Goal: Contribute content: Contribute content

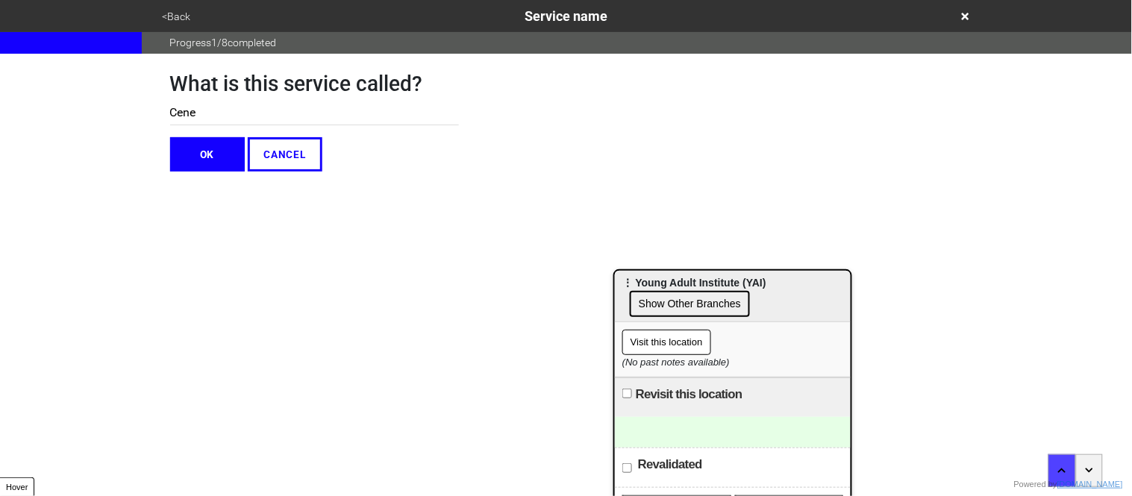
type input "Cener"
type input "Center for Specialty Therapy"
click at [217, 162] on button "OK" at bounding box center [207, 154] width 75 height 34
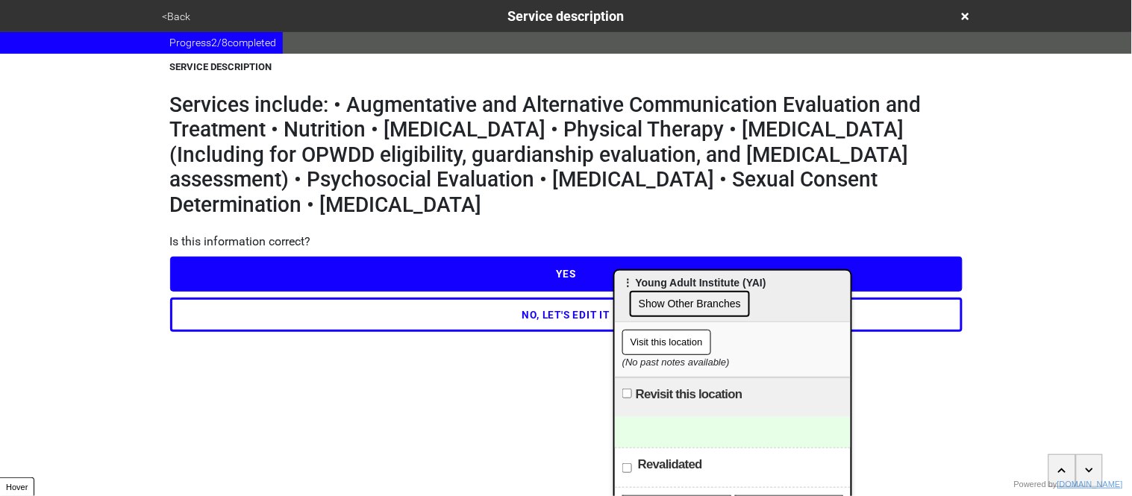
click at [450, 270] on button "YES" at bounding box center [566, 274] width 793 height 34
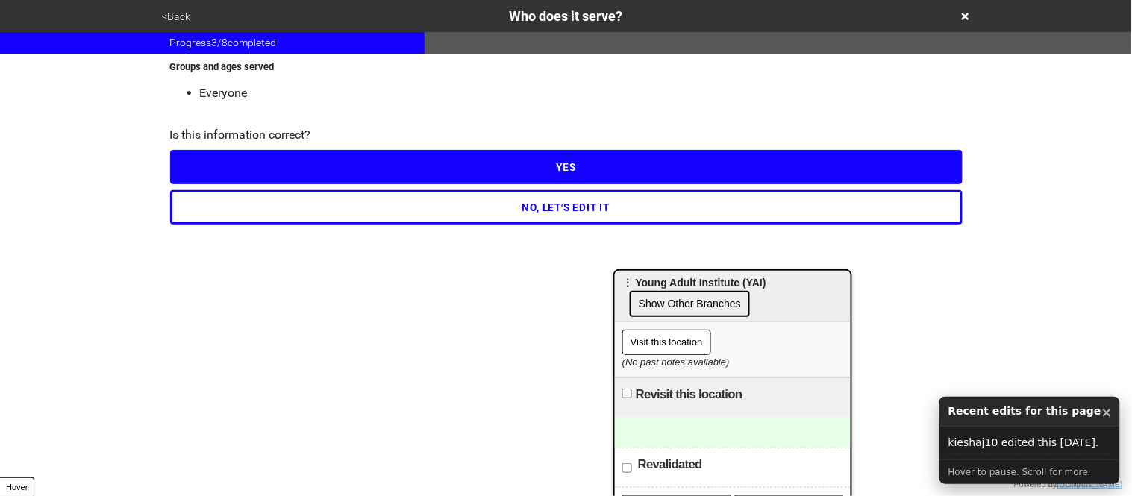
click at [443, 207] on button "NO, LET'S EDIT IT" at bounding box center [566, 207] width 793 height 34
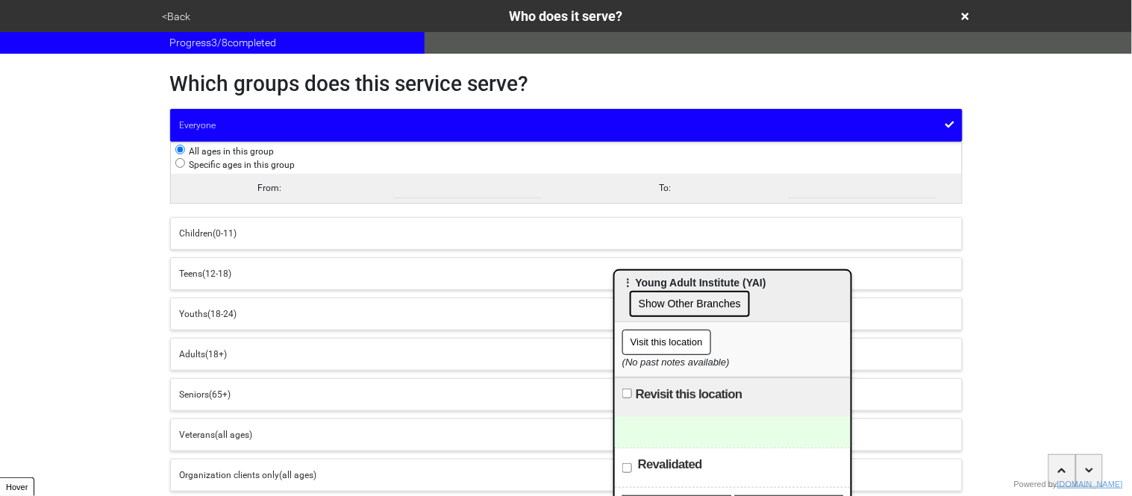
click at [220, 240] on div "Children (0-11)" at bounding box center [566, 233] width 773 height 13
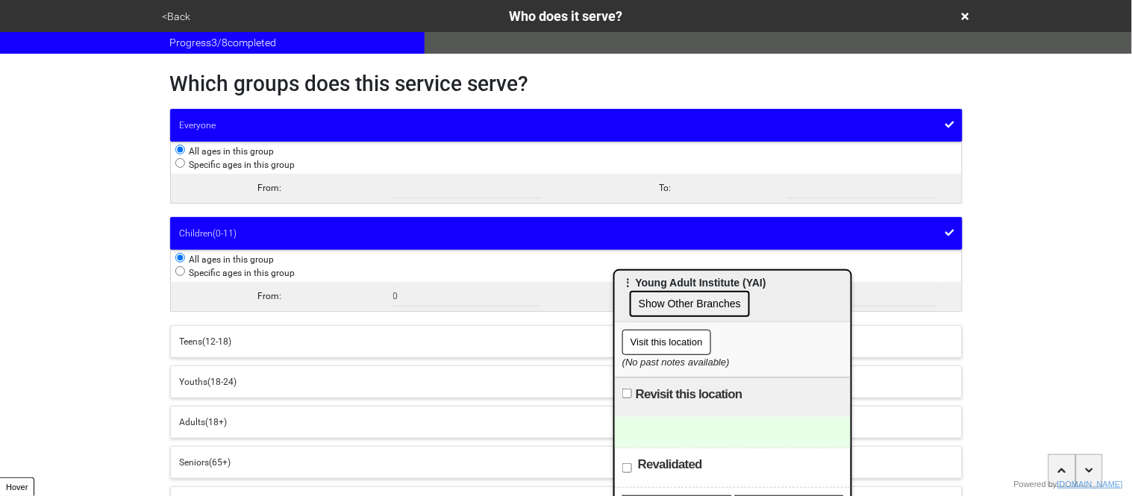
click at [183, 271] on input "radio" at bounding box center [180, 271] width 10 height 10
radio input "true"
radio input "false"
click at [238, 132] on button "Everyone" at bounding box center [566, 125] width 793 height 33
radio input "false"
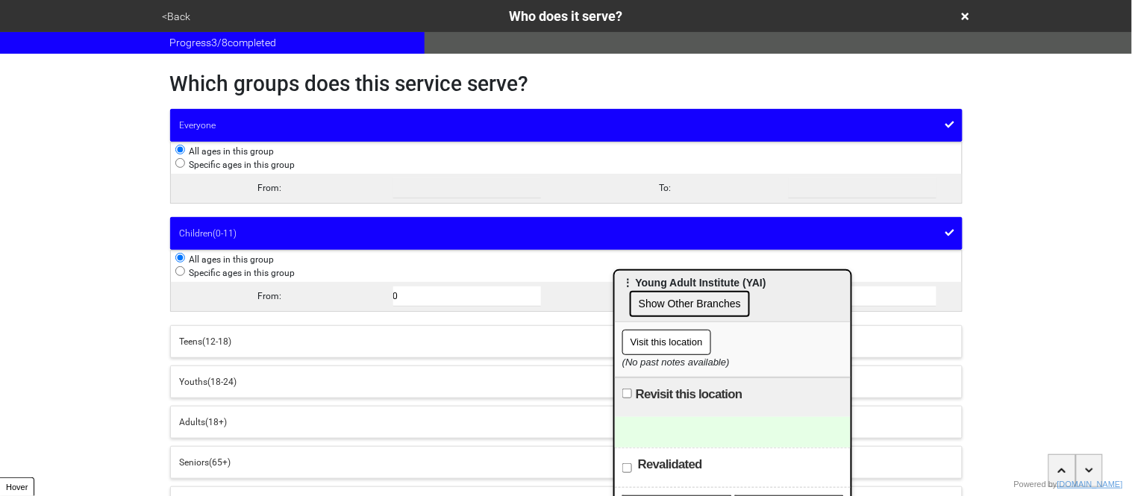
radio input "true"
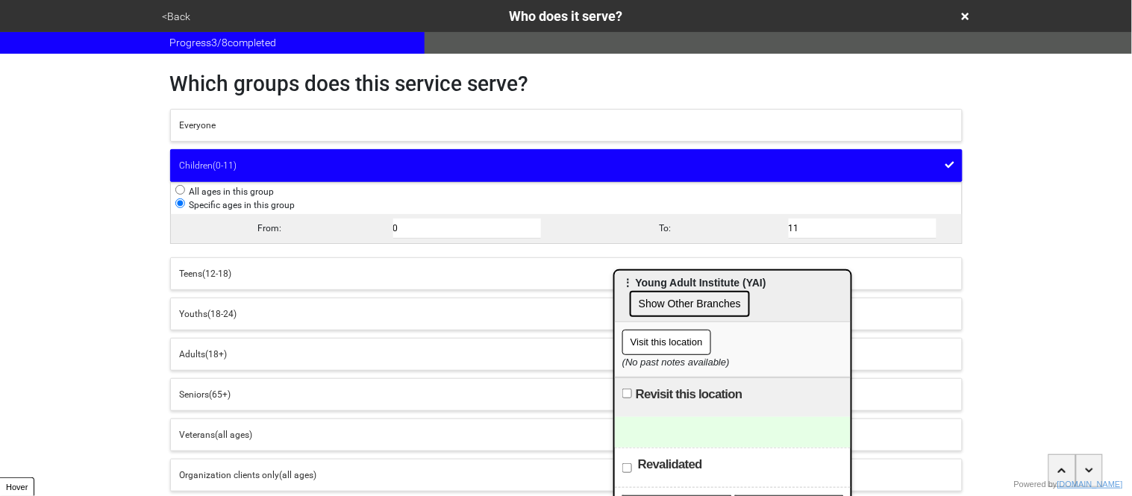
click at [413, 228] on input "0" at bounding box center [467, 229] width 149 height 20
type input "6"
click at [816, 228] on input "11" at bounding box center [863, 229] width 149 height 20
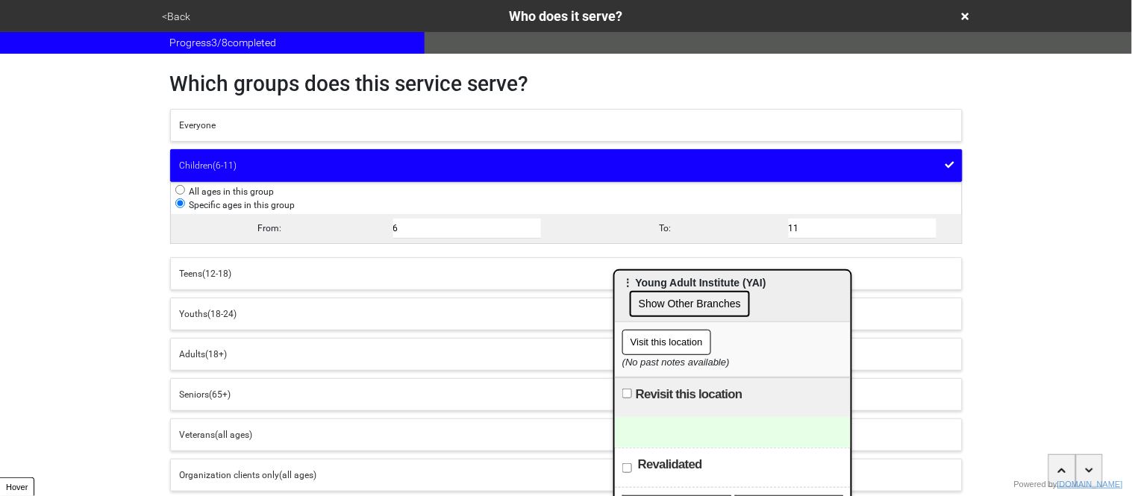
click at [816, 228] on input "11" at bounding box center [863, 229] width 149 height 20
click at [1077, 240] on div "<Back Who does it serve? Progress 3 / 8 completed Which groups does this servic…" at bounding box center [566, 287] width 1132 height 574
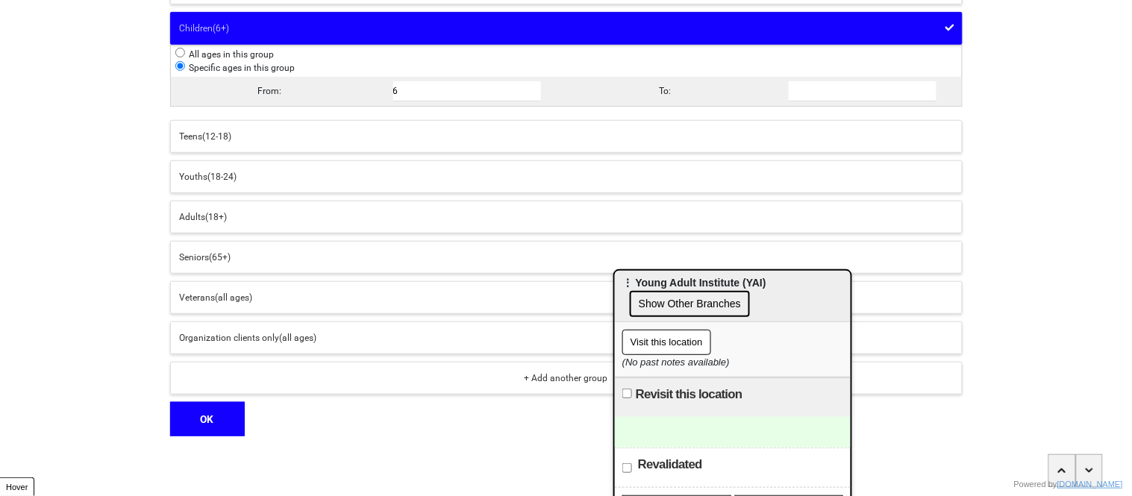
click at [184, 423] on button "OK" at bounding box center [207, 419] width 75 height 34
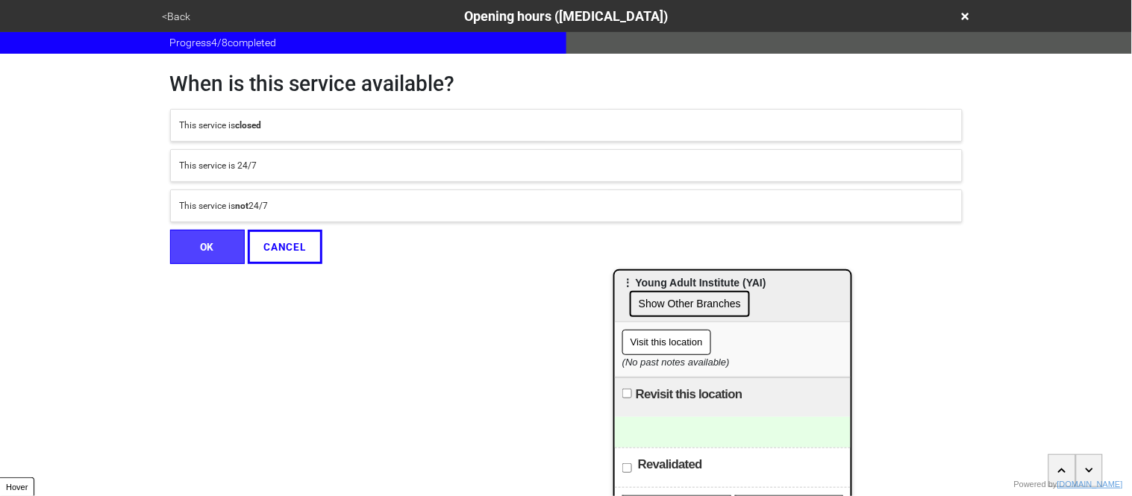
click at [279, 207] on div "This service is not 24/7" at bounding box center [566, 205] width 773 height 13
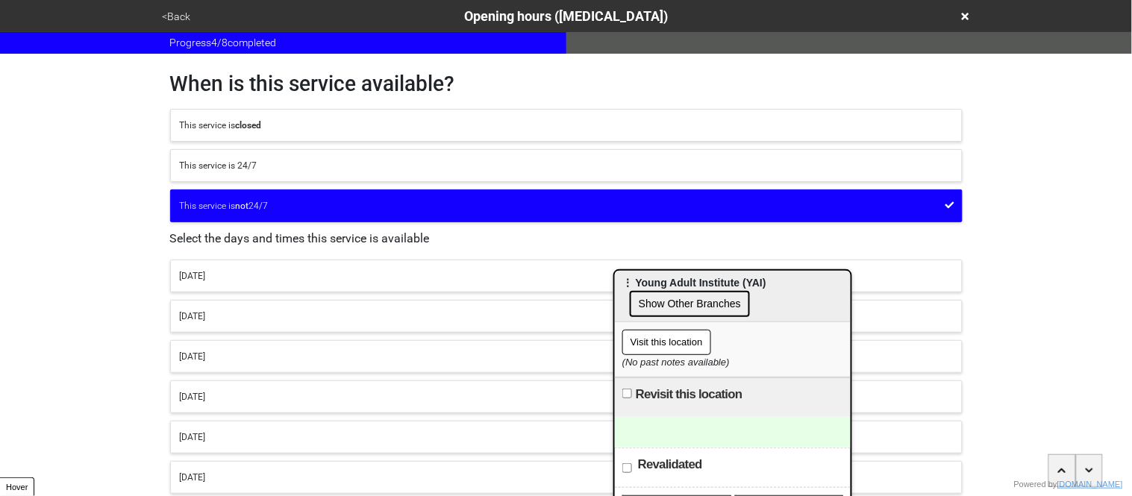
scroll to position [145, 0]
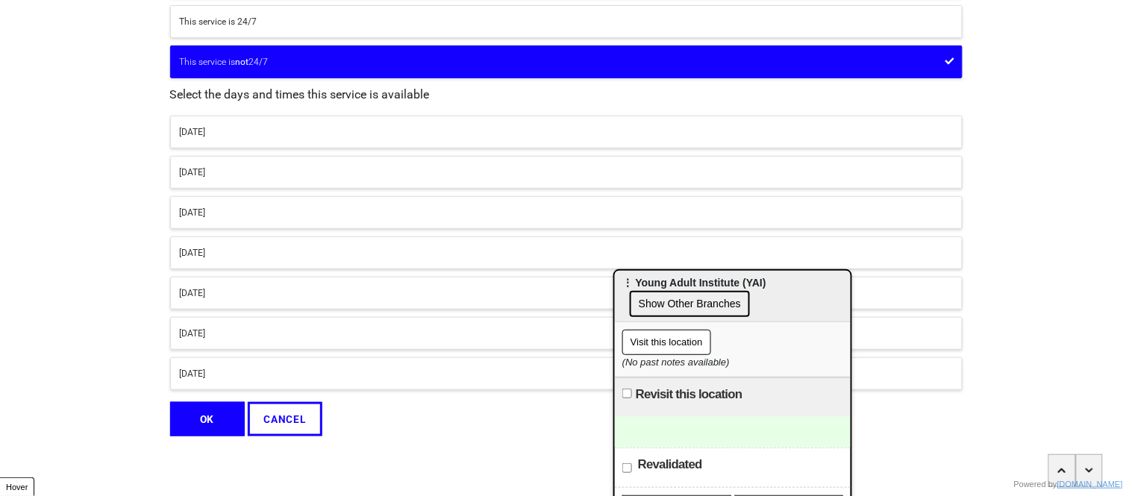
click at [228, 128] on div "[DATE]" at bounding box center [566, 131] width 773 height 13
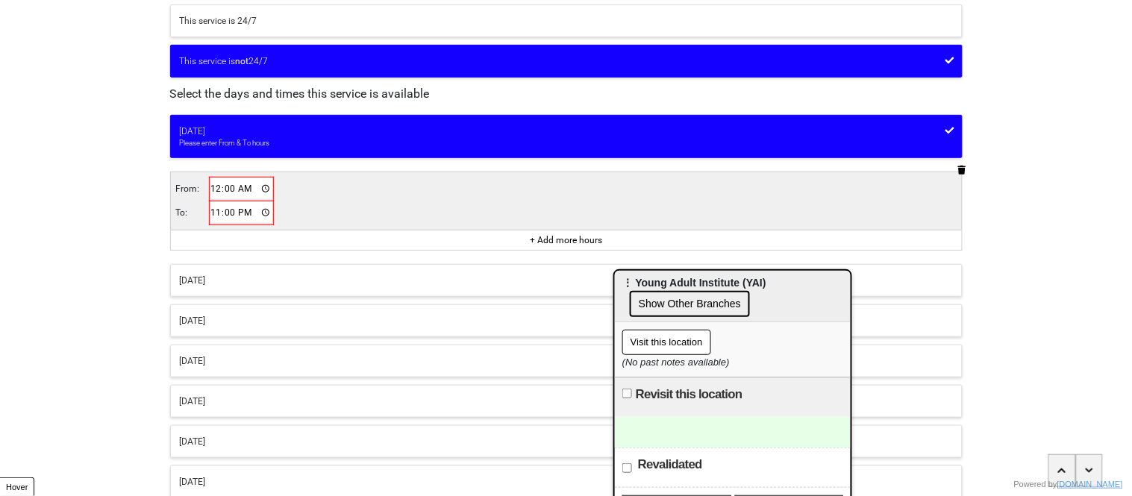
click at [215, 195] on input "00:00" at bounding box center [241, 189] width 63 height 22
type input "08:00"
click at [216, 216] on input "23:00" at bounding box center [241, 212] width 63 height 22
type input "17:00"
click at [228, 410] on button "[DATE]" at bounding box center [566, 399] width 793 height 33
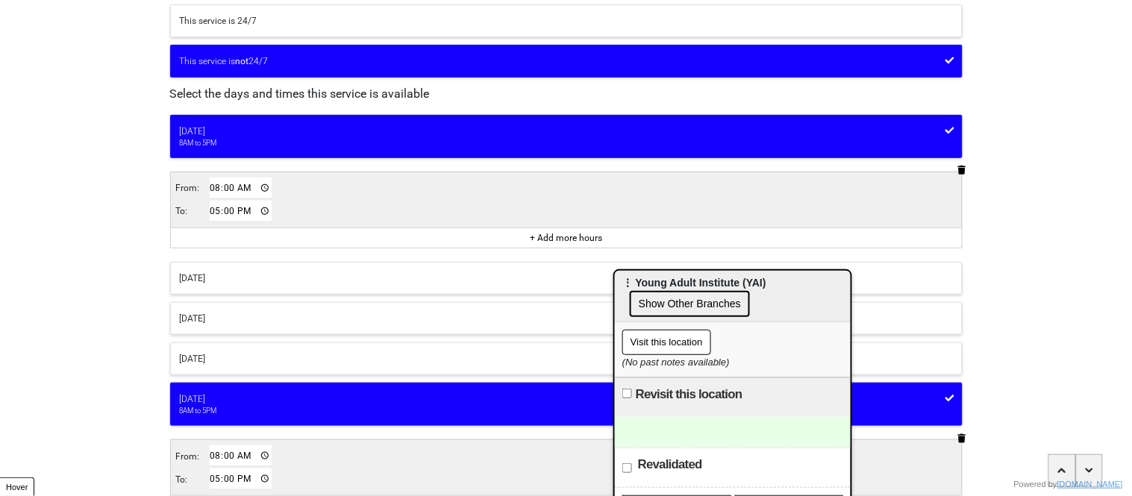
click at [221, 352] on div "[DATE]" at bounding box center [566, 358] width 773 height 13
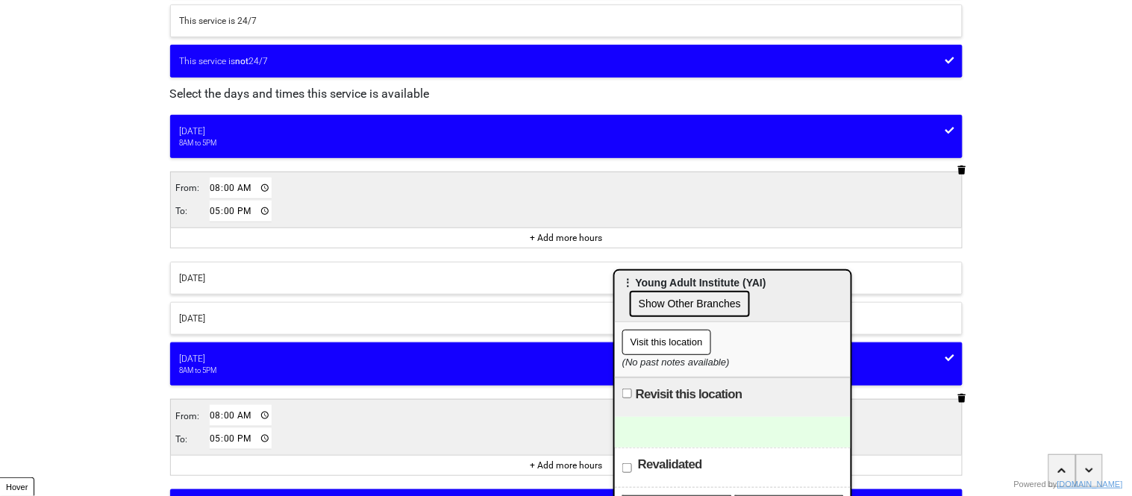
click at [210, 322] on div "[DATE]" at bounding box center [566, 318] width 773 height 13
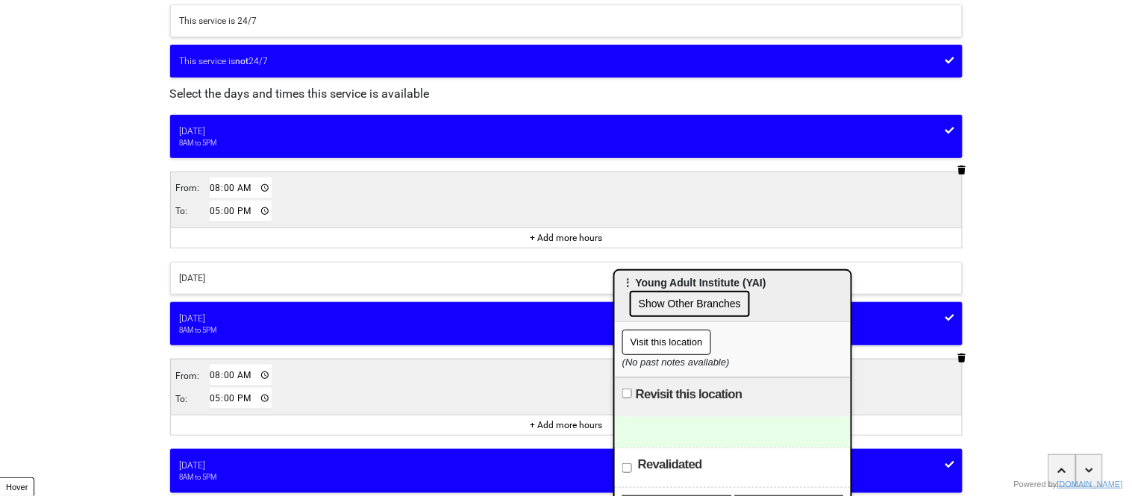
click at [196, 274] on div "[DATE]" at bounding box center [566, 278] width 773 height 13
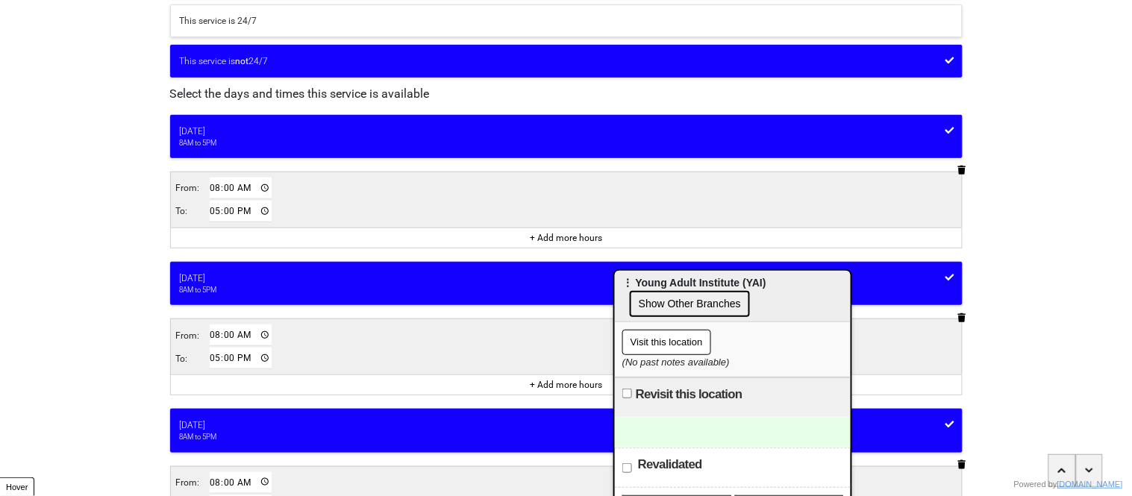
scroll to position [681, 0]
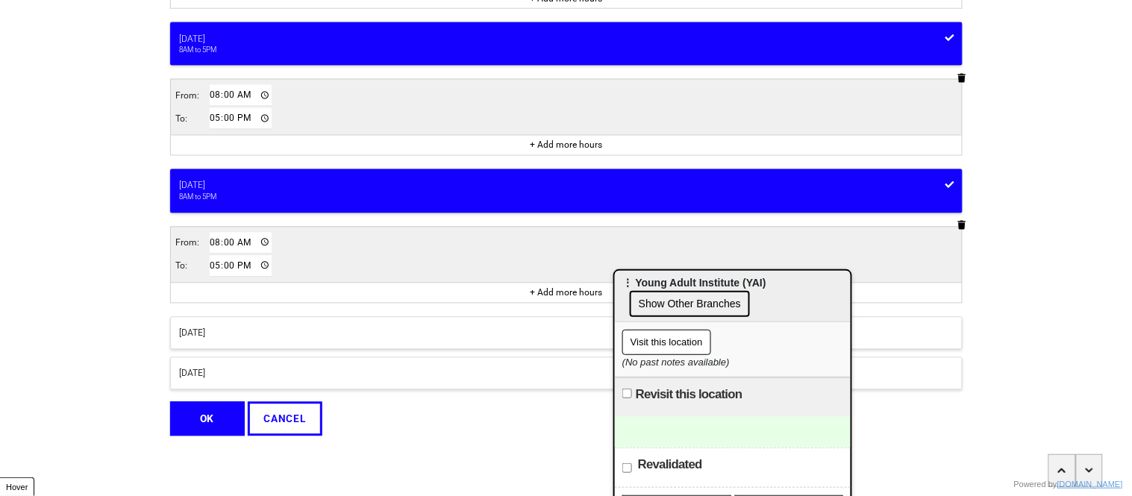
click at [208, 415] on button "OK" at bounding box center [207, 419] width 75 height 34
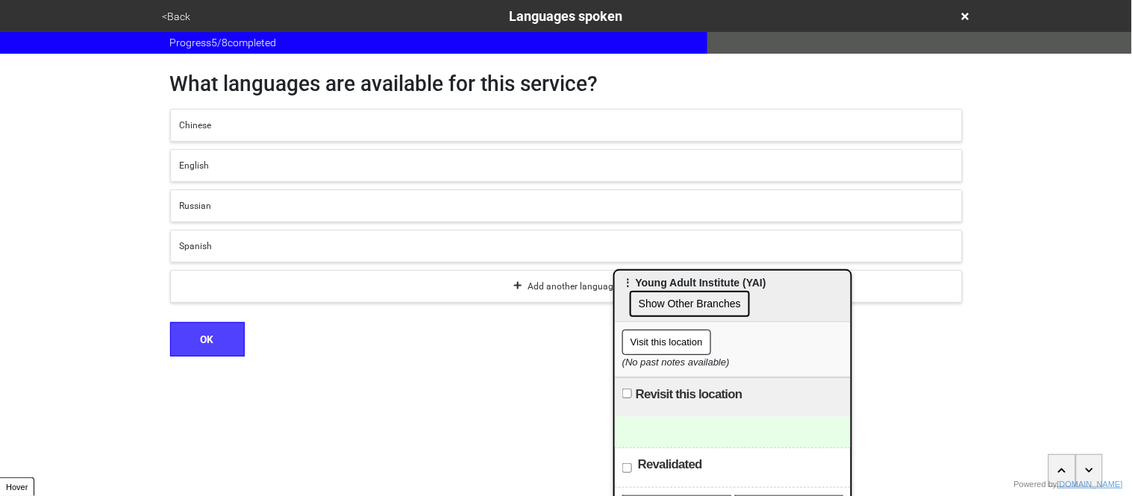
click at [199, 165] on div "English" at bounding box center [566, 165] width 773 height 13
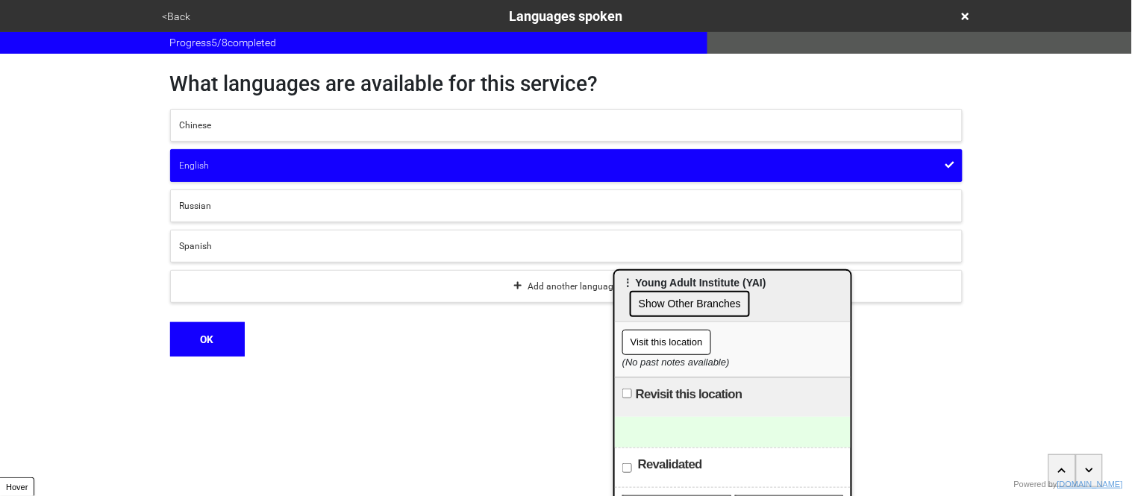
click at [231, 254] on button "Spanish" at bounding box center [566, 246] width 793 height 33
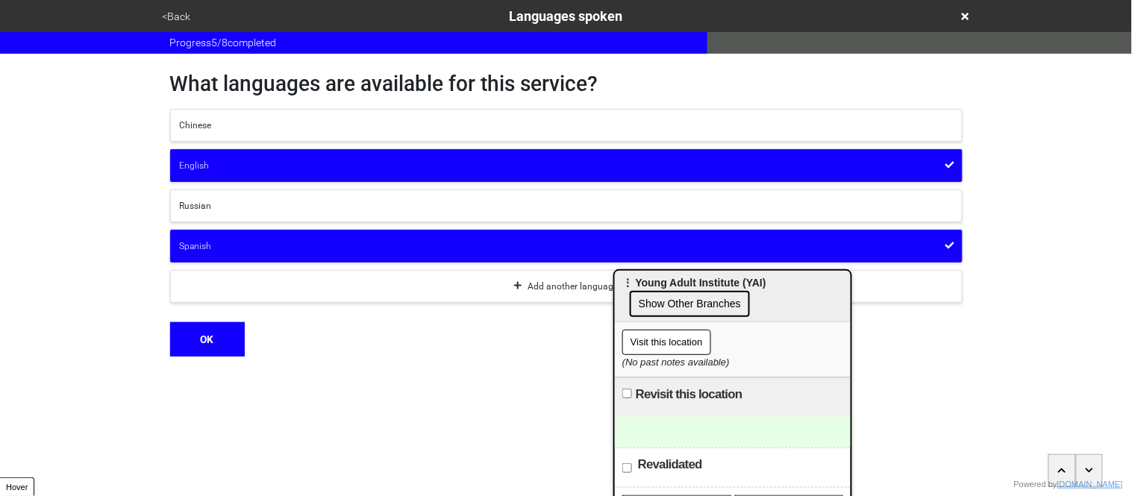
click at [250, 203] on div "Russian" at bounding box center [566, 205] width 773 height 13
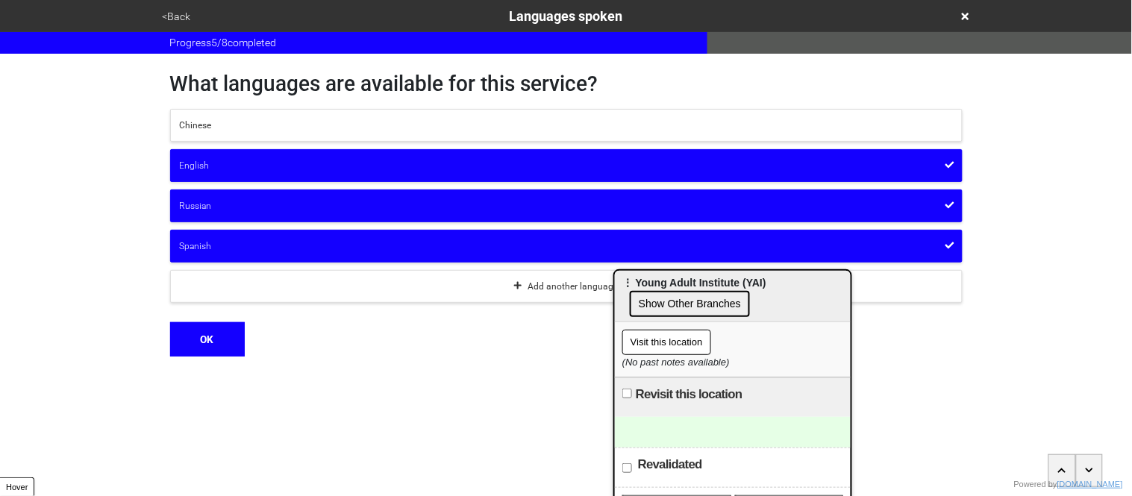
click at [217, 346] on button "OK" at bounding box center [207, 339] width 75 height 34
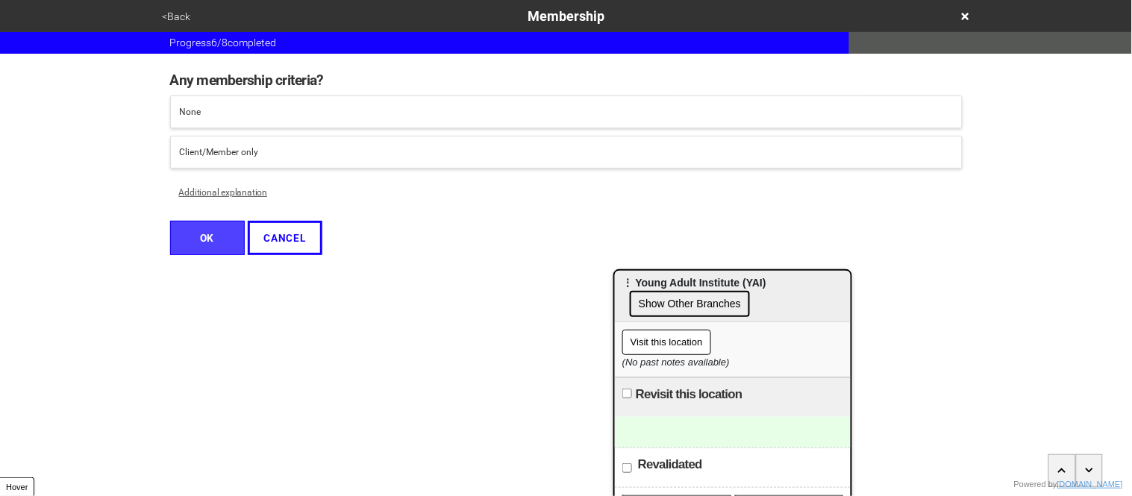
click at [235, 190] on button "Additional explanation" at bounding box center [223, 192] width 107 height 33
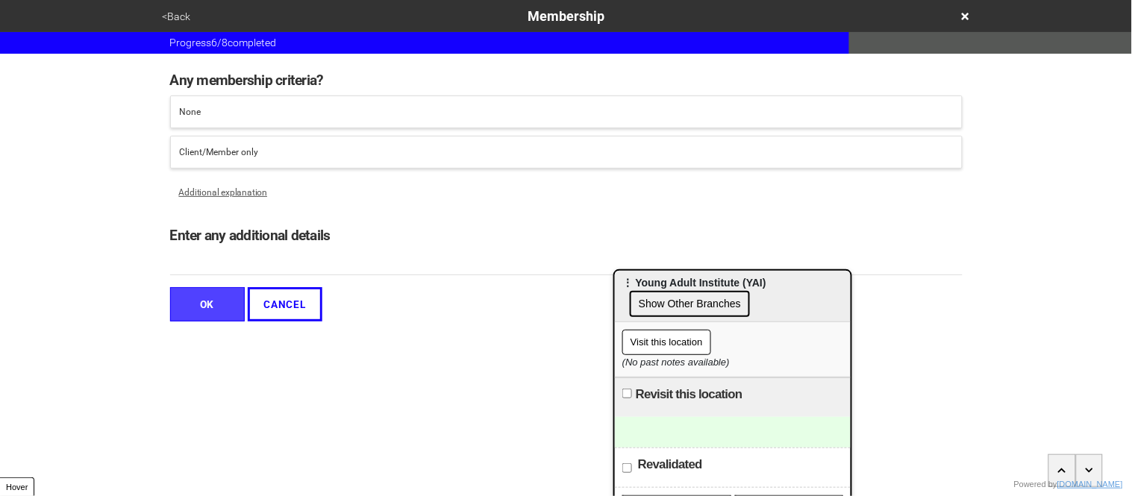
click at [256, 255] on input "Enter any additional details" at bounding box center [566, 263] width 793 height 25
click at [283, 260] on input "Enter any additional details" at bounding box center [566, 263] width 793 height 25
click at [227, 156] on div "Client/Member only" at bounding box center [566, 152] width 773 height 13
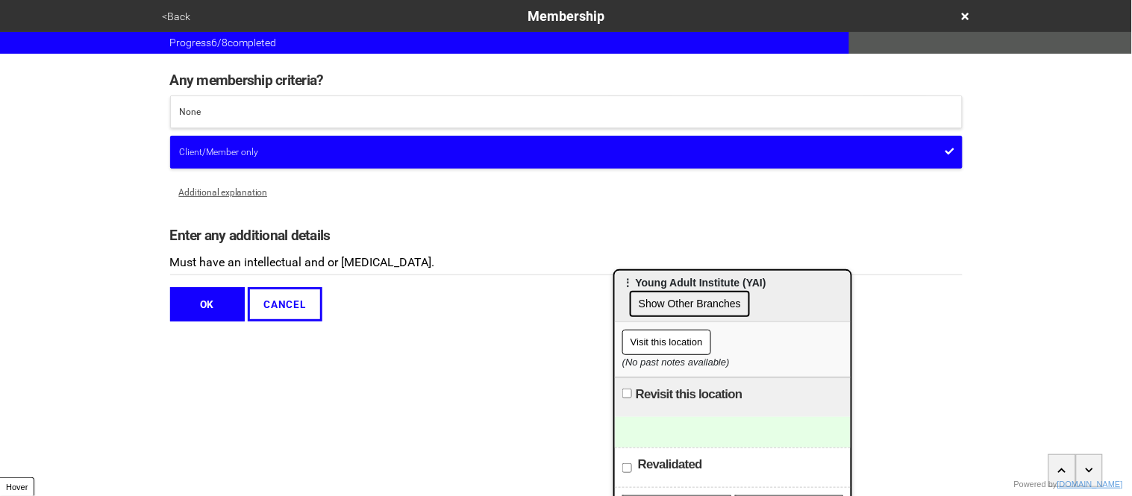
click at [476, 263] on input "Must have an intellectual and or [MEDICAL_DATA]." at bounding box center [566, 263] width 793 height 25
click at [201, 263] on input "Must have an intellectual and or [MEDICAL_DATA]" at bounding box center [566, 263] width 793 height 25
type input "Must complete an assessment and have an intellectual and or [MEDICAL_DATA]"
click at [201, 303] on button "OK" at bounding box center [207, 304] width 75 height 34
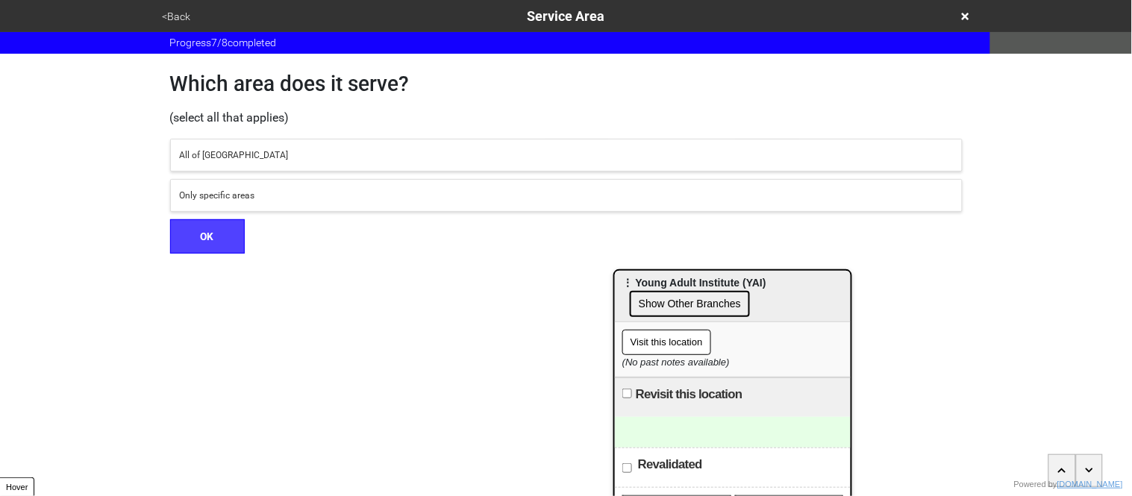
click at [223, 157] on div "All of [GEOGRAPHIC_DATA]" at bounding box center [566, 155] width 773 height 13
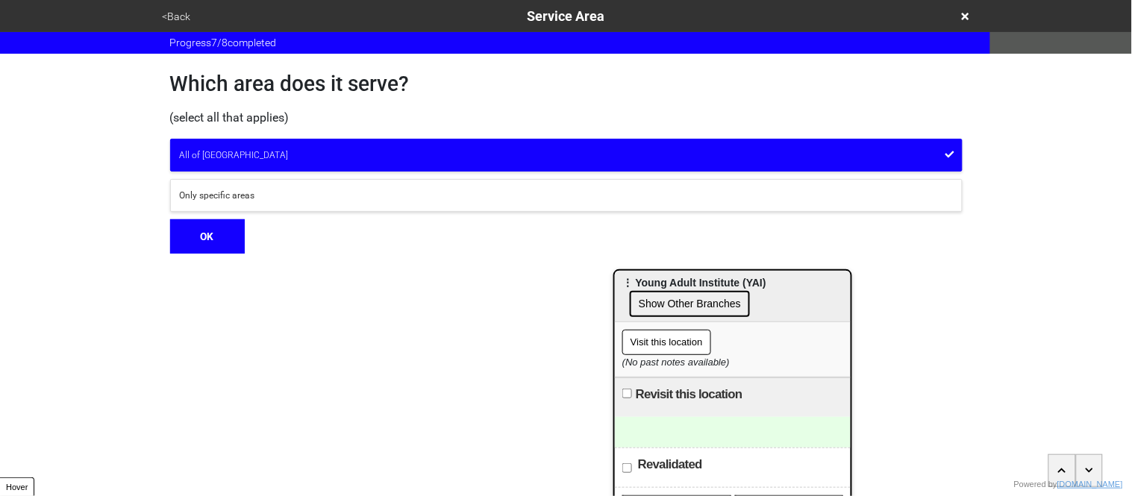
click at [219, 248] on button "OK" at bounding box center [207, 236] width 75 height 34
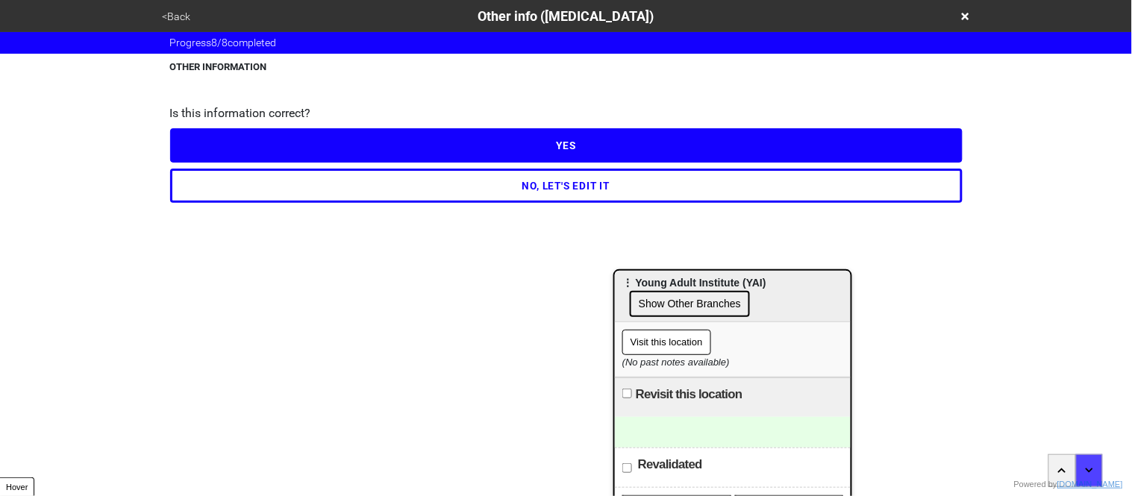
click at [251, 188] on button "NO, LET'S EDIT IT" at bounding box center [566, 186] width 793 height 34
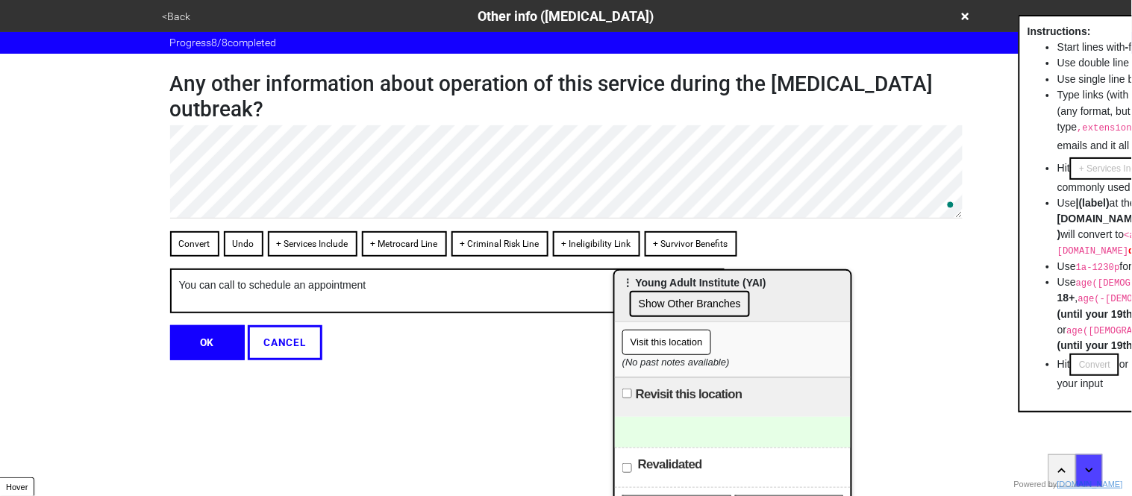
type textarea "x"
click at [210, 338] on button "OK" at bounding box center [207, 342] width 75 height 34
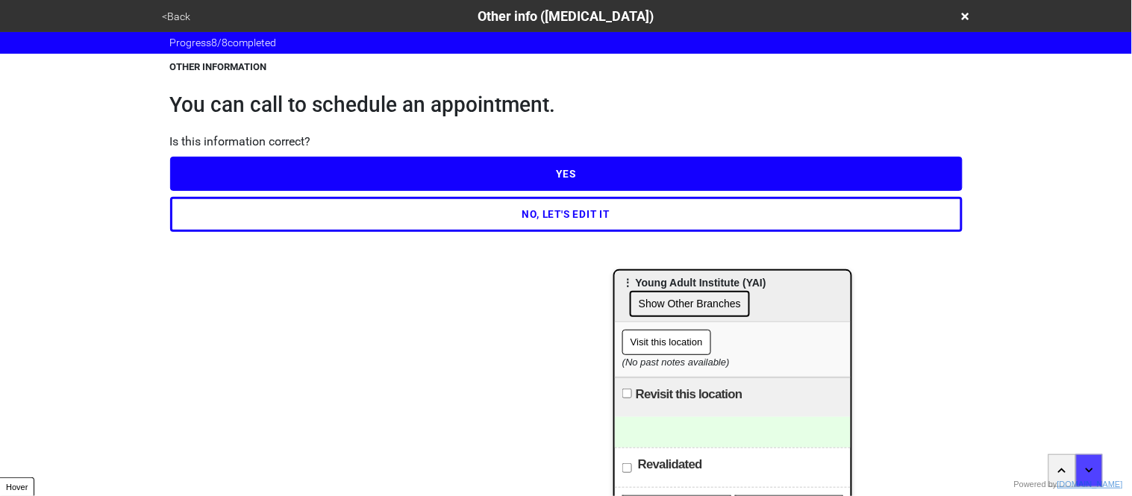
click at [246, 174] on button "YES" at bounding box center [566, 174] width 793 height 34
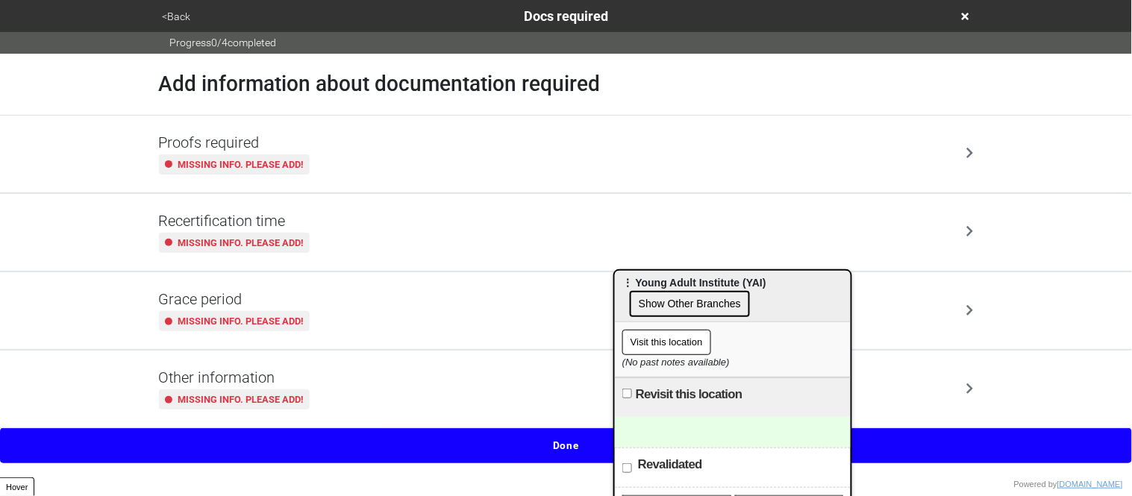
click at [246, 173] on div "Missing info. Please add!" at bounding box center [234, 164] width 151 height 20
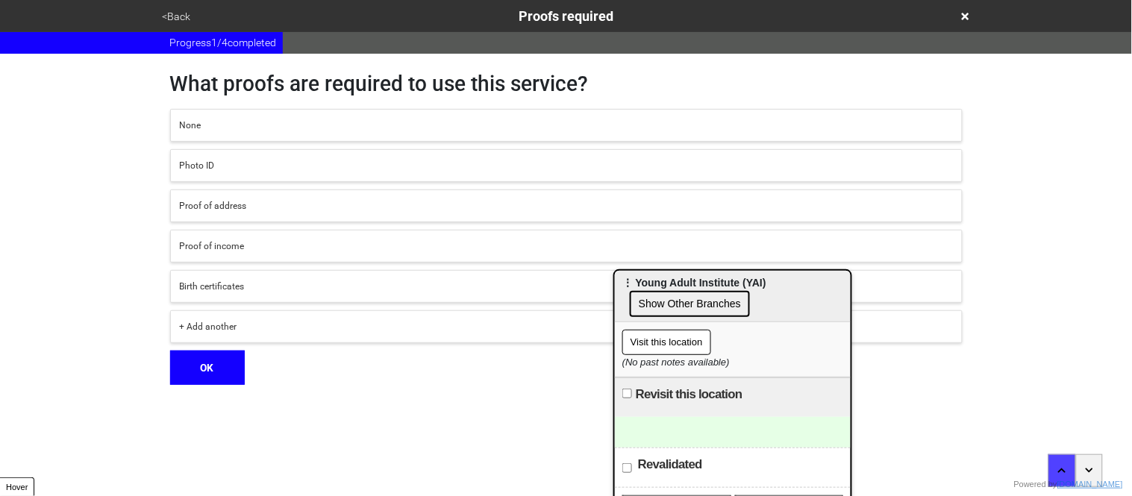
click at [234, 173] on button "Photo ID" at bounding box center [566, 165] width 793 height 33
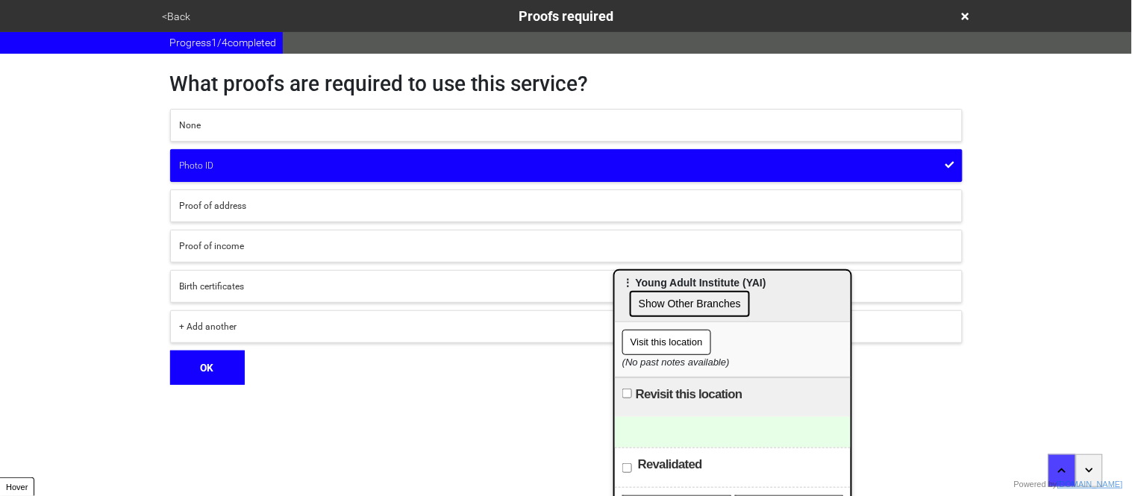
click at [229, 169] on div "Photo ID" at bounding box center [566, 165] width 773 height 13
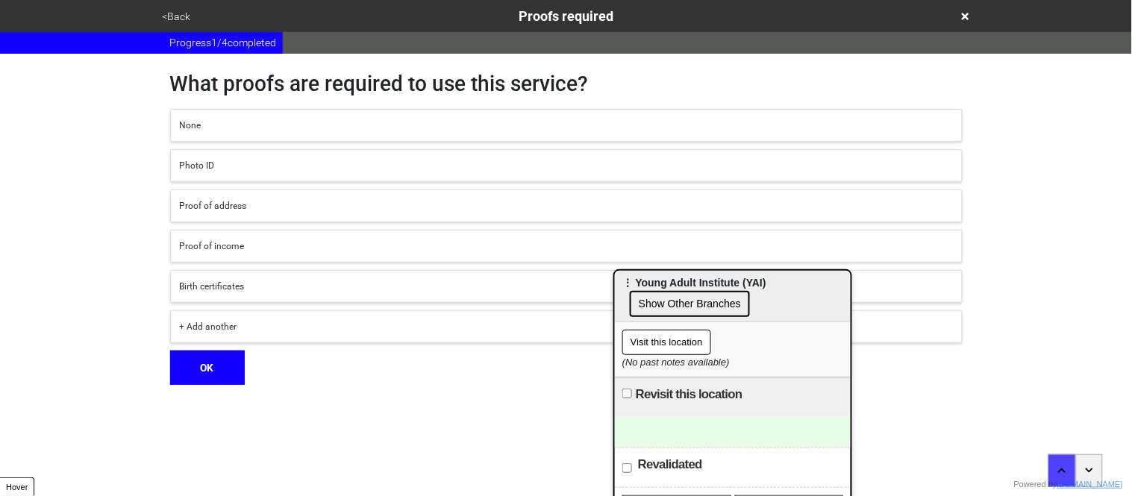
click at [240, 210] on div "Proof of address" at bounding box center [566, 205] width 773 height 13
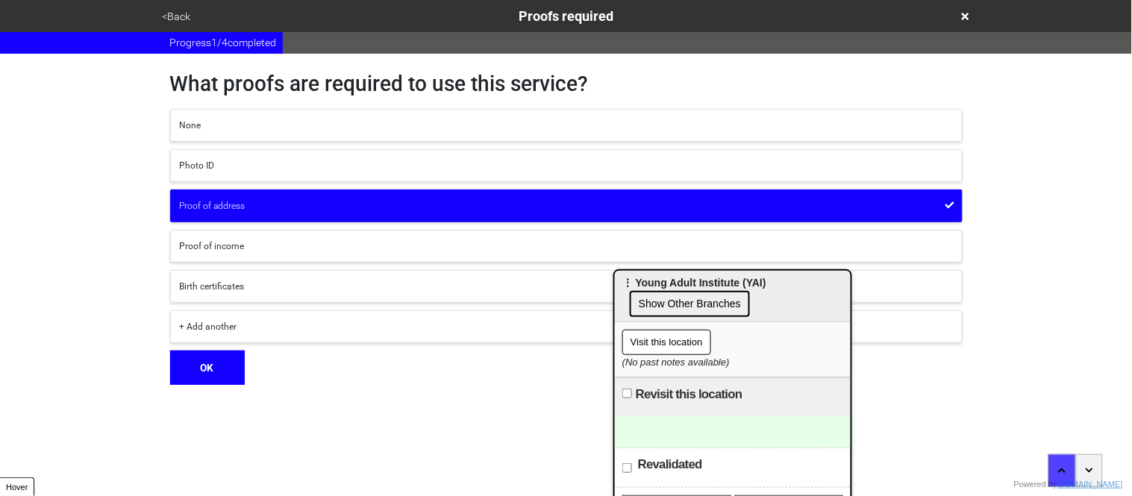
click at [240, 210] on div "Proof of address" at bounding box center [566, 205] width 773 height 13
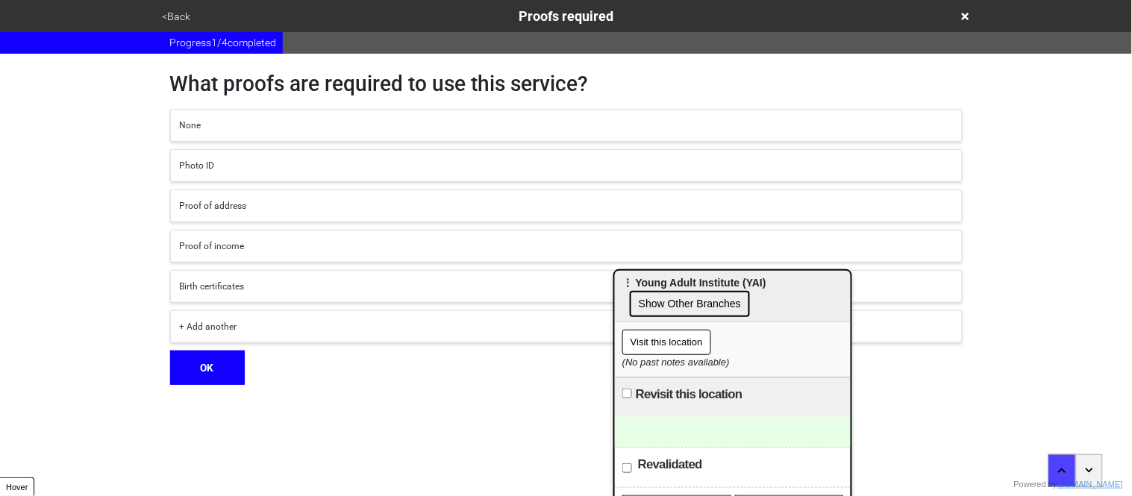
click at [221, 323] on div "+ Add another" at bounding box center [566, 326] width 773 height 13
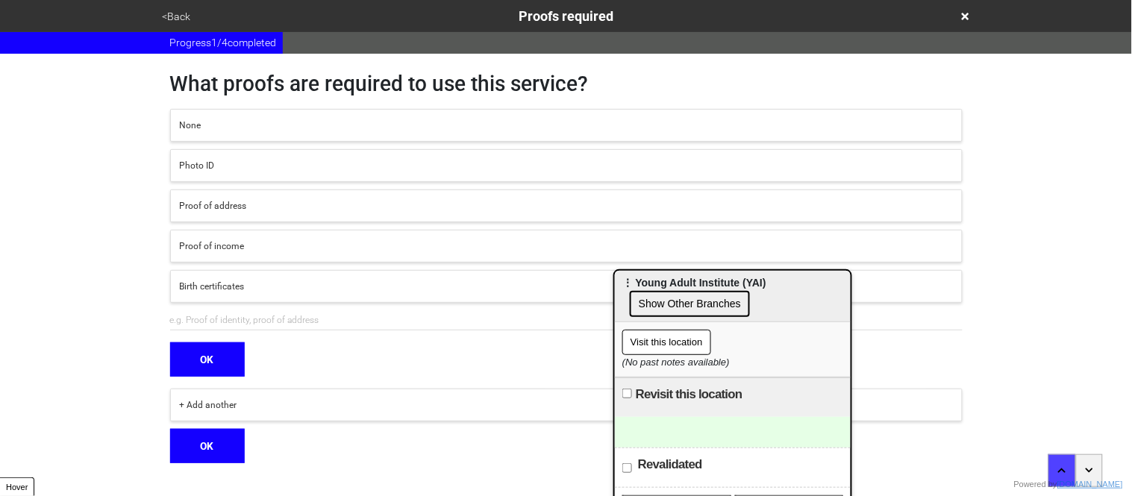
click at [221, 323] on input "text" at bounding box center [566, 320] width 793 height 20
type input "P"
click at [175, 322] on input "Referrals from service providers" at bounding box center [566, 320] width 793 height 20
type input "referrals from service providers"
click at [209, 364] on button "OK" at bounding box center [207, 360] width 75 height 34
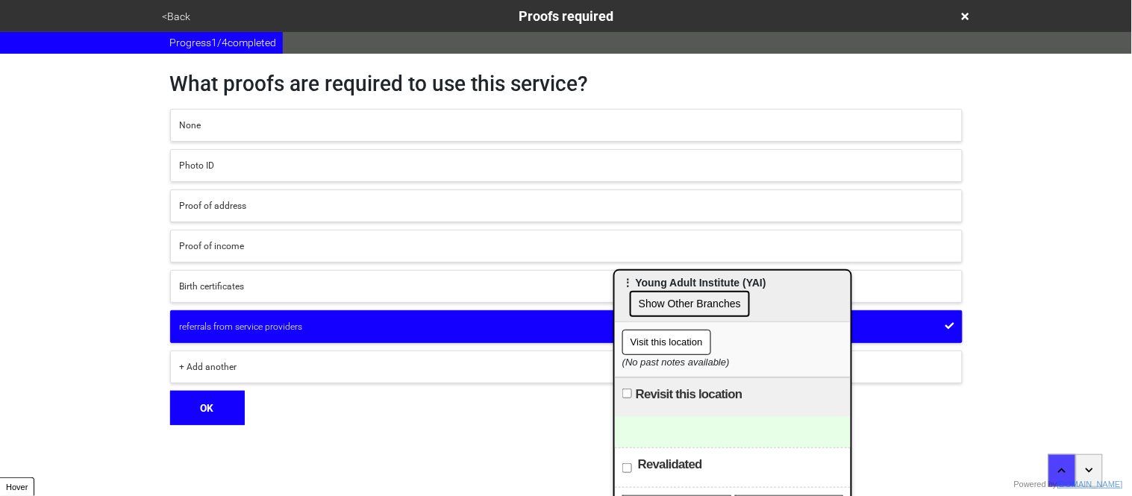
click at [213, 290] on div "Birth certificates" at bounding box center [566, 286] width 773 height 13
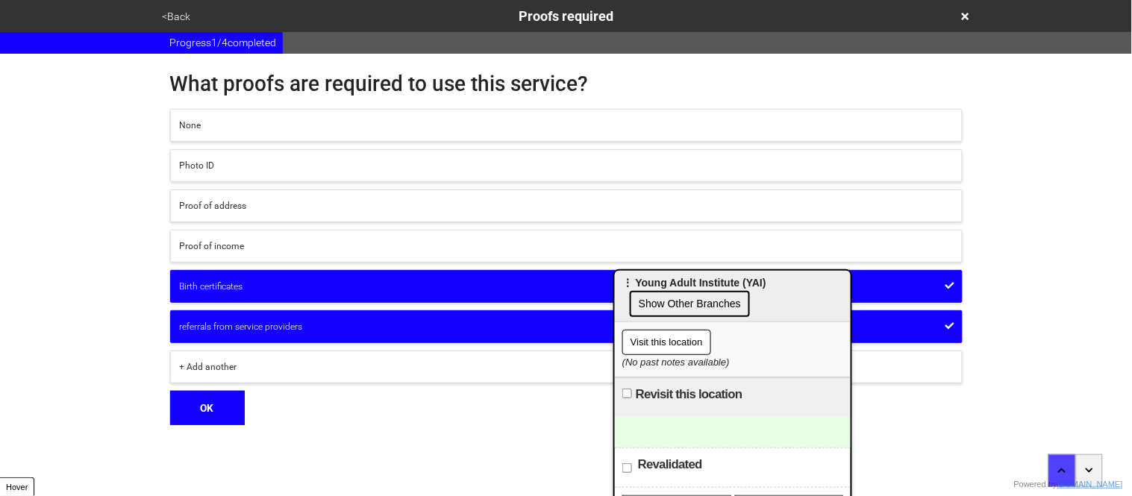
click at [199, 411] on button "OK" at bounding box center [207, 408] width 75 height 34
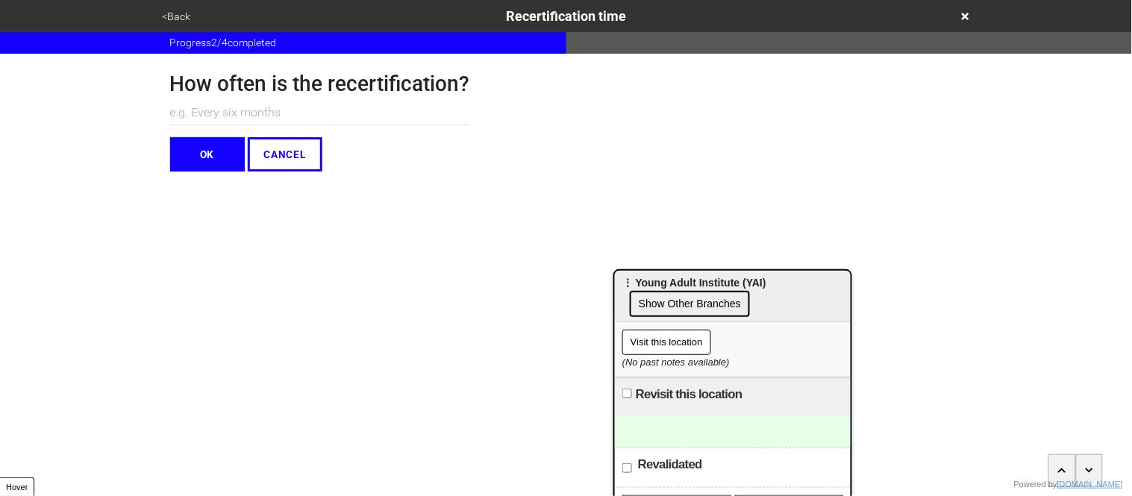
click at [242, 107] on input "text" at bounding box center [320, 113] width 300 height 25
click at [206, 116] on input "Every six months" at bounding box center [320, 113] width 300 height 25
type input "Every Six Months"
click at [208, 146] on button "OK" at bounding box center [207, 154] width 75 height 34
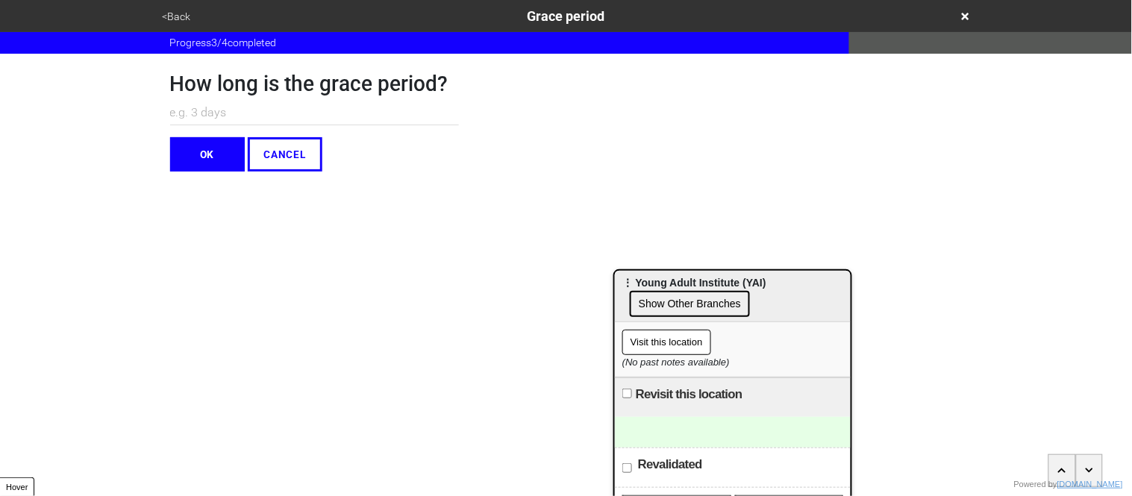
click at [214, 172] on html "<Back Grace period Progress 3 / 4 completed How long is the grace period? OK CA…" at bounding box center [566, 86] width 1132 height 172
click at [184, 9] on button "<Back" at bounding box center [176, 16] width 37 height 17
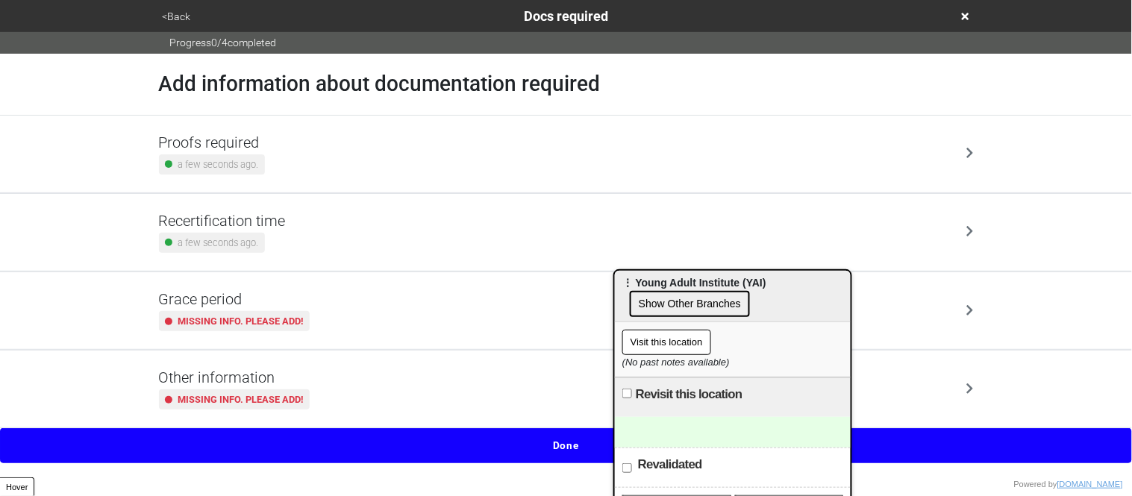
click at [234, 297] on h5 "Grace period" at bounding box center [234, 299] width 151 height 18
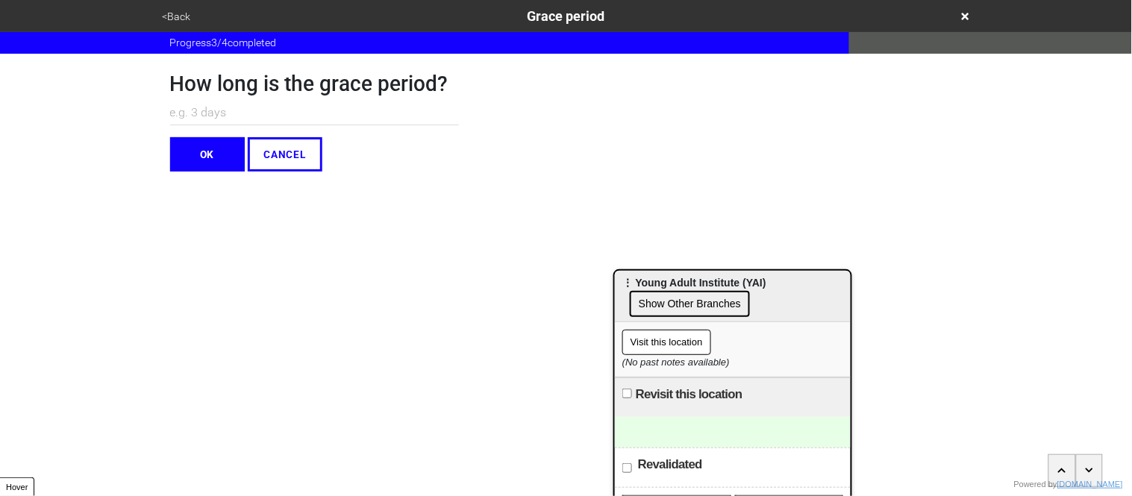
click at [187, 106] on input "text" at bounding box center [314, 113] width 289 height 25
type input "3 days"
click at [194, 160] on button "OK" at bounding box center [207, 154] width 75 height 34
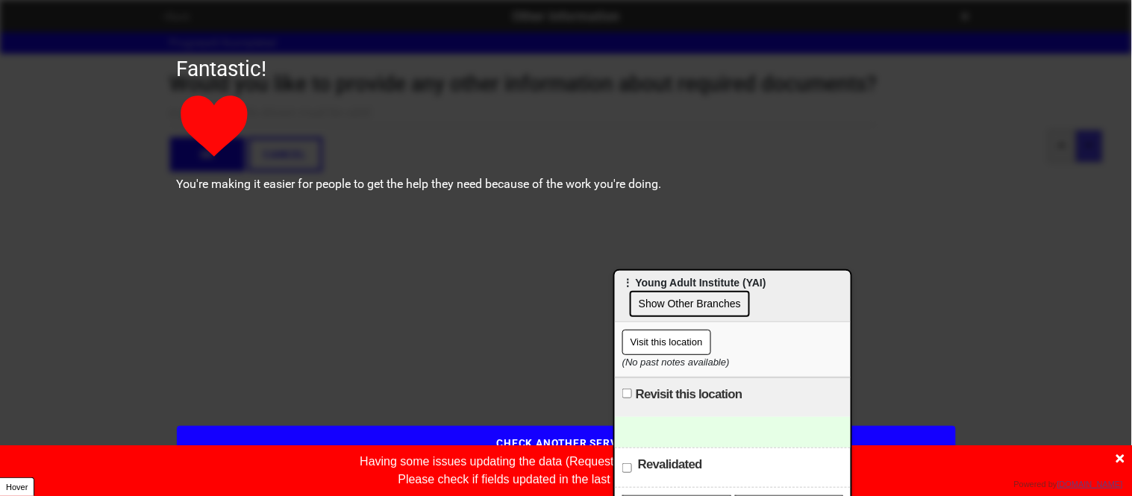
click at [1122, 460] on icon at bounding box center [1120, 459] width 8 height 8
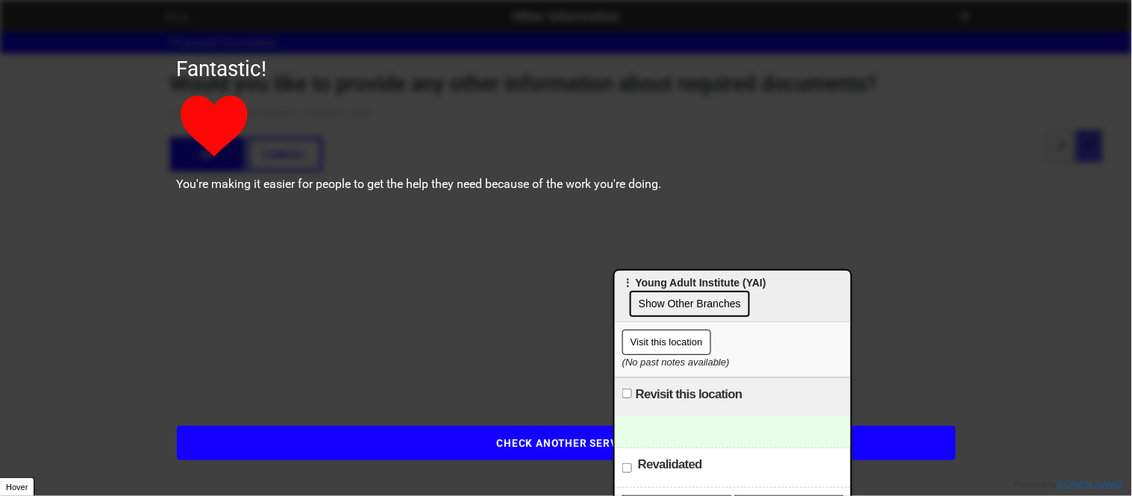
click at [373, 440] on button "CHECK ANOTHER SERVICE" at bounding box center [566, 443] width 779 height 34
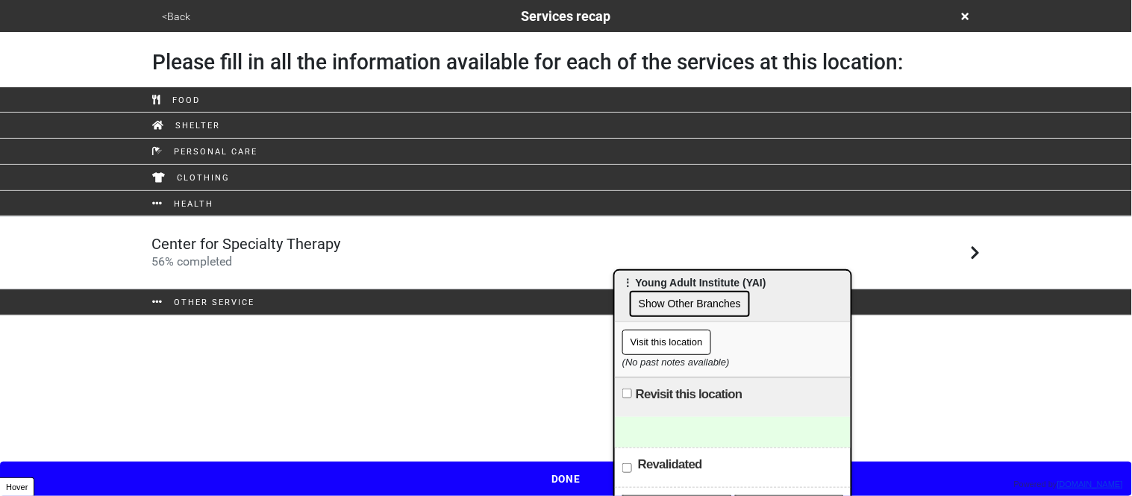
click at [348, 475] on button "DONE" at bounding box center [566, 479] width 1132 height 34
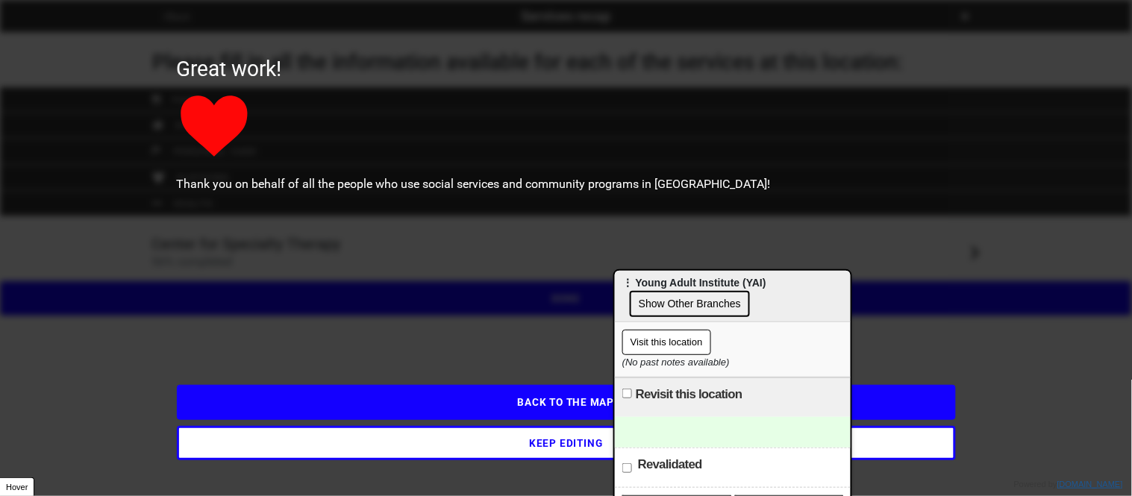
click at [328, 410] on button "BACK TO THE MAP" at bounding box center [566, 402] width 779 height 34
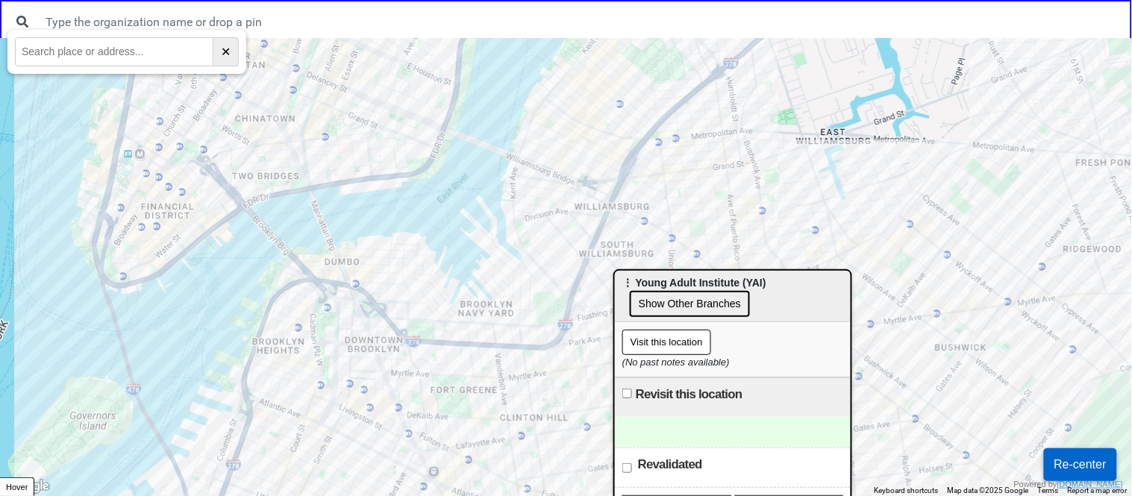
click at [156, 55] on input "text" at bounding box center [114, 51] width 199 height 29
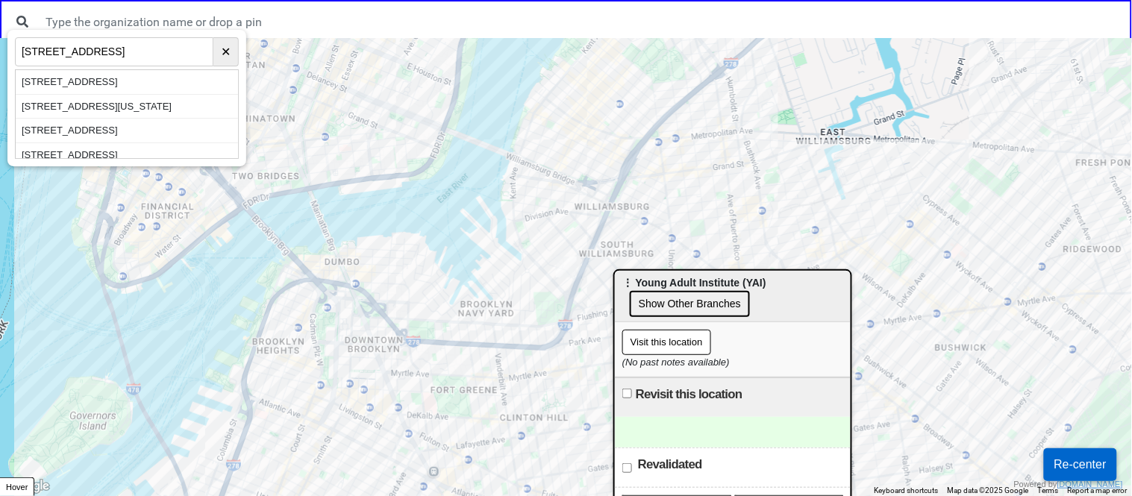
type input "[STREET_ADDRESS]"
click at [87, 82] on div "[STREET_ADDRESS]" at bounding box center [127, 82] width 222 height 25
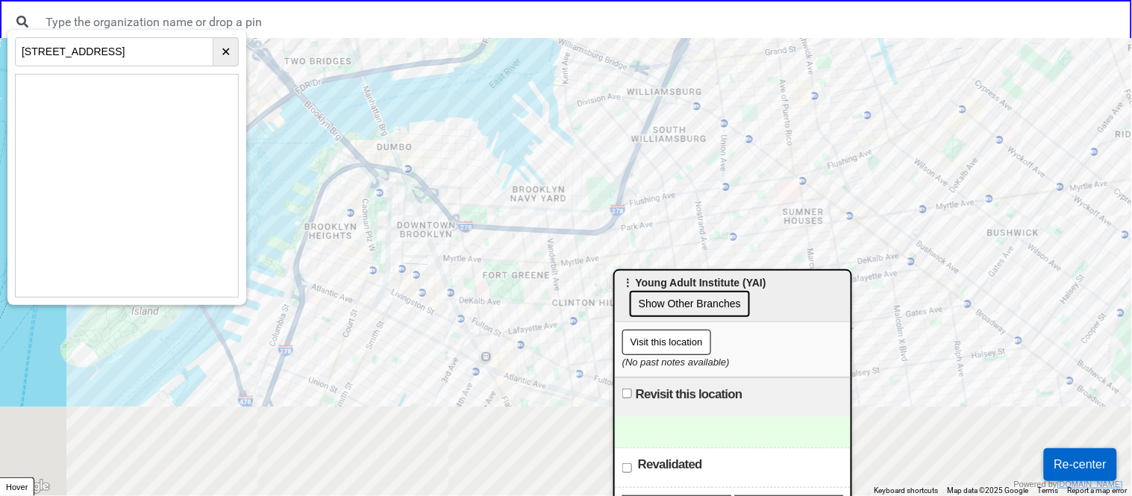
drag, startPoint x: 375, startPoint y: 267, endPoint x: 444, endPoint y: 136, distance: 148.2
click at [444, 136] on div at bounding box center [566, 267] width 1132 height 458
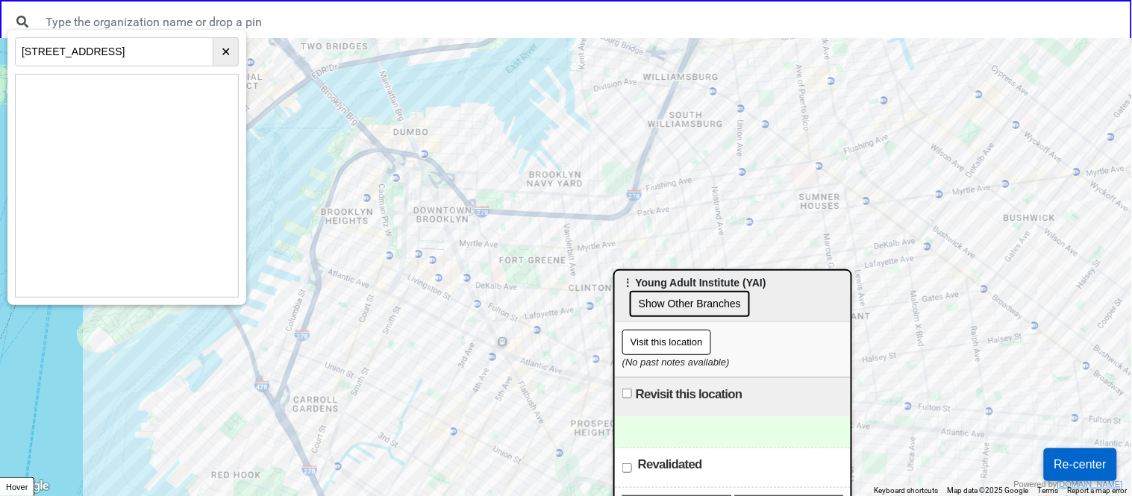
click at [369, 434] on div at bounding box center [566, 267] width 1132 height 458
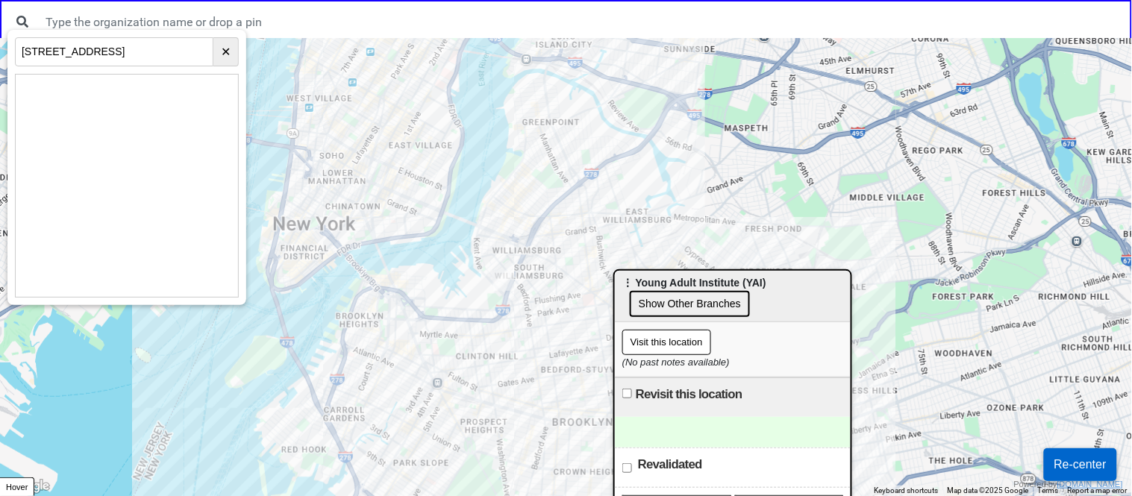
drag, startPoint x: 375, startPoint y: 428, endPoint x: 463, endPoint y: 244, distance: 203.6
click at [487, 196] on div at bounding box center [566, 267] width 1132 height 458
drag, startPoint x: 460, startPoint y: 278, endPoint x: 495, endPoint y: 104, distance: 176.6
click at [495, 104] on div at bounding box center [566, 267] width 1132 height 458
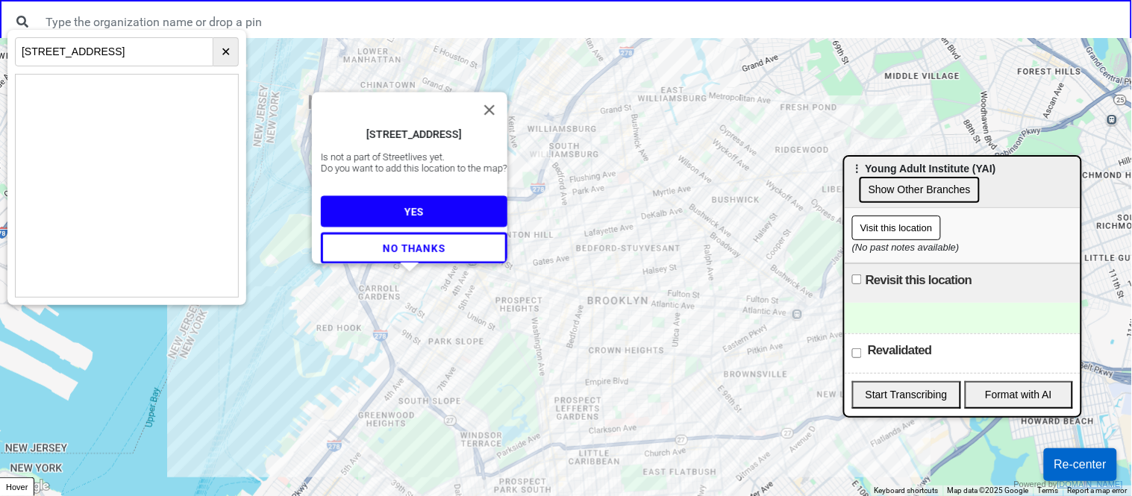
drag, startPoint x: 790, startPoint y: 293, endPoint x: 1019, endPoint y: 178, distance: 256.6
click at [1019, 178] on div "⋮ Young Adult Institute (YAI) Show Other Branches" at bounding box center [963, 182] width 236 height 51
click at [498, 99] on button "Close" at bounding box center [490, 111] width 36 height 36
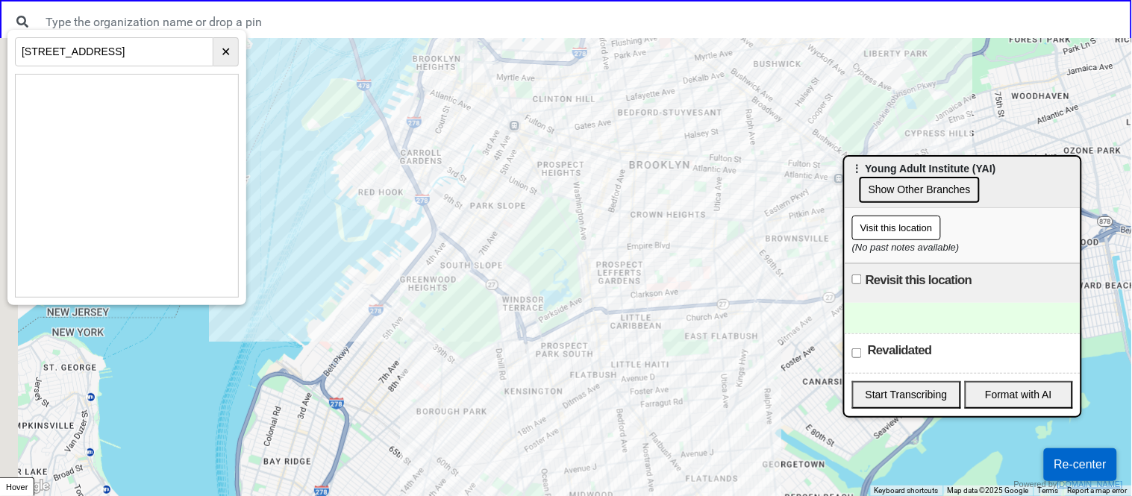
drag, startPoint x: 411, startPoint y: 448, endPoint x: 461, endPoint y: 189, distance: 263.7
click at [461, 189] on div at bounding box center [566, 267] width 1132 height 458
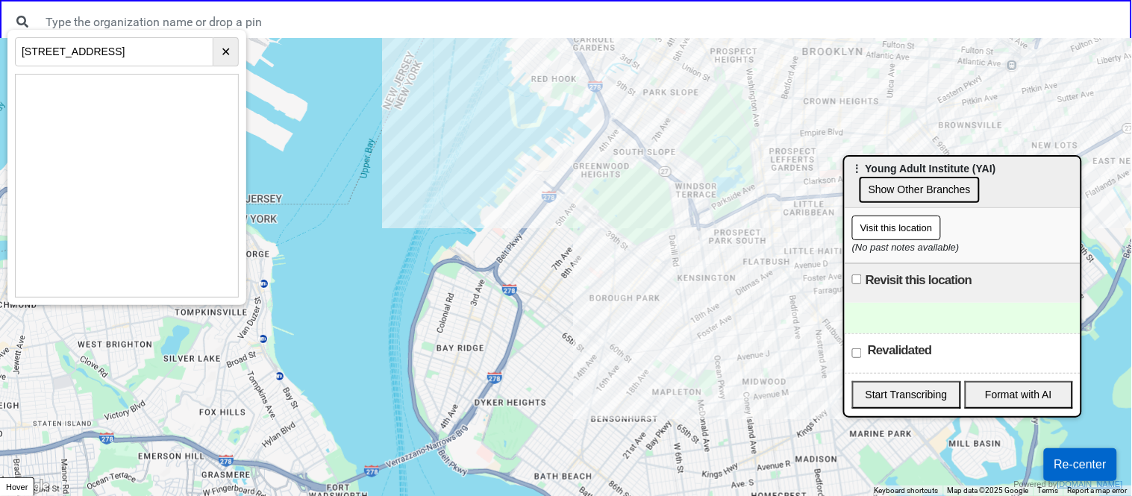
drag, startPoint x: 371, startPoint y: 375, endPoint x: 542, endPoint y: 383, distance: 171.1
click at [542, 383] on div at bounding box center [566, 267] width 1132 height 458
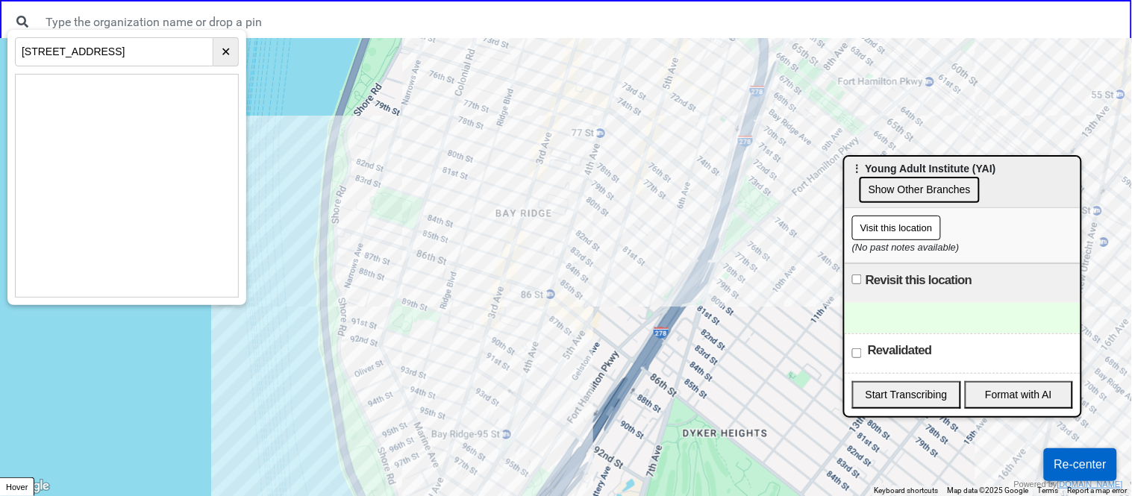
drag, startPoint x: 587, startPoint y: 450, endPoint x: 608, endPoint y: 328, distance: 124.2
click at [608, 328] on div at bounding box center [566, 267] width 1132 height 458
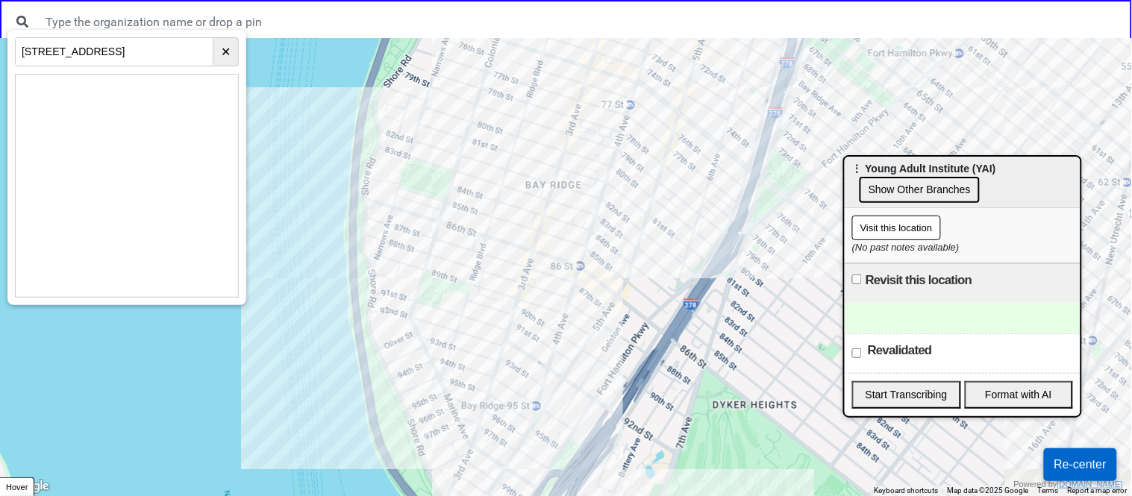
drag, startPoint x: 546, startPoint y: 384, endPoint x: 581, endPoint y: 351, distance: 48.0
click at [581, 351] on div at bounding box center [566, 267] width 1132 height 458
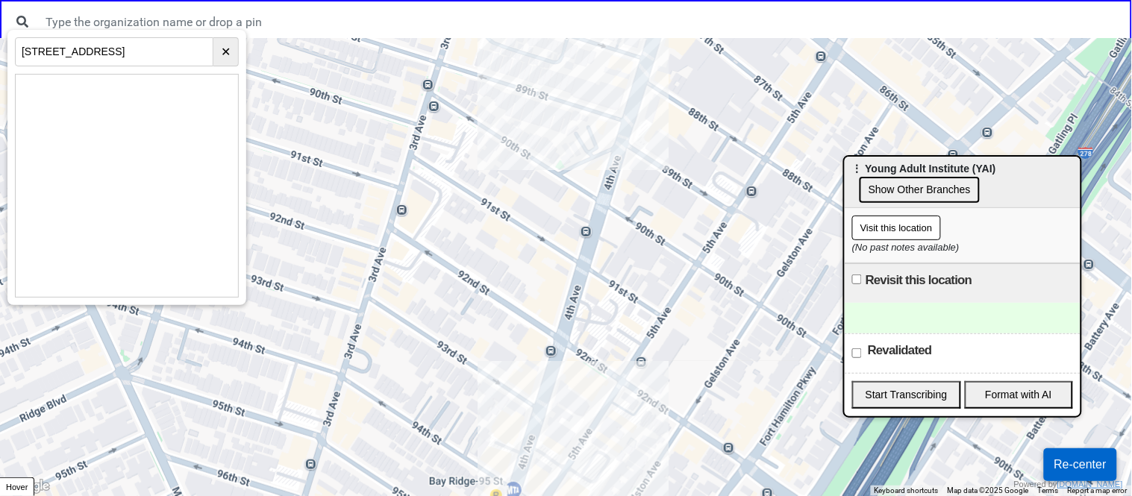
drag, startPoint x: 473, startPoint y: 403, endPoint x: 584, endPoint y: 317, distance: 140.5
click at [584, 317] on div at bounding box center [566, 267] width 1132 height 458
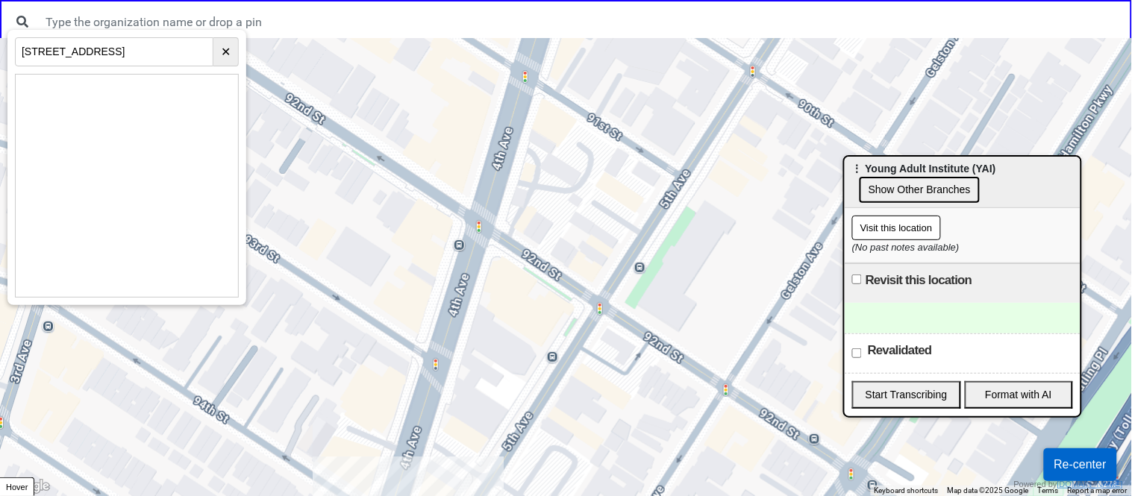
drag, startPoint x: 569, startPoint y: 354, endPoint x: 487, endPoint y: 220, distance: 157.2
click at [487, 220] on div at bounding box center [566, 267] width 1132 height 458
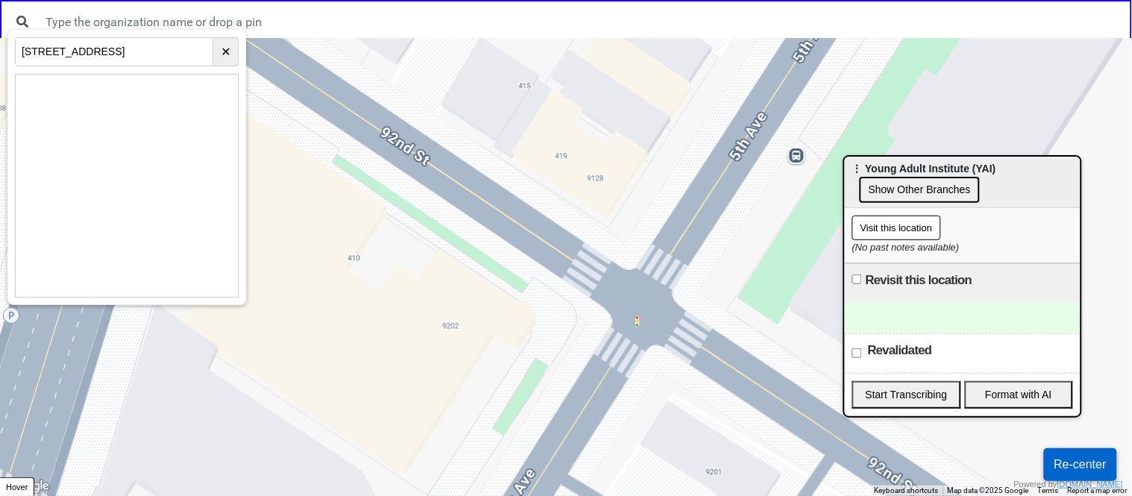
click at [358, 318] on div at bounding box center [566, 267] width 1132 height 458
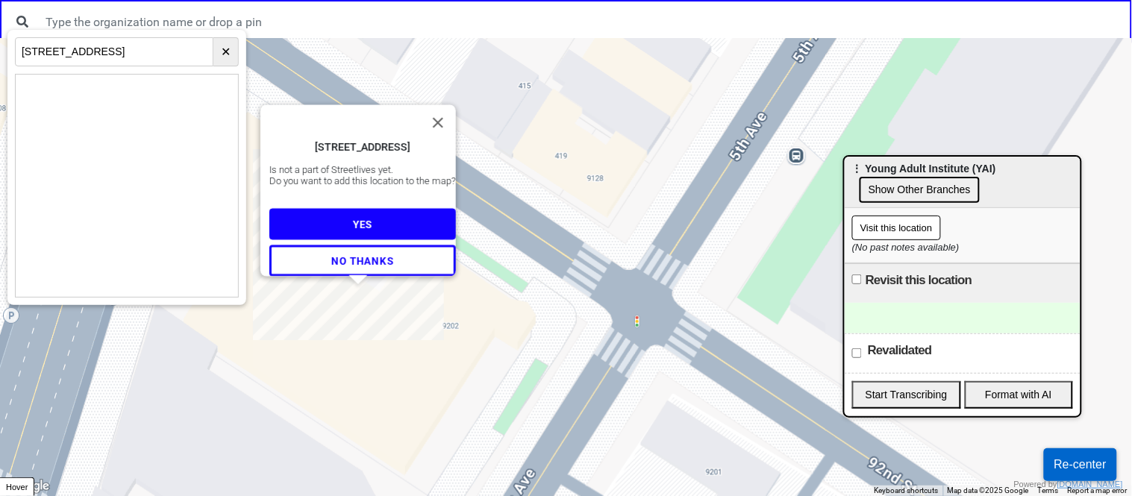
click at [360, 219] on span "YES" at bounding box center [361, 225] width 19 height 12
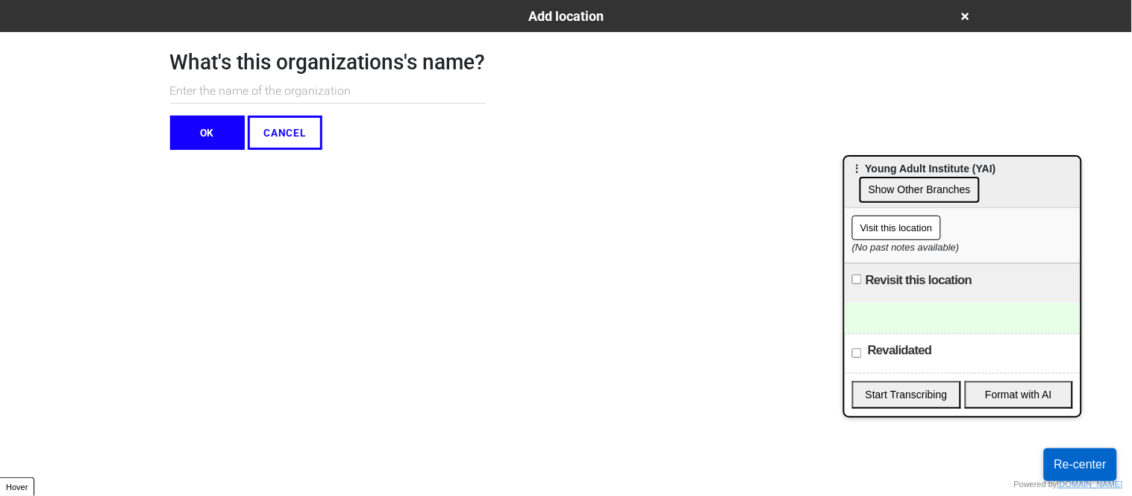
click at [269, 97] on input "text" at bounding box center [328, 91] width 316 height 25
type input "BCS Group"
click at [205, 139] on button "OK" at bounding box center [207, 133] width 75 height 34
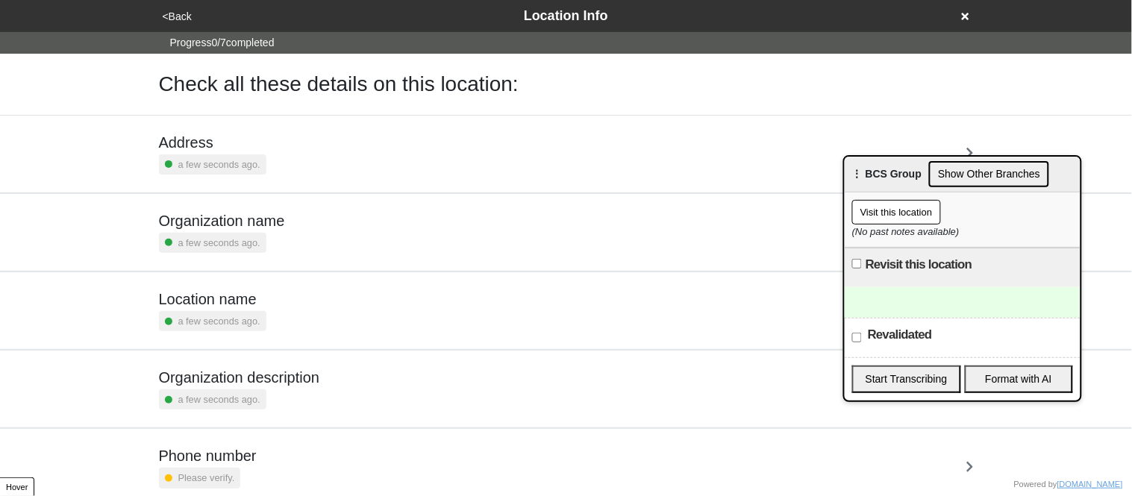
click at [275, 326] on div "Location name a few seconds ago." at bounding box center [566, 310] width 815 height 41
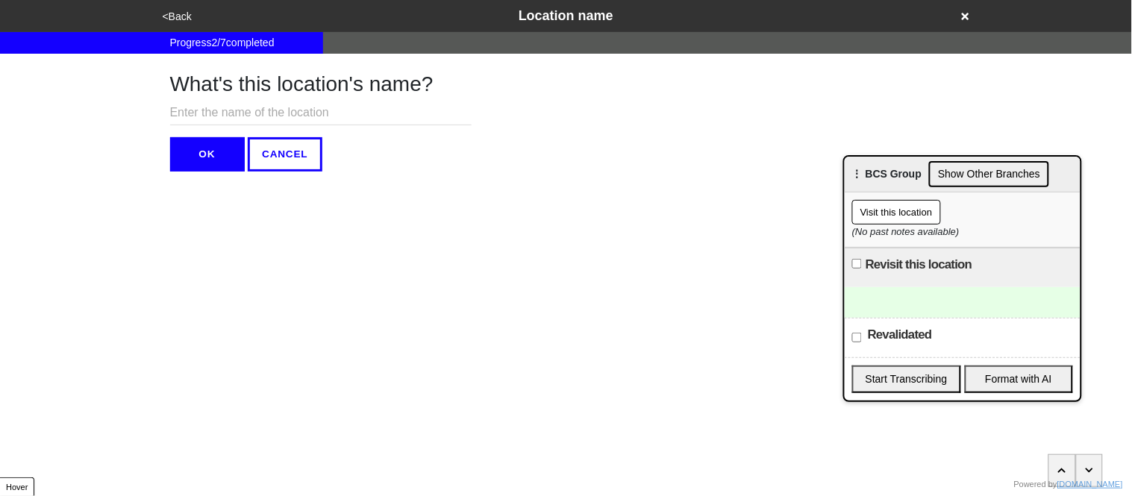
click at [347, 113] on input "text" at bounding box center [320, 113] width 301 height 25
type input "Bay Ridge Counseling"
click at [211, 156] on button "OK" at bounding box center [207, 154] width 75 height 34
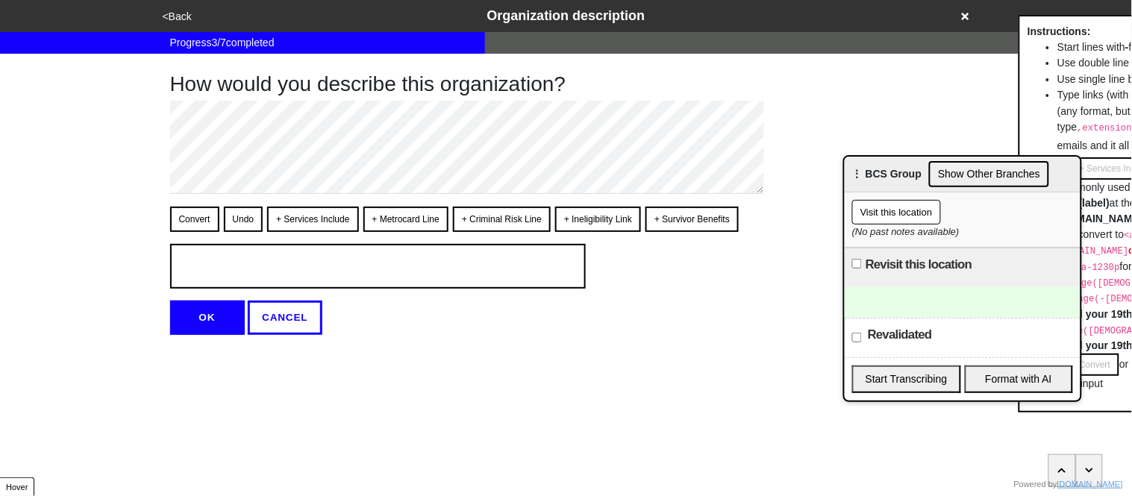
click at [221, 196] on div "How would you describe this organization? Convert Undo + Services Include + Met…" at bounding box center [467, 194] width 594 height 281
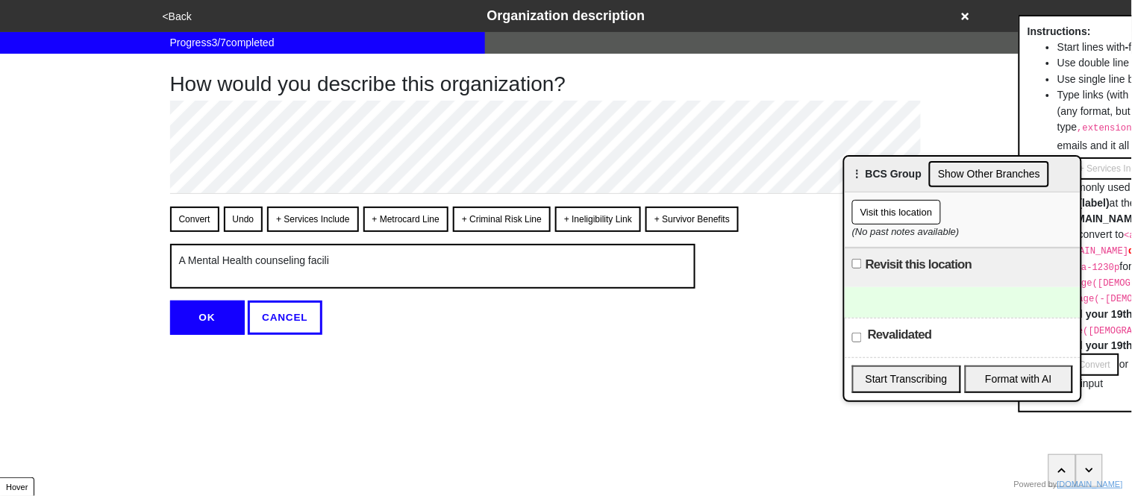
type textarea "x"
click at [207, 322] on button "OK" at bounding box center [207, 318] width 75 height 34
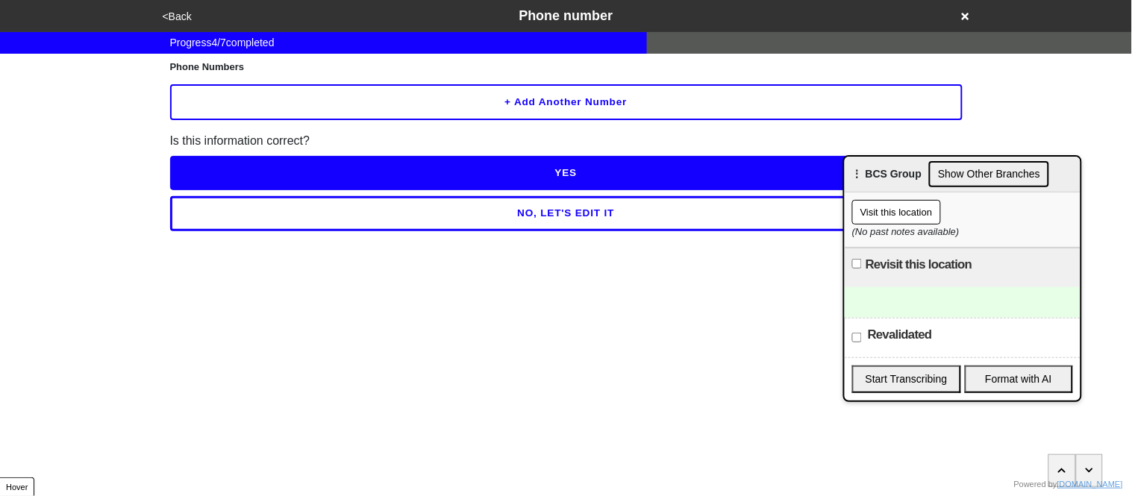
click at [420, 99] on button "+ Add another number" at bounding box center [566, 102] width 793 height 36
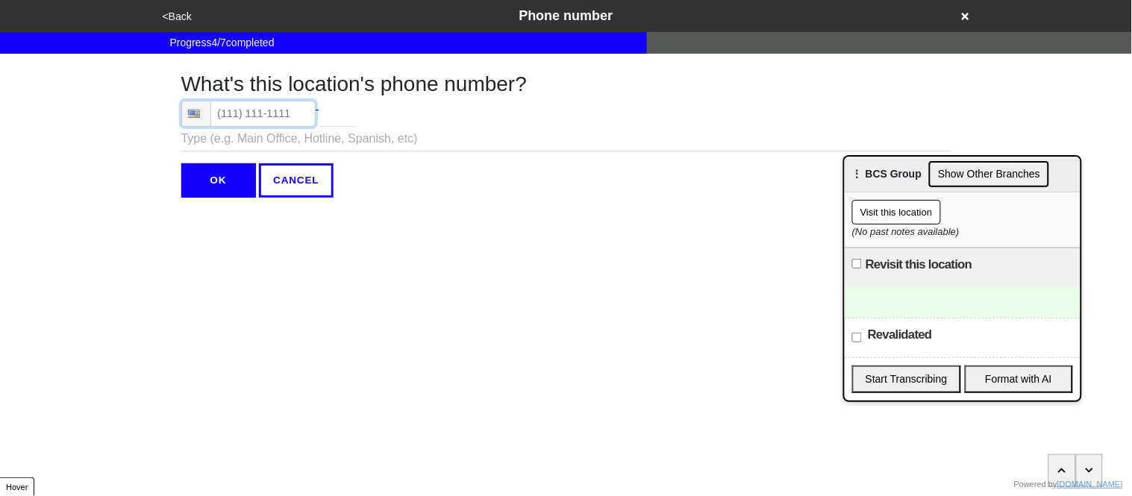
click at [240, 115] on input "tel" at bounding box center [248, 114] width 134 height 26
type input "(718) 232-8600"
click at [242, 141] on input "text" at bounding box center [566, 139] width 770 height 25
type input "M"
type input "General Inquiries/Existing Clients"
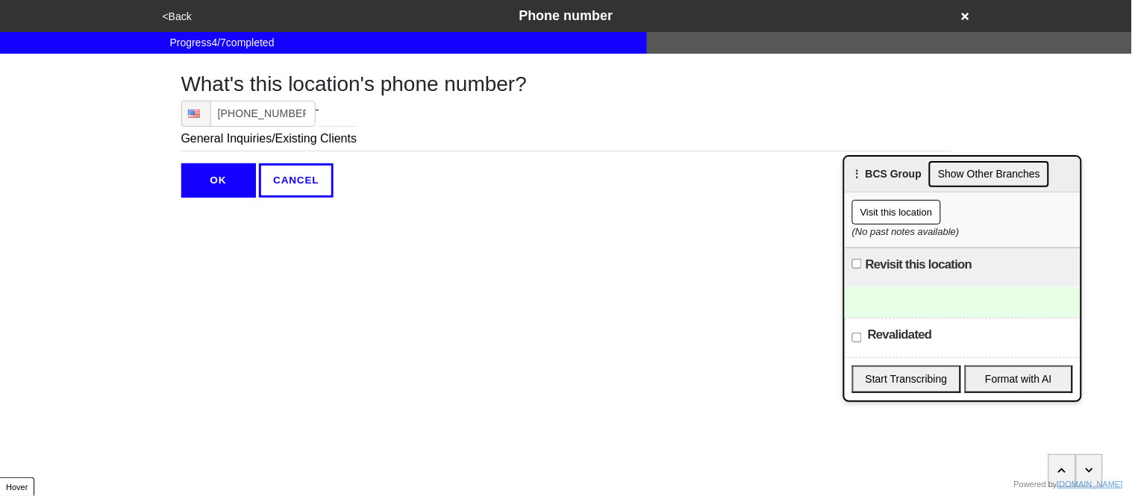
click at [227, 191] on input "OK" at bounding box center [218, 180] width 75 height 34
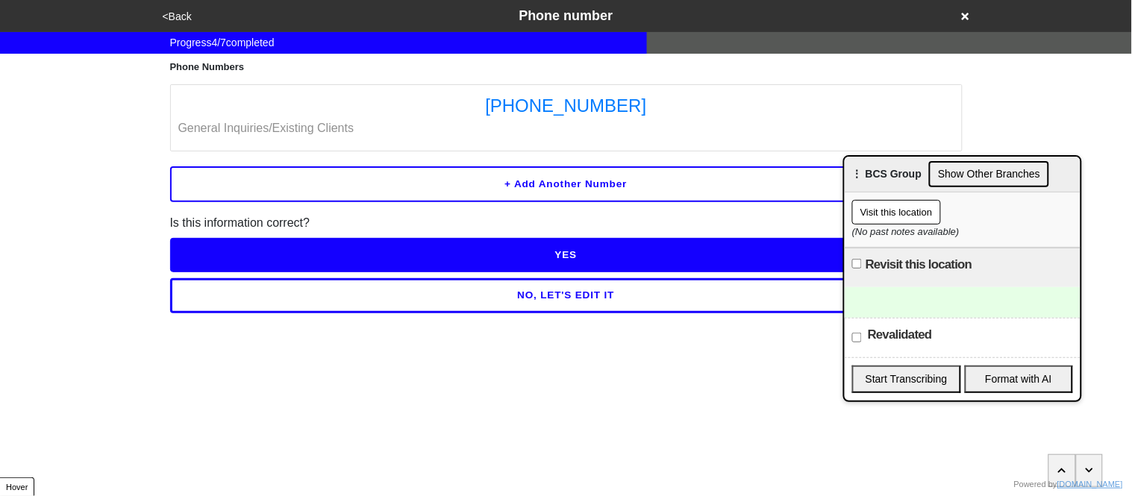
click at [325, 185] on button "+ Add another number" at bounding box center [566, 184] width 793 height 36
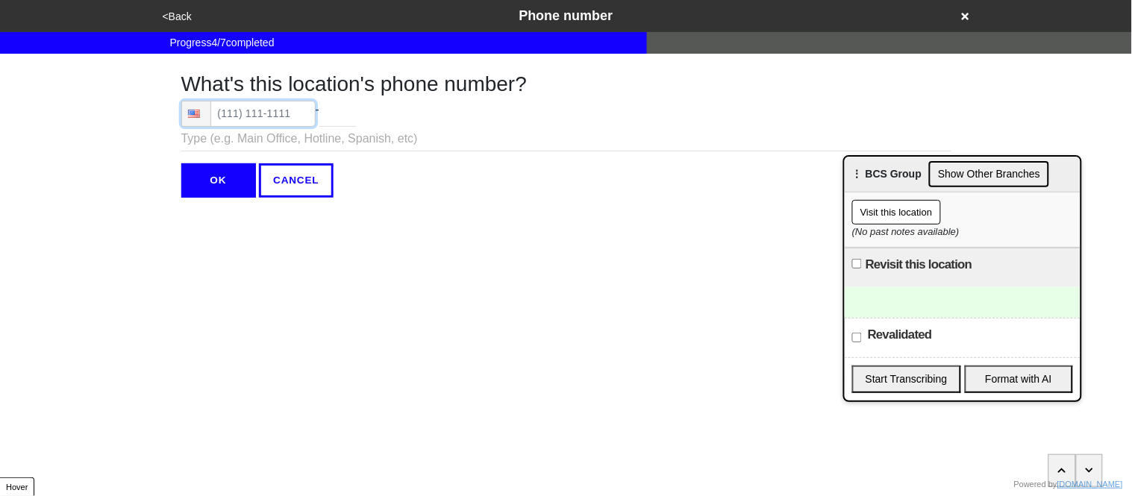
click at [238, 115] on input "tel" at bounding box center [248, 114] width 134 height 26
type input "(718) 313-4357"
click at [291, 144] on input "text" at bounding box center [566, 139] width 770 height 25
type input "Appointments"
click at [224, 185] on input "OK" at bounding box center [218, 180] width 75 height 34
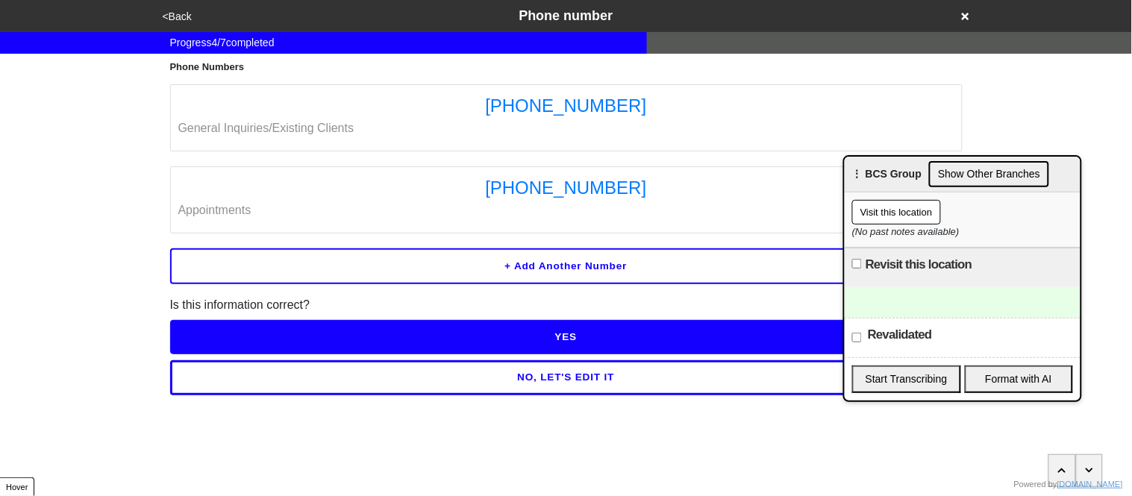
click at [357, 339] on button "YES" at bounding box center [566, 337] width 793 height 34
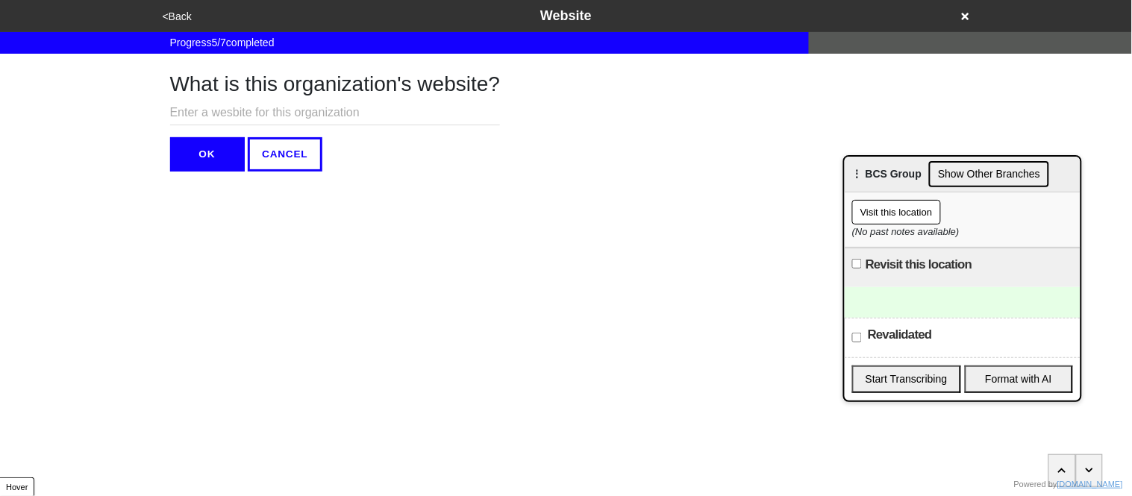
click at [299, 112] on input "text" at bounding box center [335, 113] width 331 height 25
click at [275, 116] on input "text" at bounding box center [335, 113] width 331 height 25
paste input "https://bcsnygroup.com/about-us/"
drag, startPoint x: 375, startPoint y: 116, endPoint x: 296, endPoint y: 111, distance: 79.3
click at [296, 111] on input "https://bcsnygroup.com/about-us/" at bounding box center [335, 113] width 331 height 25
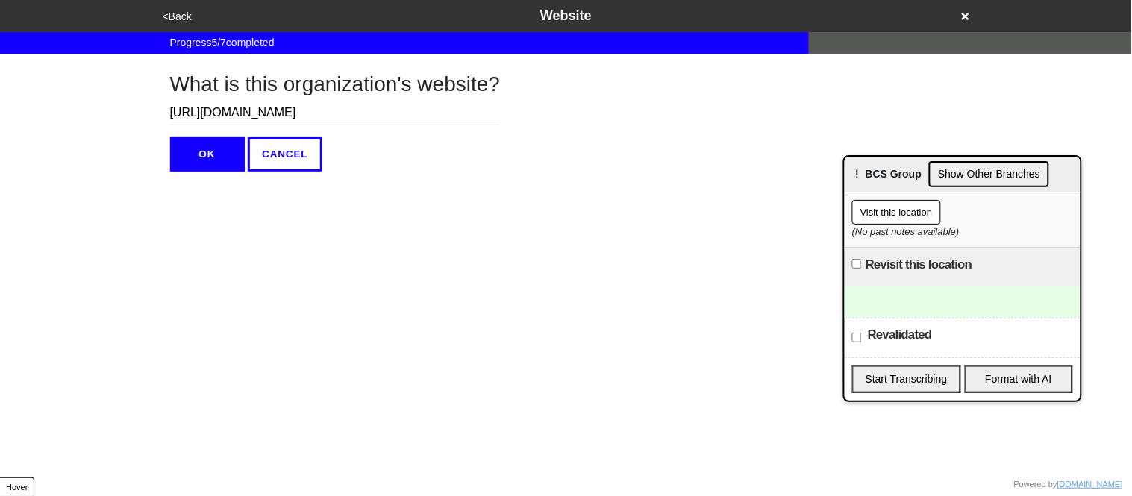
drag, startPoint x: 210, startPoint y: 109, endPoint x: 146, endPoint y: 111, distance: 64.2
click at [146, 111] on div "What is this organization's website? https://bcsnygroup.com OK CANCEL" at bounding box center [566, 113] width 851 height 118
type input "bcsnygroup.com"
click at [196, 155] on button "OK" at bounding box center [207, 154] width 75 height 34
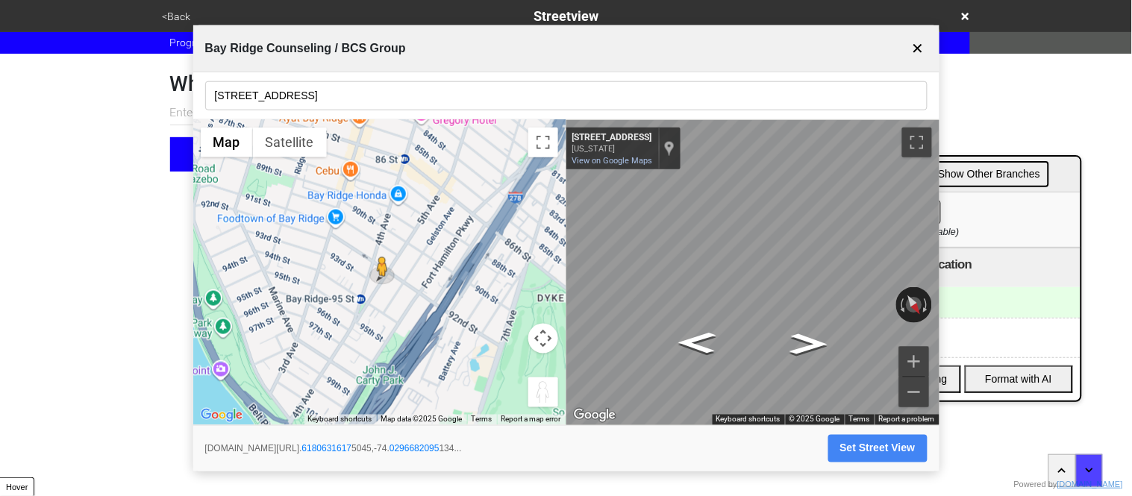
click at [854, 452] on button "Set Street View" at bounding box center [877, 449] width 99 height 28
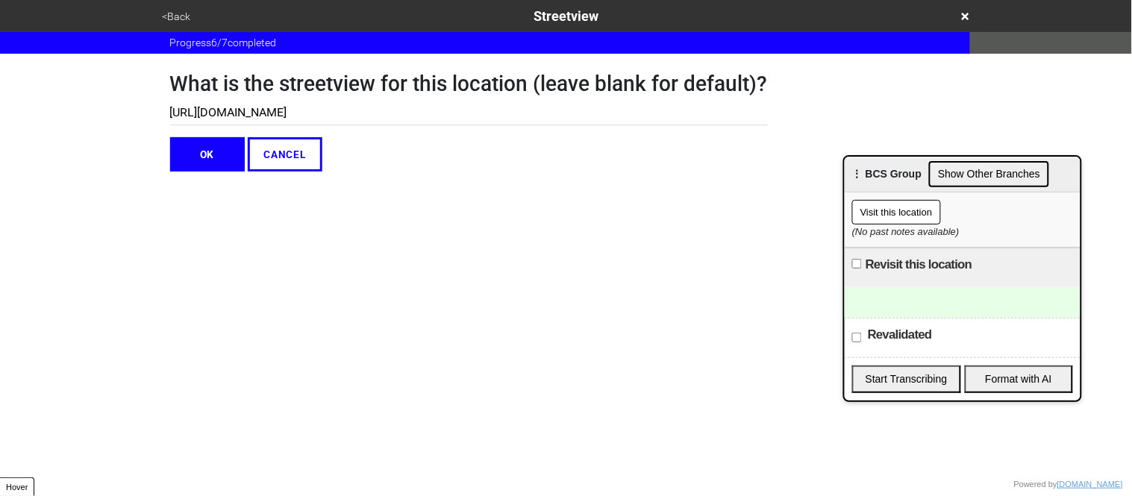
type input "https://www.google.com/maps/@40.61806316175045,-74.0296682095134,3a,75y,212.758…"
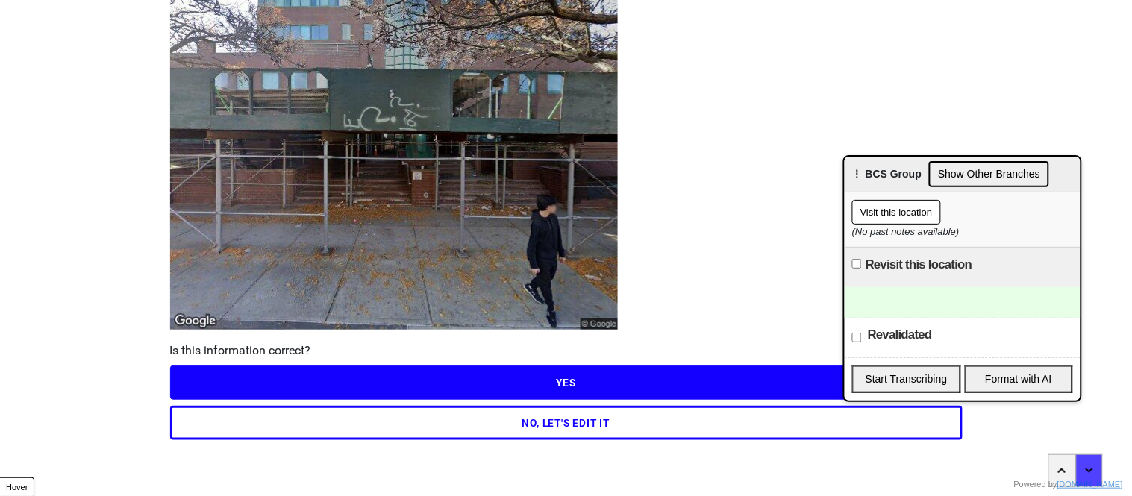
scroll to position [130, 0]
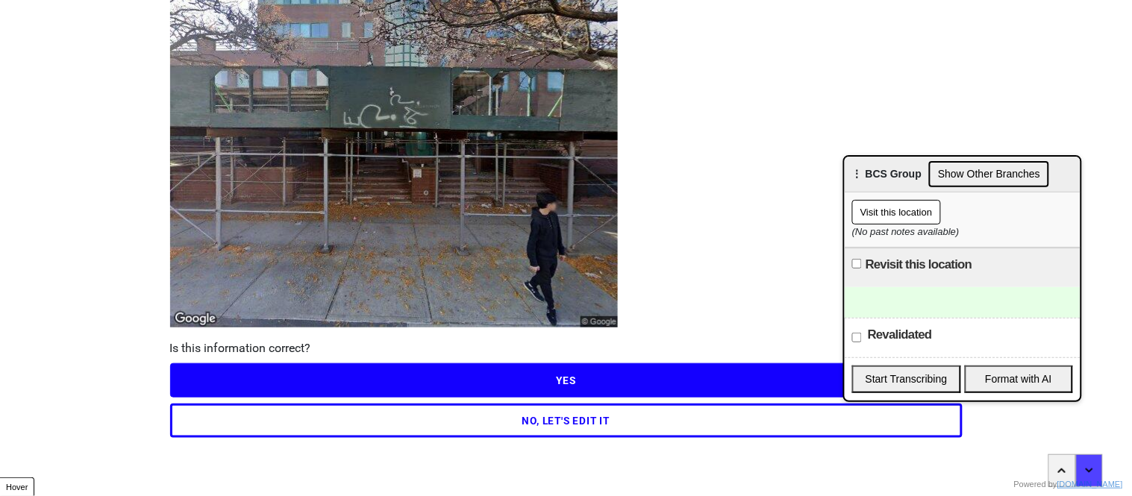
click at [616, 377] on button "YES" at bounding box center [566, 380] width 793 height 34
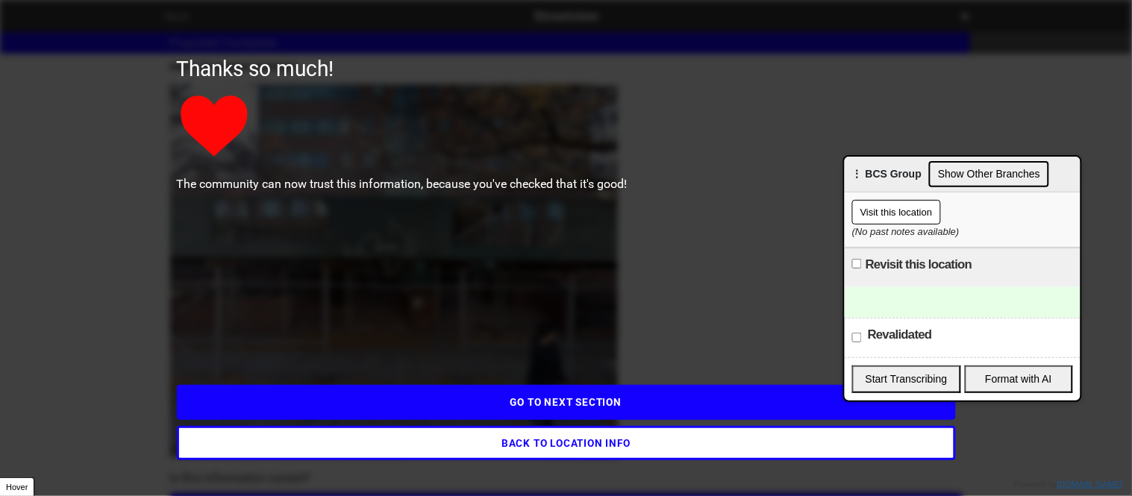
click at [602, 404] on button "GO TO NEXT SECTION" at bounding box center [566, 402] width 779 height 34
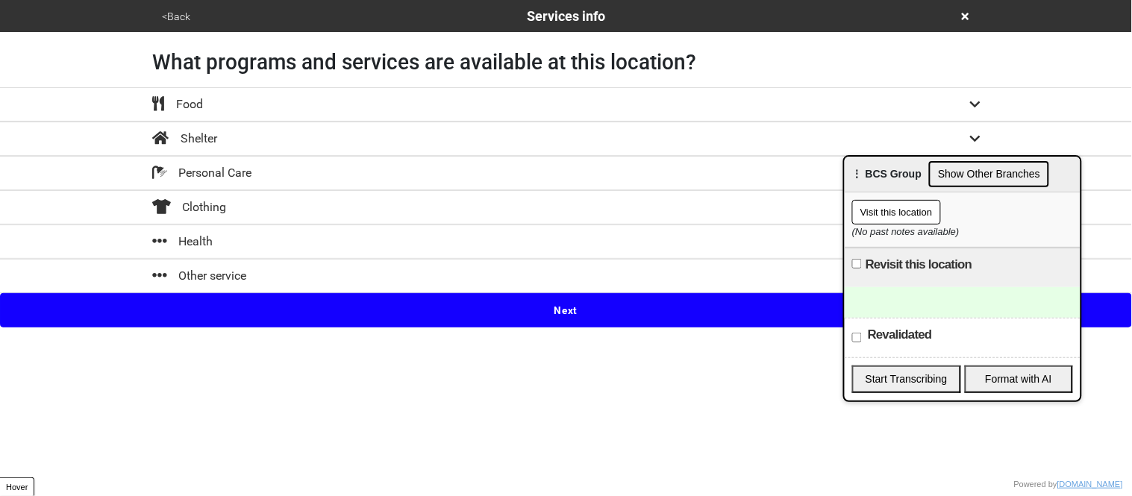
click at [492, 260] on button "Other service" at bounding box center [566, 276] width 1132 height 34
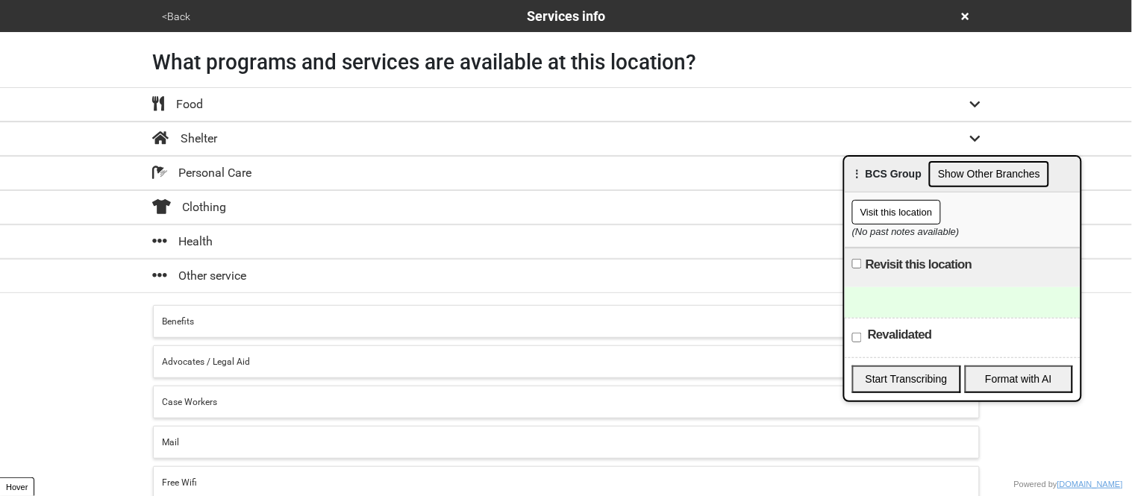
click at [277, 280] on div "Other service" at bounding box center [566, 276] width 851 height 18
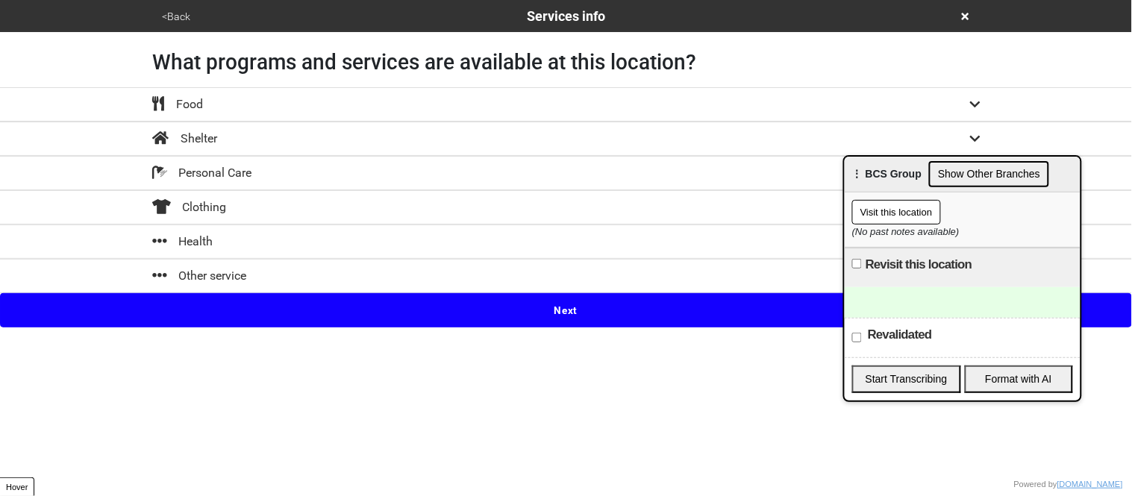
click at [269, 242] on div "Health" at bounding box center [566, 242] width 851 height 18
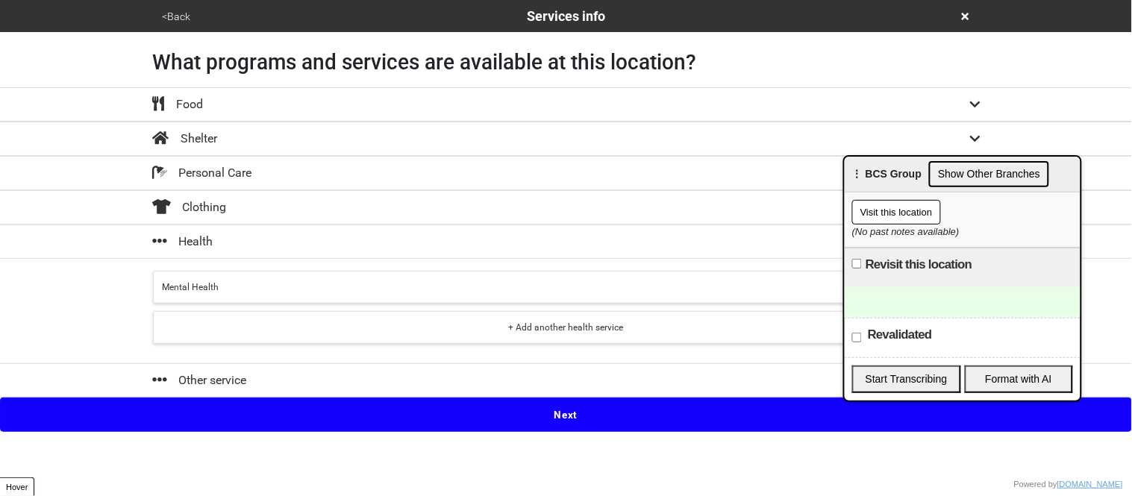
click at [269, 296] on button "Mental Health" at bounding box center [566, 287] width 827 height 33
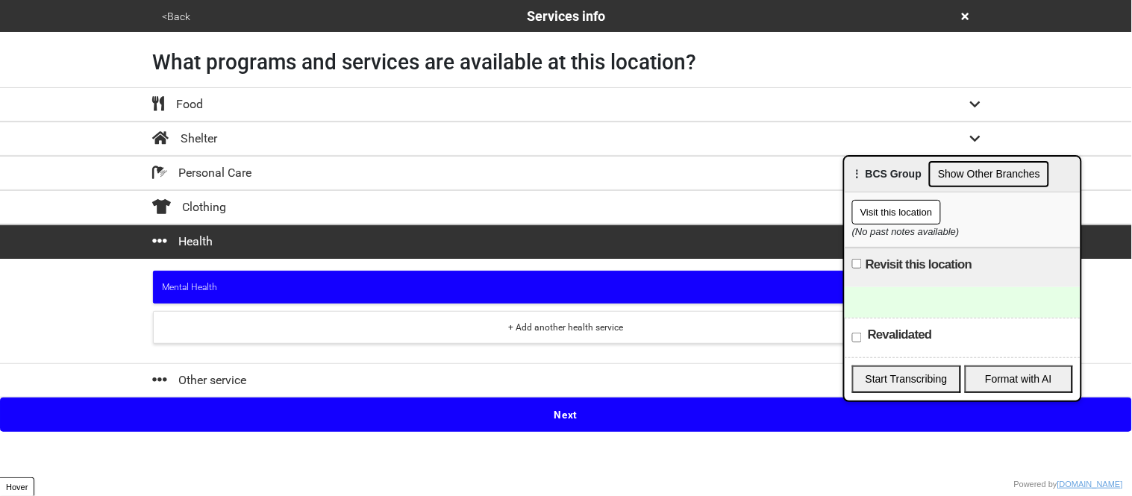
click at [349, 416] on button "Next" at bounding box center [566, 415] width 1132 height 34
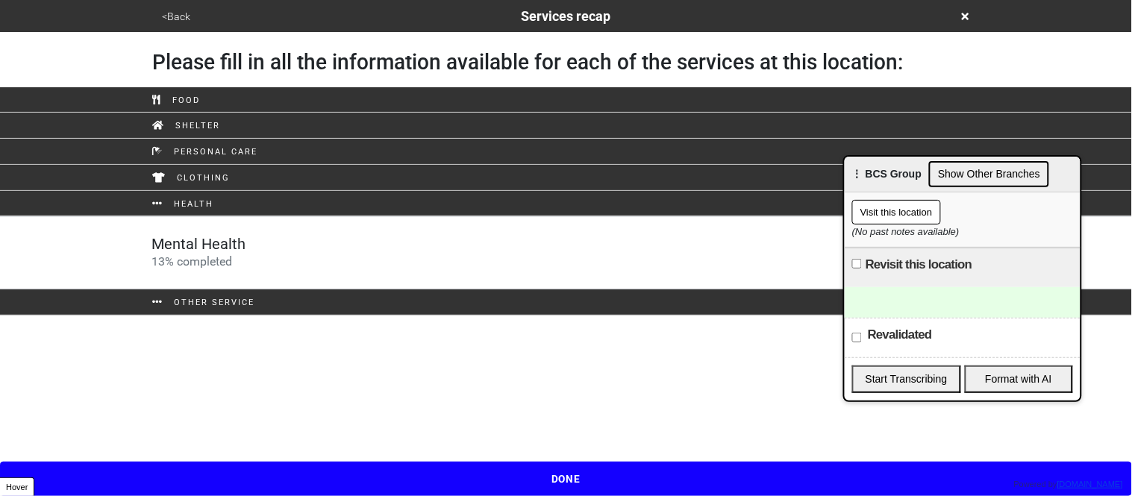
click at [310, 266] on div "Mental Health 13 % completed" at bounding box center [566, 253] width 851 height 36
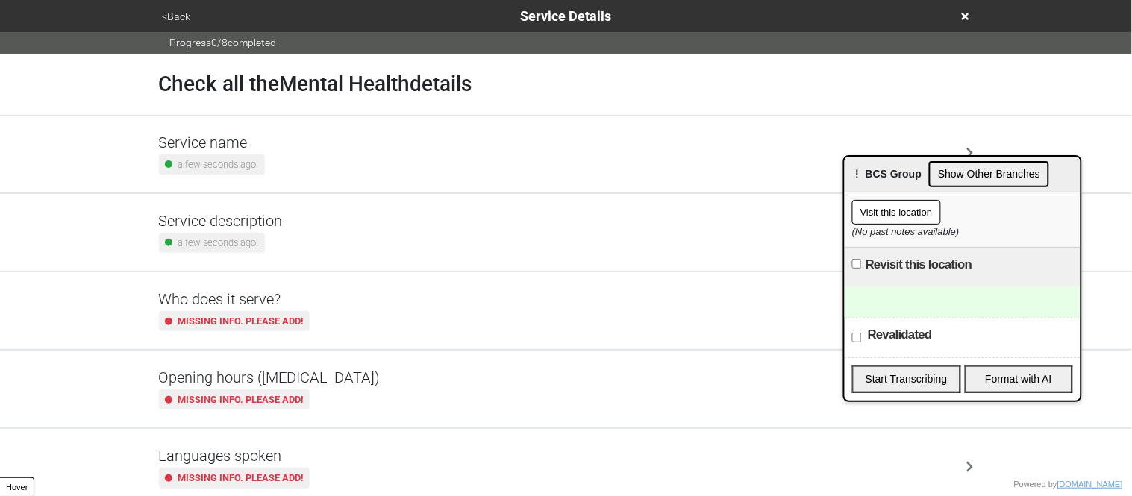
click at [299, 228] on div "Service description a few seconds ago." at bounding box center [566, 232] width 815 height 41
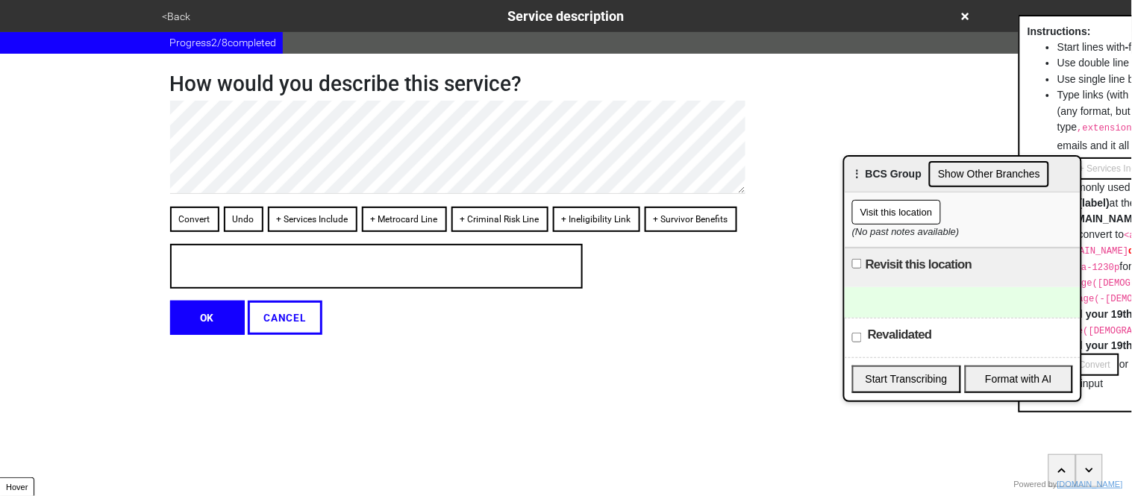
click at [247, 94] on h1 "How would you describe this service?" at bounding box center [465, 84] width 590 height 25
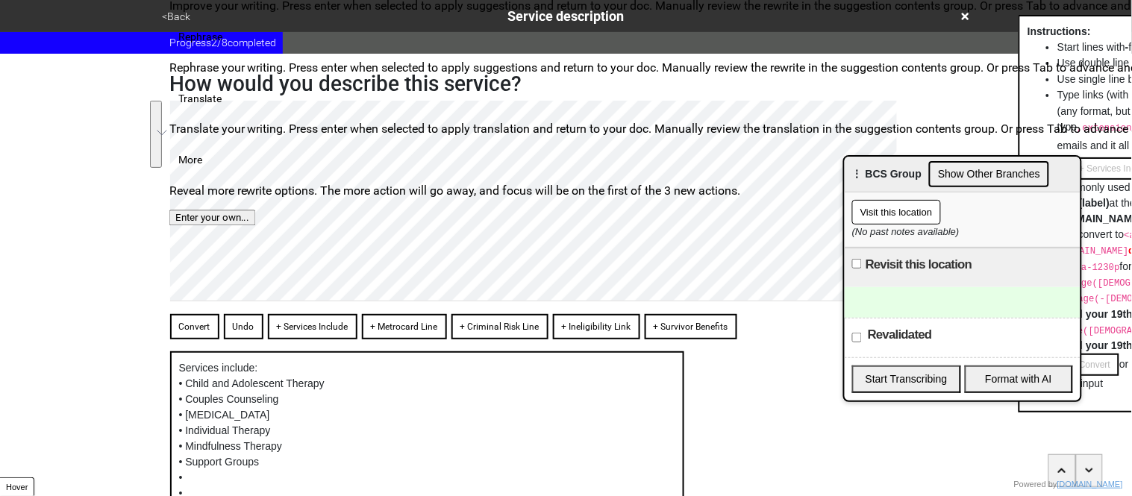
click at [166, 239] on html "<Back Service description Progress 2 / 8 completed How would you describe this …" at bounding box center [566, 324] width 1132 height 648
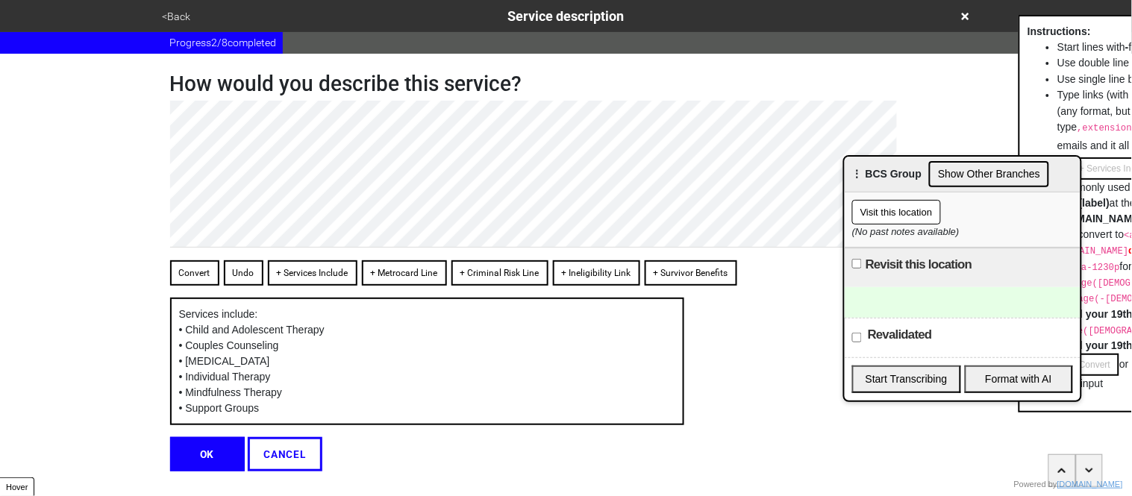
type textarea "x"
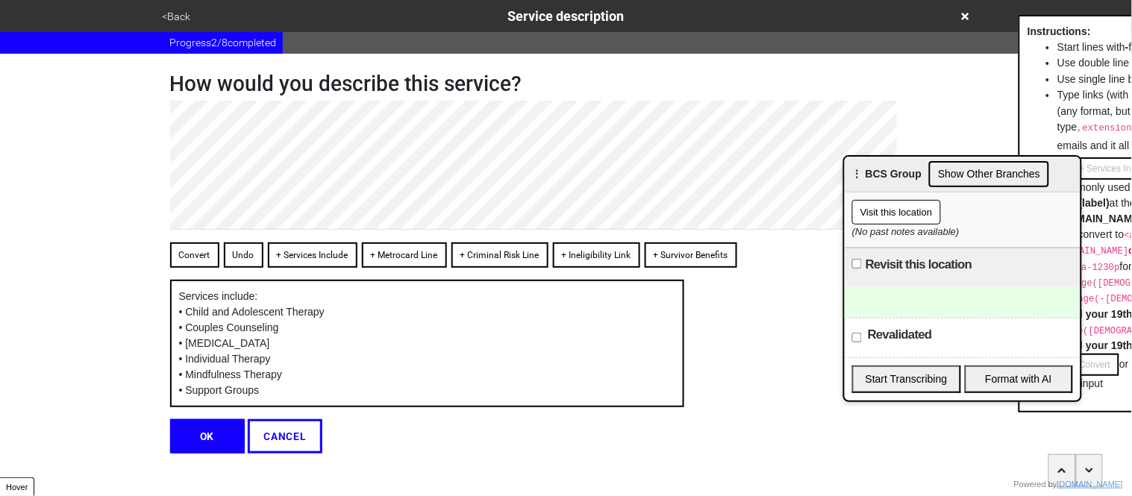
click at [215, 435] on button "OK" at bounding box center [207, 436] width 75 height 34
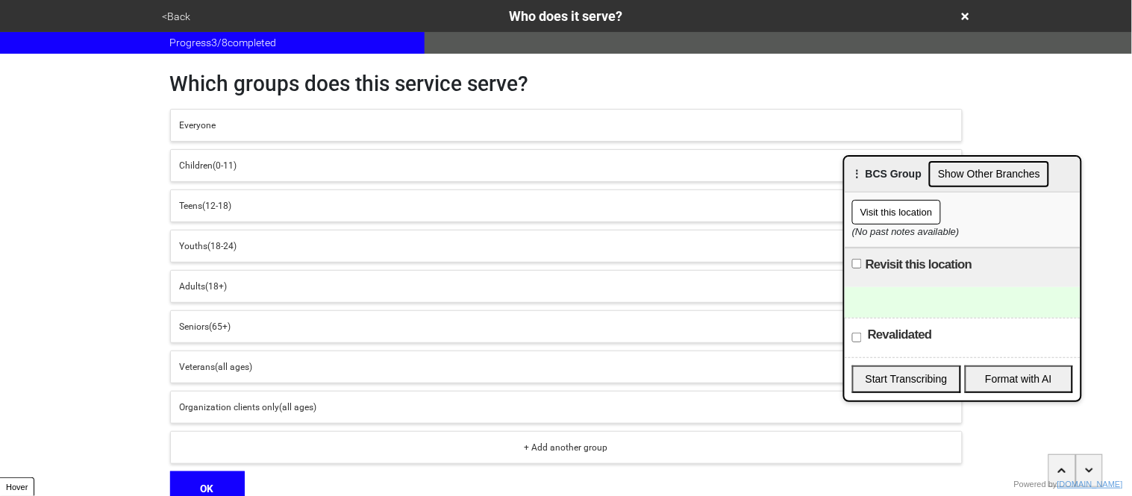
click at [232, 176] on button "Children (0-11)" at bounding box center [566, 165] width 793 height 33
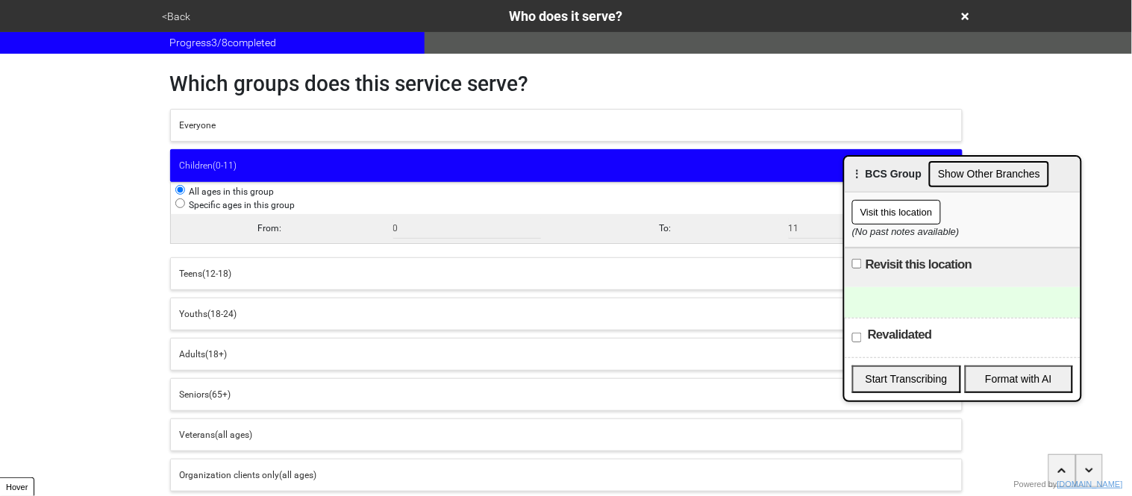
click at [182, 204] on input "radio" at bounding box center [180, 204] width 10 height 10
radio input "true"
radio input "false"
click at [465, 231] on input "0" at bounding box center [467, 229] width 149 height 20
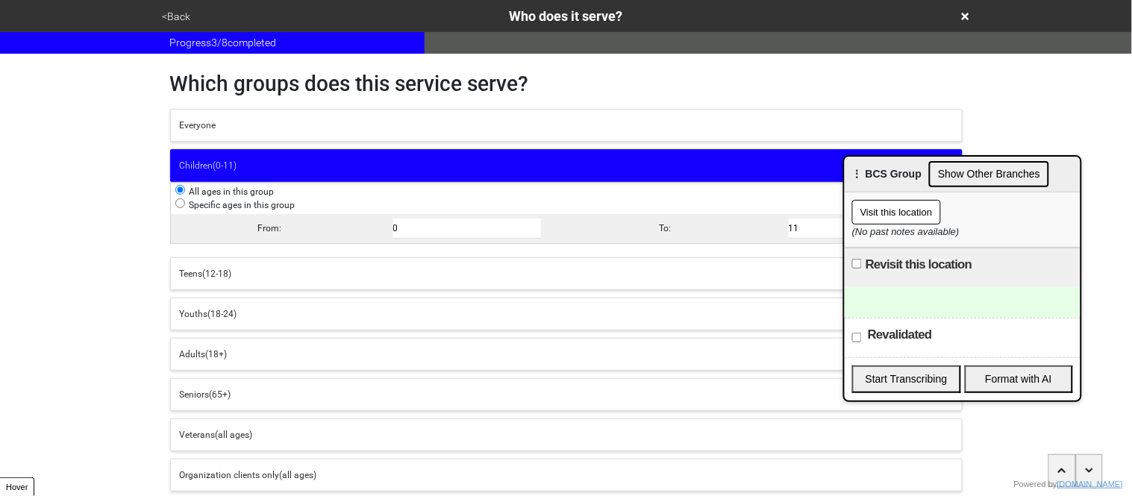
click at [465, 231] on input "0" at bounding box center [467, 229] width 149 height 20
radio input "false"
radio input "true"
type input "5"
click at [814, 234] on input "11" at bounding box center [863, 229] width 149 height 20
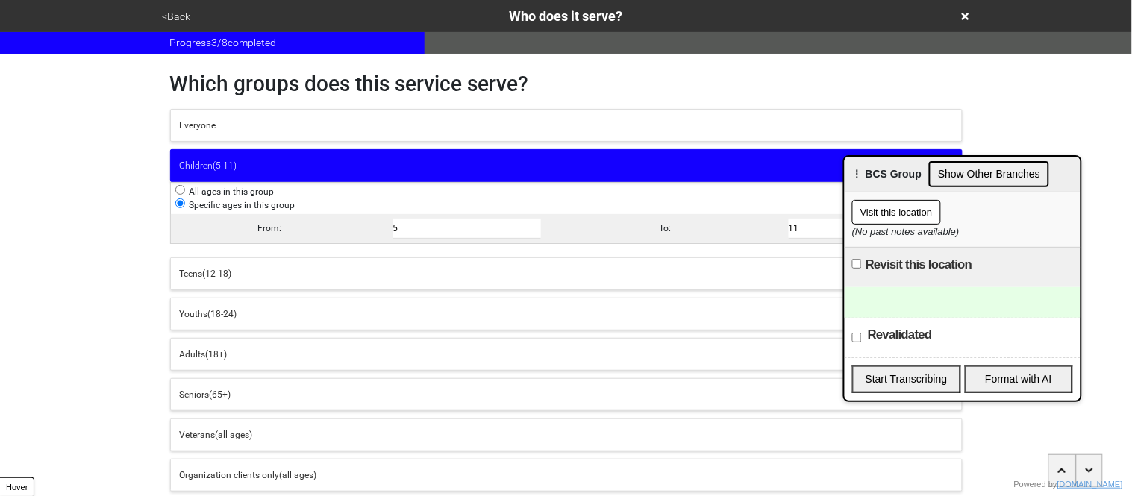
click at [814, 234] on input "11" at bounding box center [863, 229] width 149 height 20
click at [136, 278] on div "<Back Who does it serve? Progress 3 / 8 completed Which groups does this servic…" at bounding box center [566, 287] width 1132 height 574
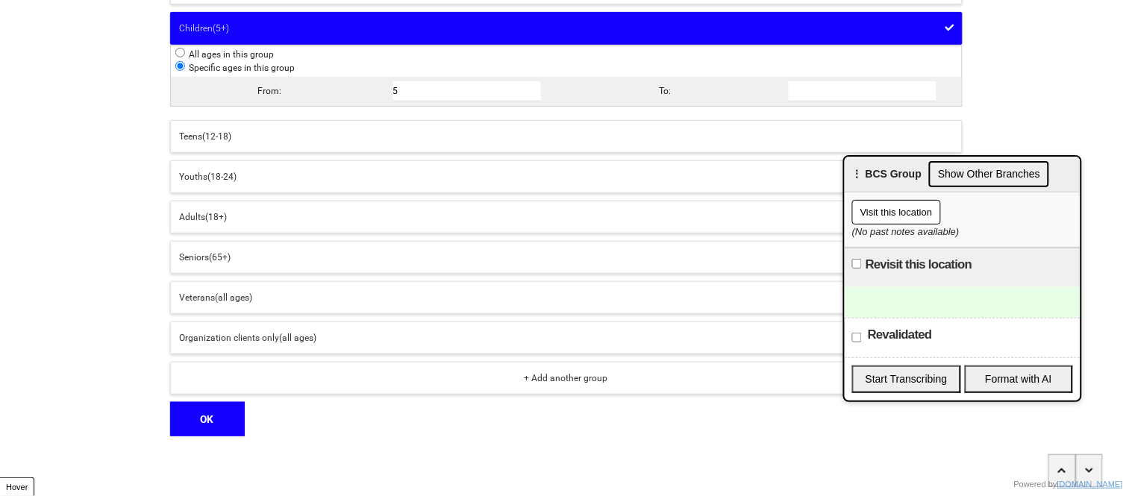
click at [205, 418] on button "OK" at bounding box center [207, 419] width 75 height 34
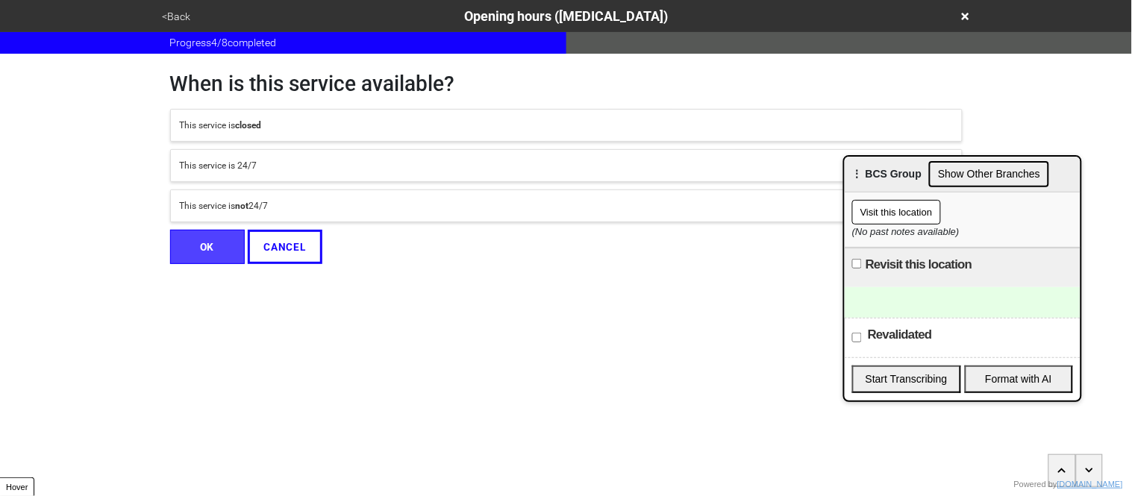
click at [214, 208] on div "This service is not 24/7" at bounding box center [566, 205] width 773 height 13
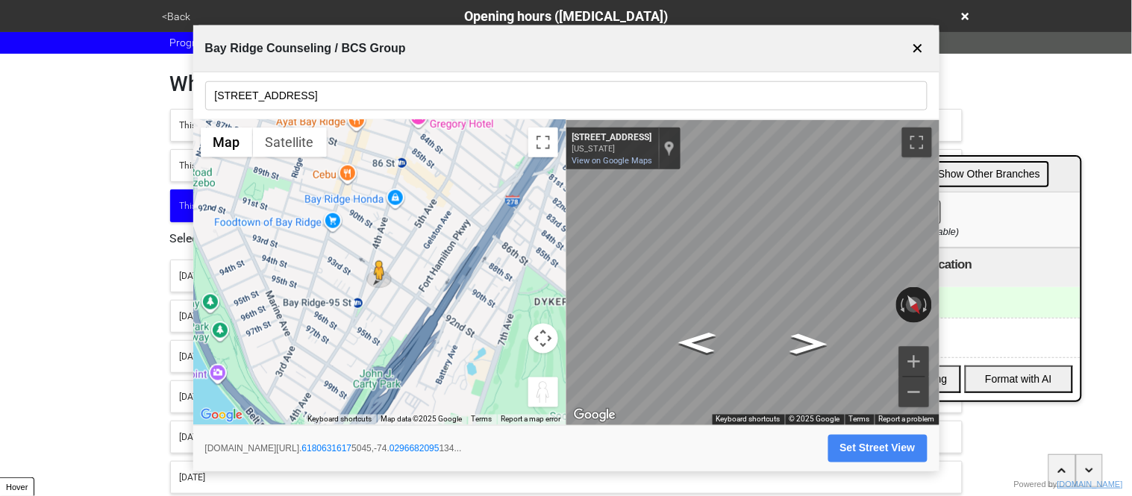
click at [917, 52] on button "✕" at bounding box center [918, 48] width 19 height 28
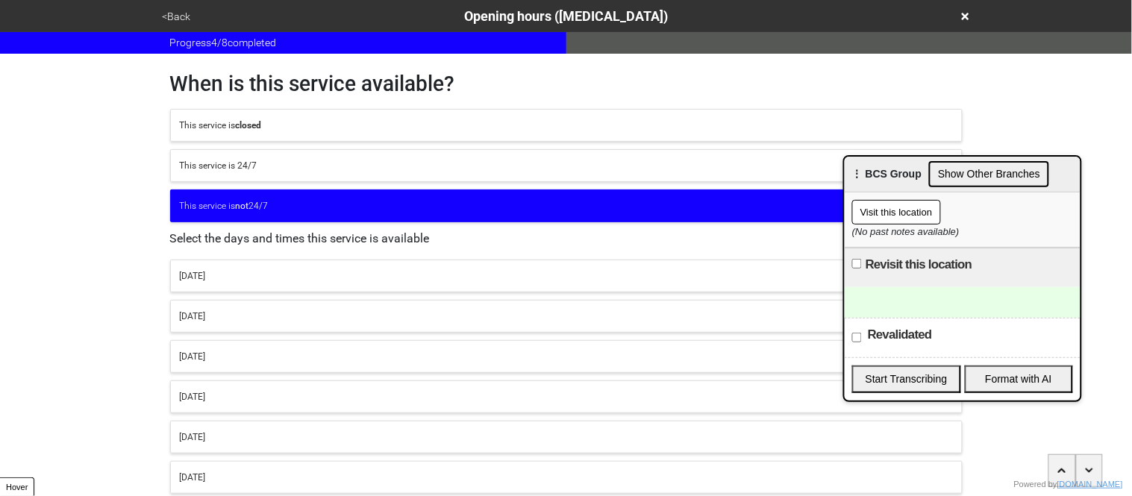
click at [181, 19] on button "<Back" at bounding box center [176, 16] width 37 height 17
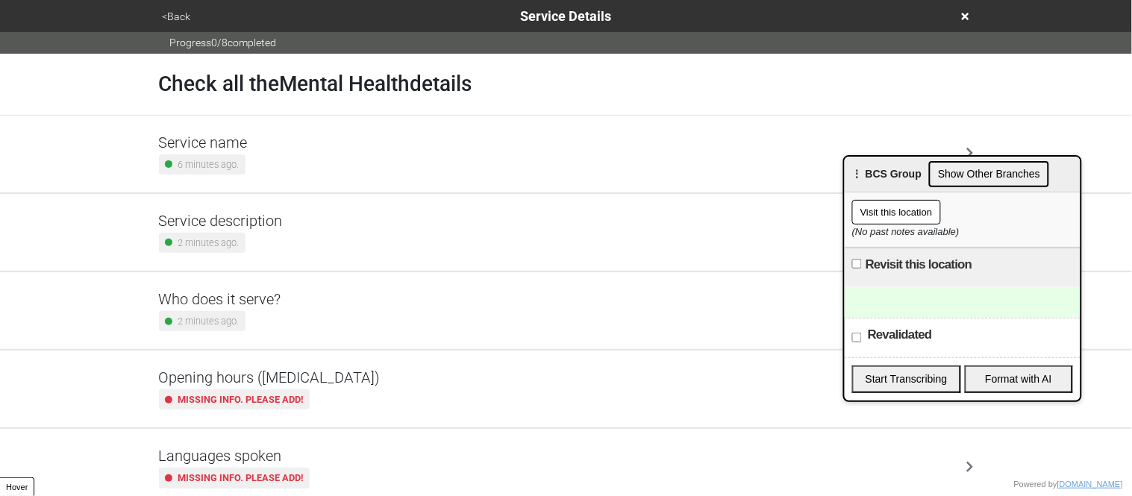
click at [272, 226] on h5 "Service description" at bounding box center [221, 221] width 124 height 18
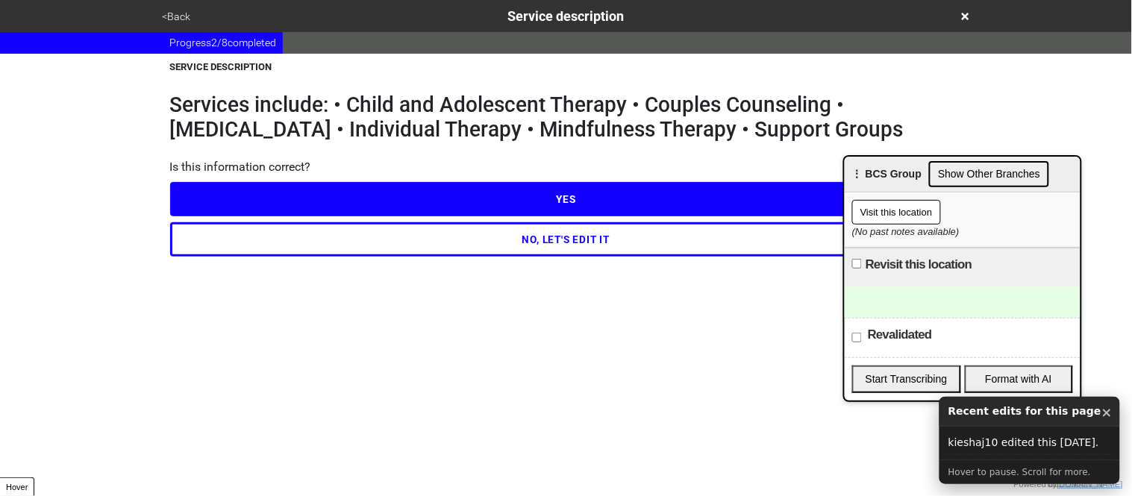
click at [280, 243] on button "NO, LET'S EDIT IT" at bounding box center [566, 239] width 793 height 34
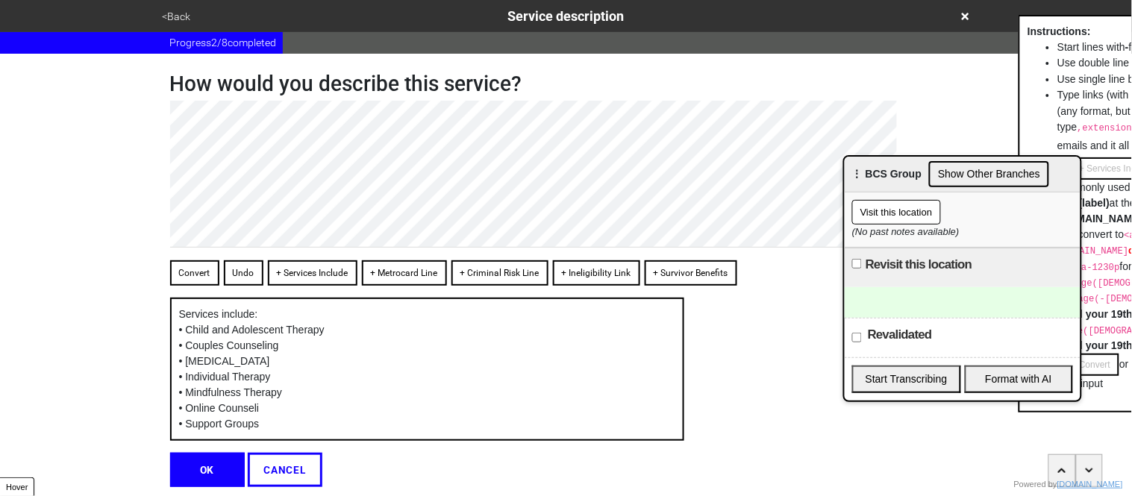
type textarea "x"
click at [205, 472] on button "OK" at bounding box center [207, 470] width 75 height 34
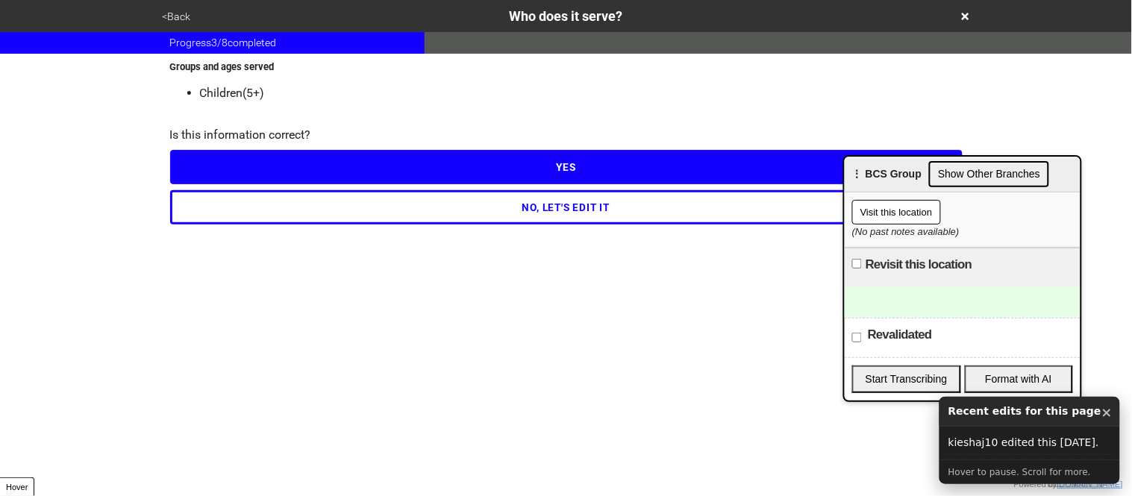
click at [243, 170] on button "YES" at bounding box center [566, 167] width 793 height 34
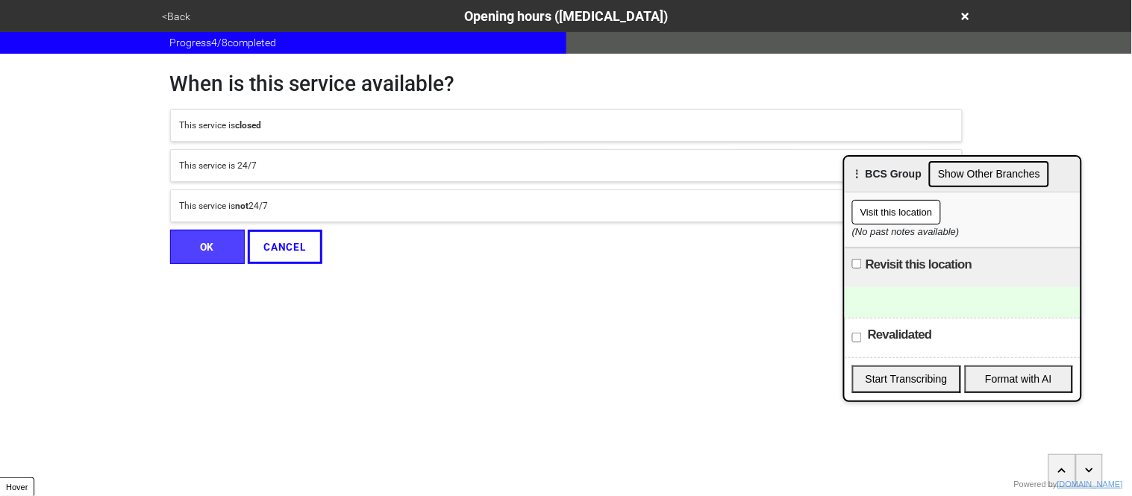
click at [259, 206] on div "This service is not 24/7" at bounding box center [566, 205] width 773 height 13
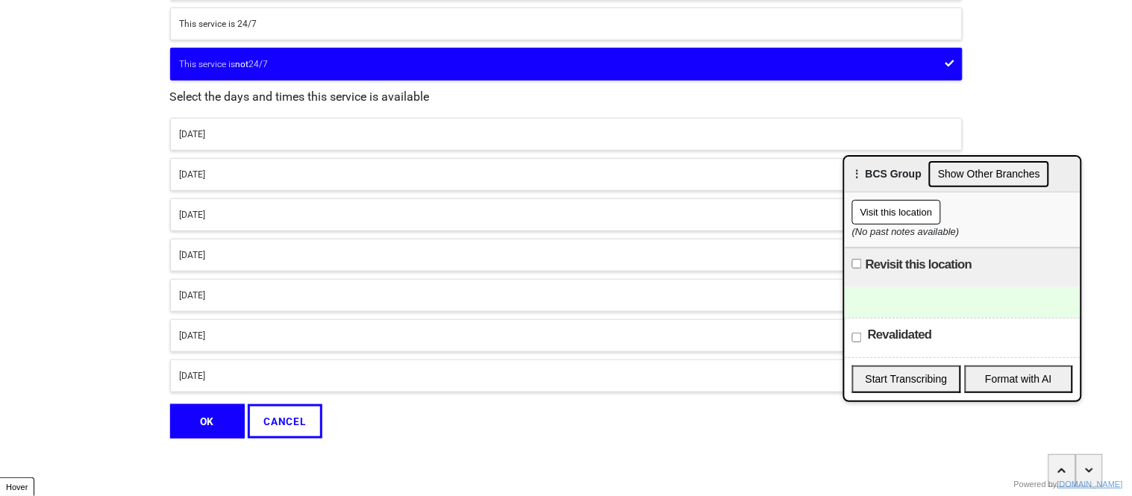
scroll to position [145, 0]
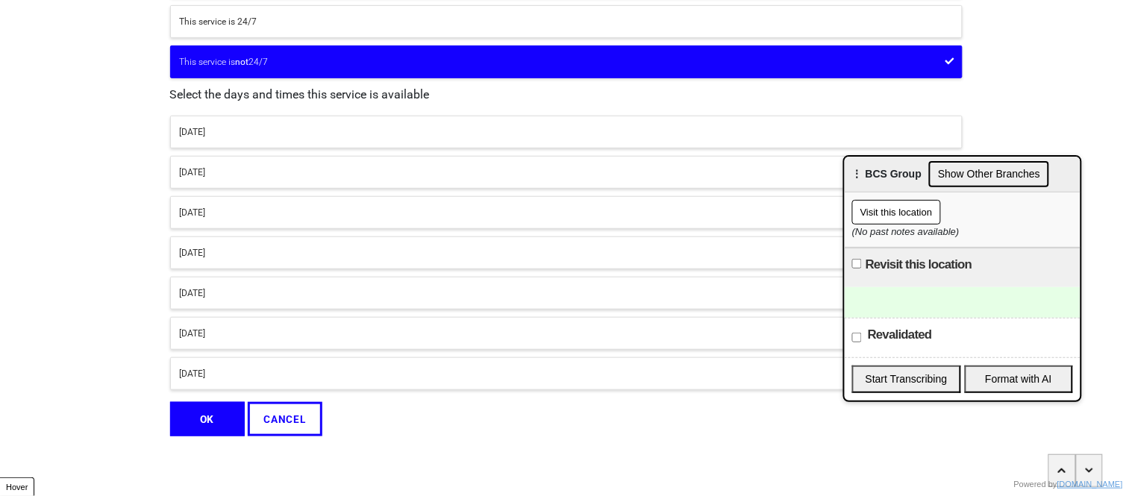
click at [231, 125] on div "[DATE]" at bounding box center [566, 131] width 773 height 13
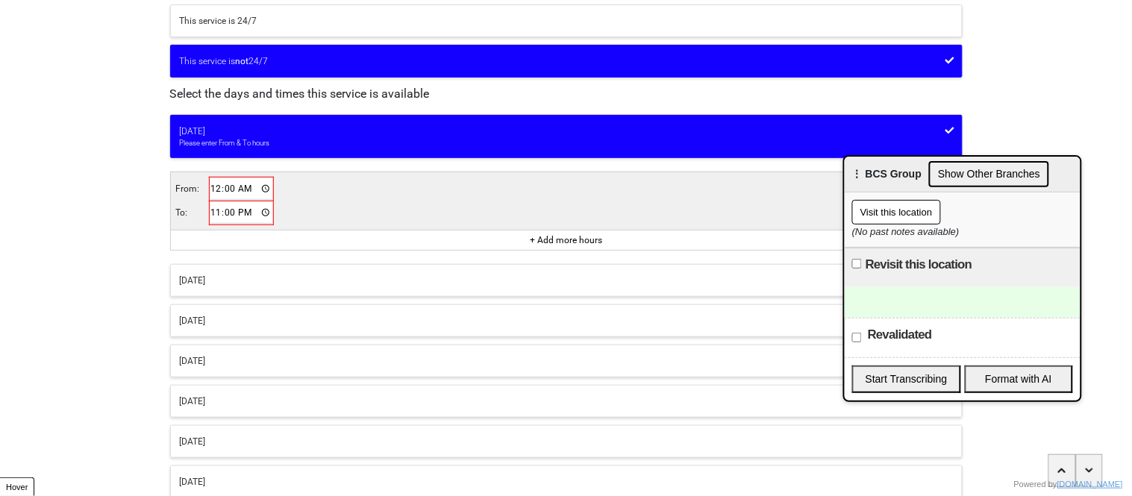
click at [216, 190] on input "00:00" at bounding box center [241, 189] width 63 height 22
type input "08:00"
click at [213, 217] on input "23:00" at bounding box center [241, 212] width 63 height 22
type input "21:00"
click at [222, 400] on div "[DATE]" at bounding box center [566, 399] width 773 height 13
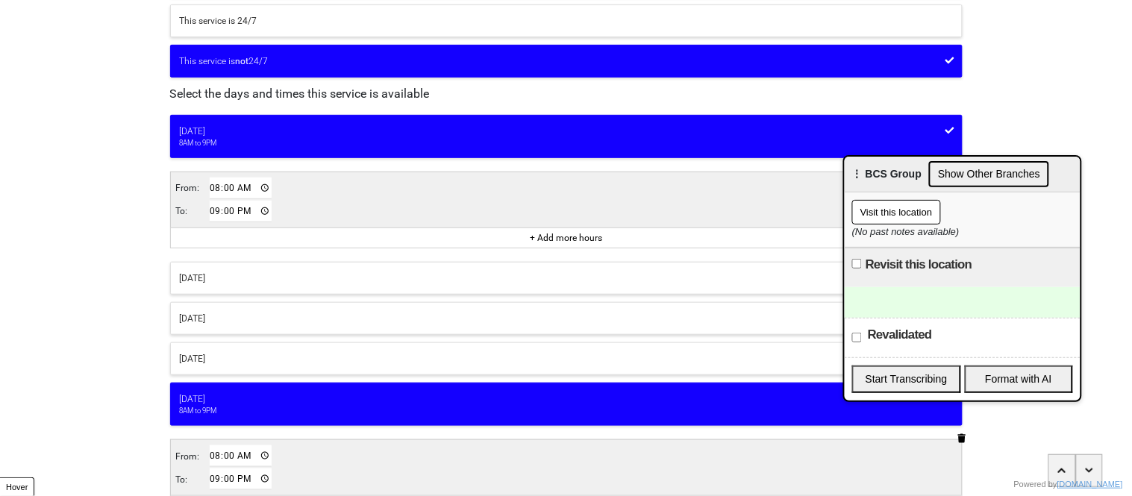
click at [214, 358] on div "[DATE]" at bounding box center [566, 358] width 773 height 13
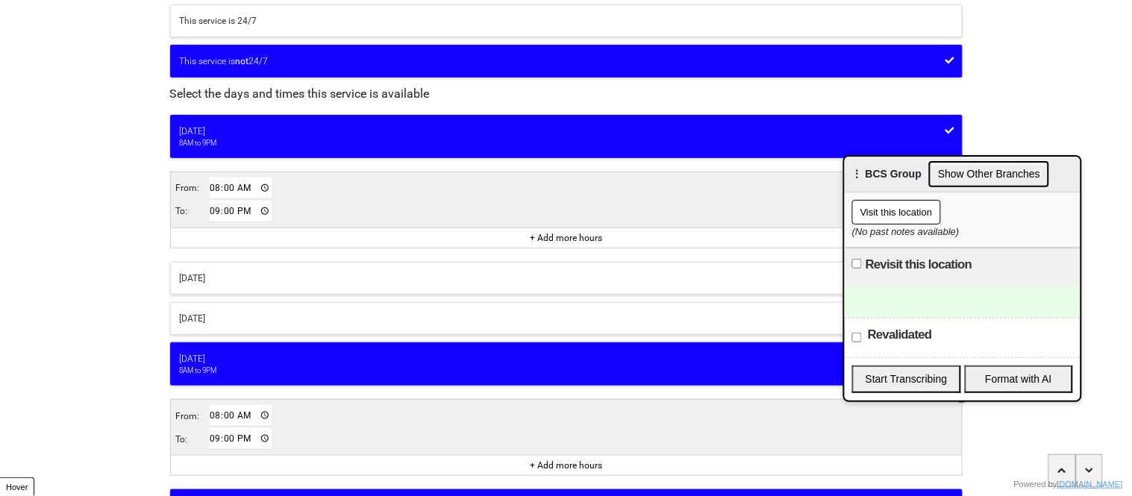
click at [208, 320] on div "[DATE]" at bounding box center [566, 318] width 773 height 13
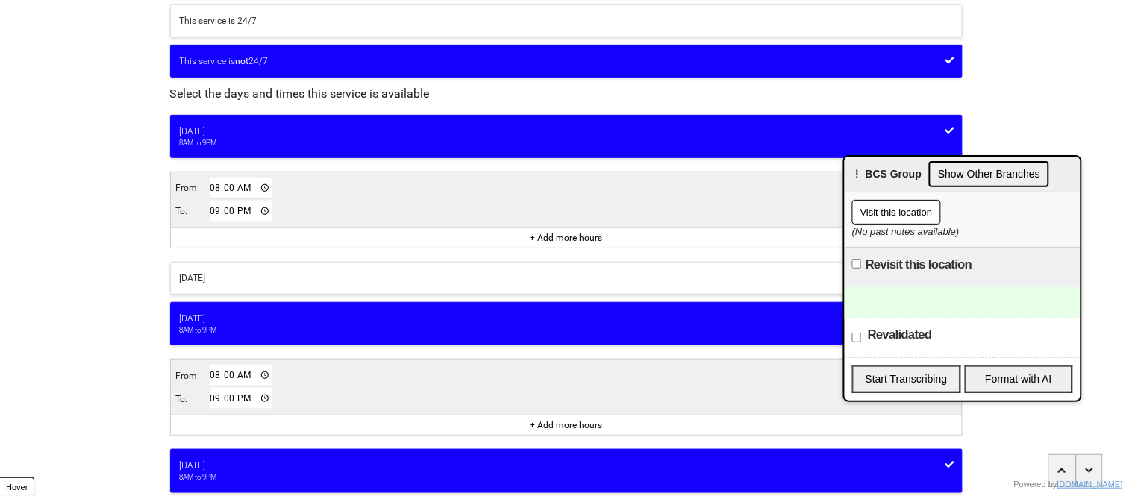
click at [209, 283] on div "[DATE]" at bounding box center [566, 278] width 773 height 13
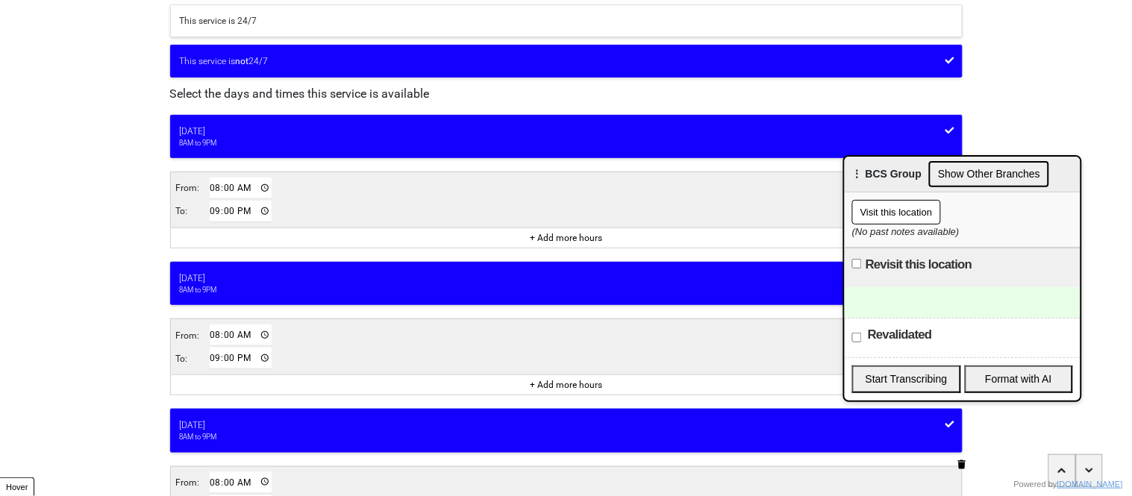
click at [131, 290] on div "<Back Opening hours (coronavirus) Progress 4 / 8 completed When is this service…" at bounding box center [566, 413] width 1132 height 1116
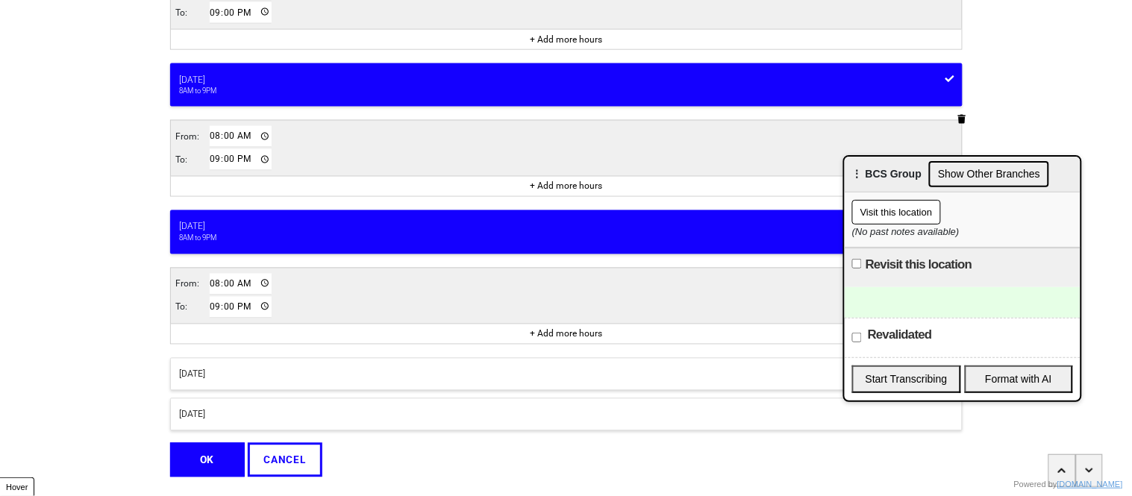
scroll to position [681, 0]
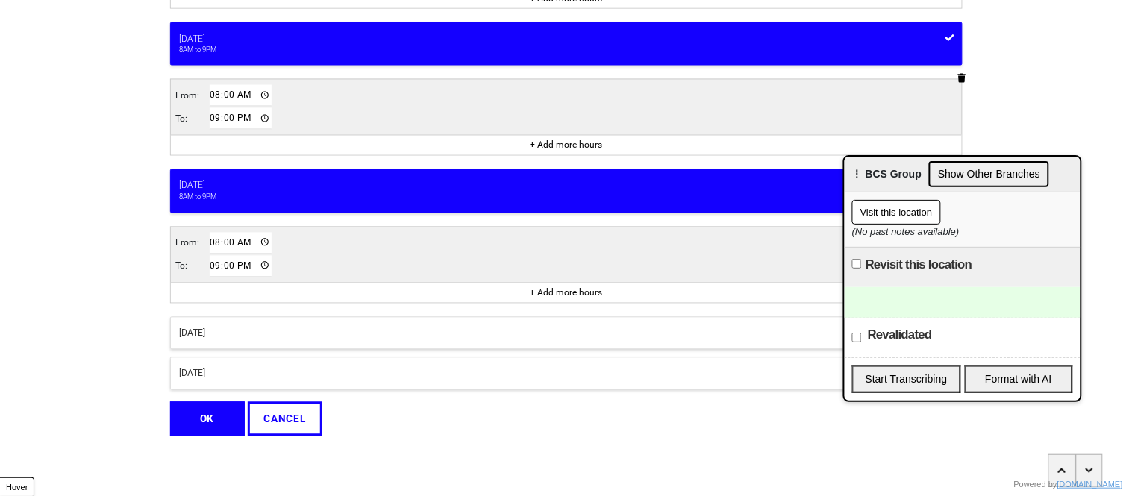
click at [190, 328] on div "[DATE]" at bounding box center [566, 333] width 773 height 13
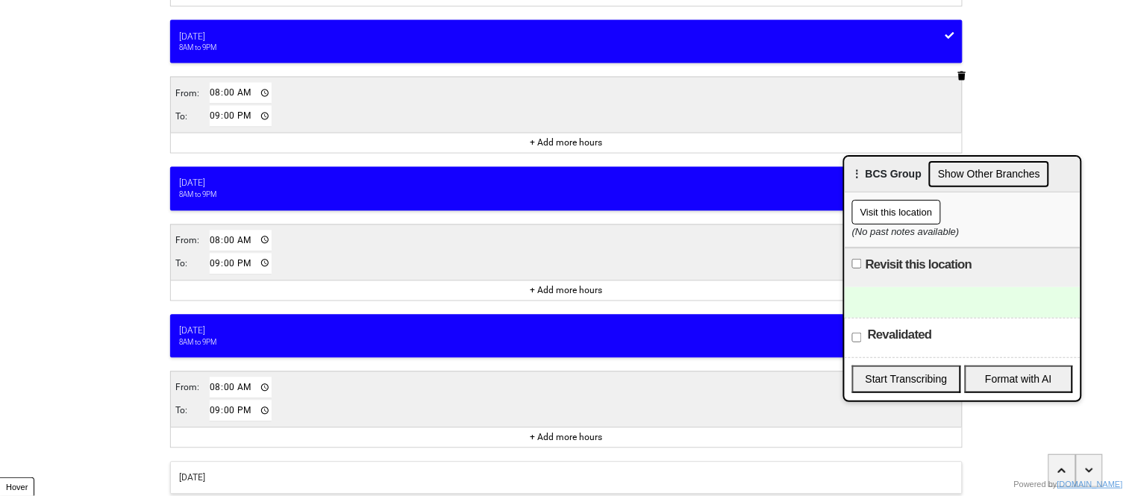
click at [213, 416] on input "21:00" at bounding box center [241, 412] width 63 height 22
type input "17:00"
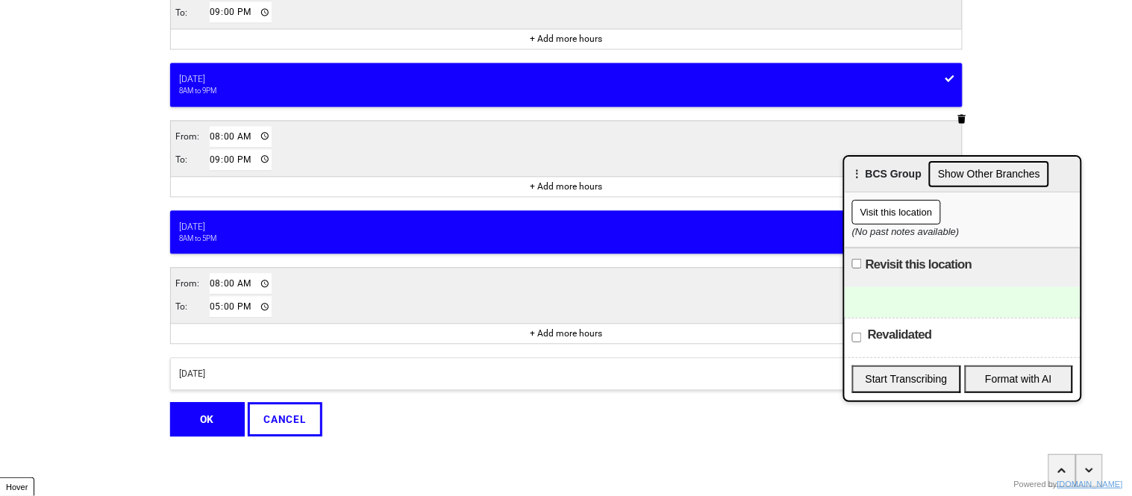
click at [206, 369] on div "[DATE]" at bounding box center [566, 373] width 773 height 13
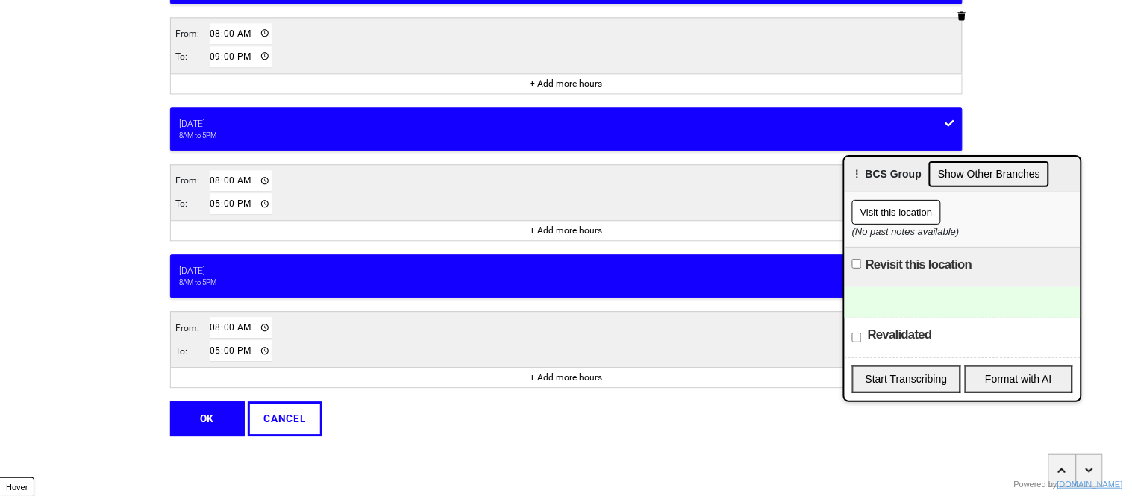
click at [194, 422] on button "OK" at bounding box center [207, 418] width 75 height 34
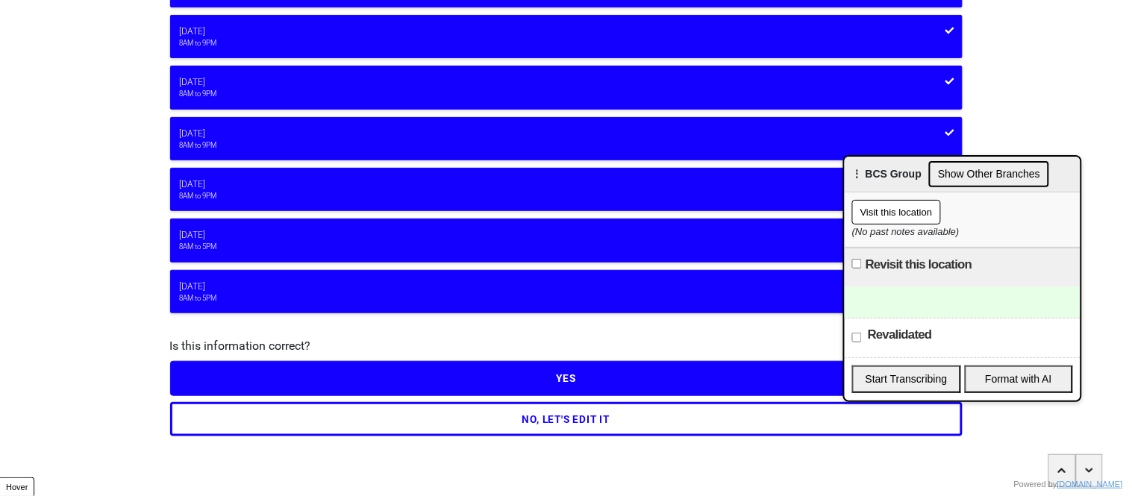
scroll to position [119, 0]
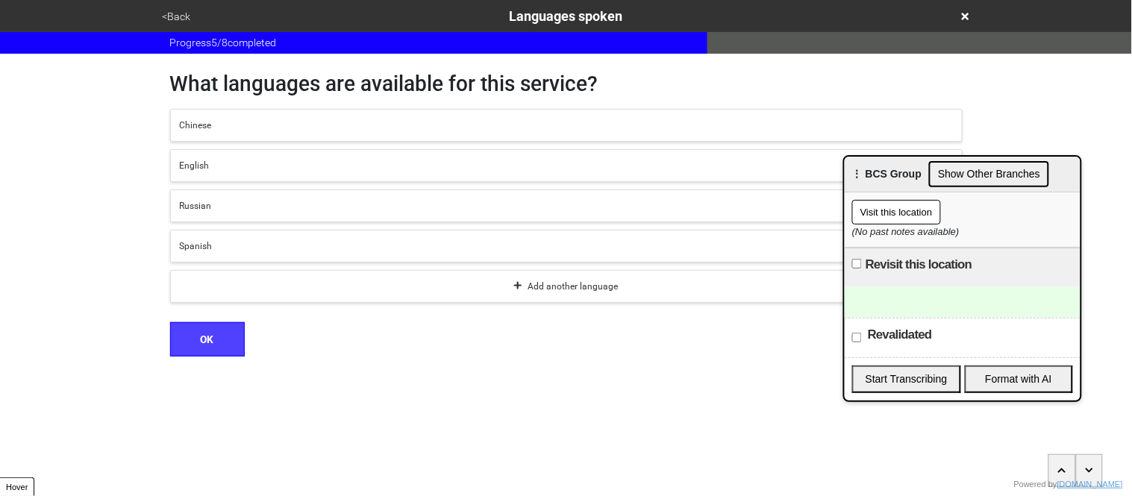
click at [198, 160] on div "English" at bounding box center [566, 165] width 773 height 13
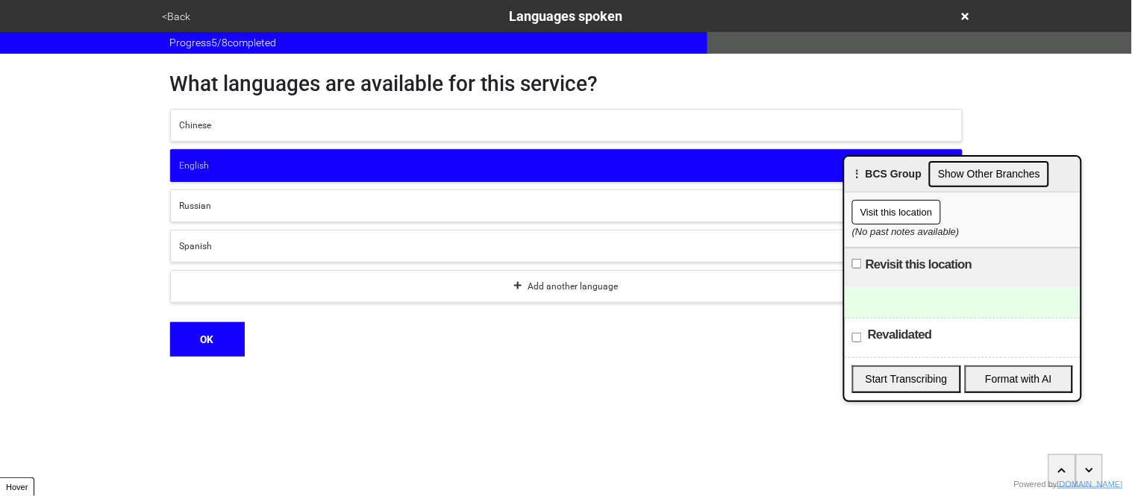
click at [222, 349] on button "OK" at bounding box center [207, 339] width 75 height 34
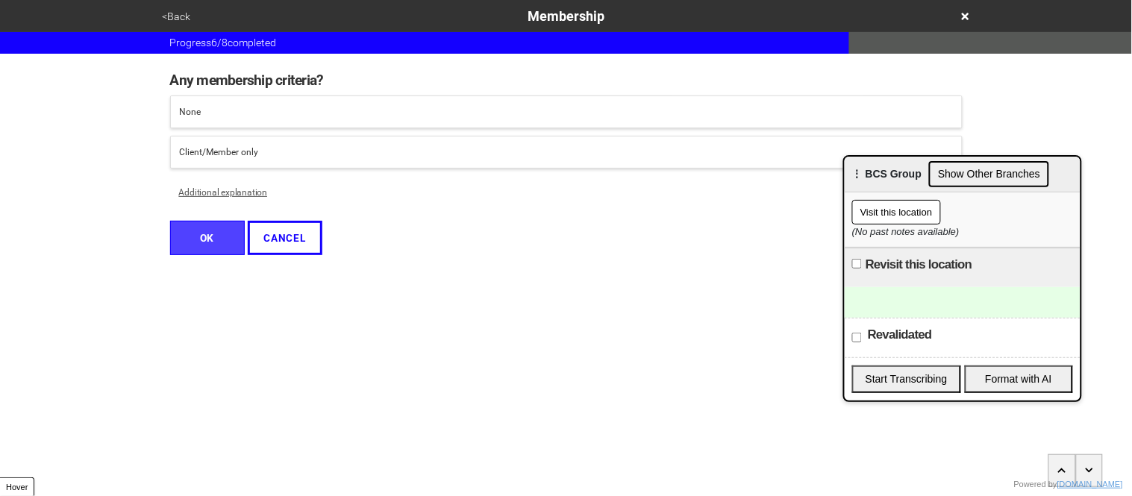
click at [203, 153] on div "Client/Member only" at bounding box center [566, 152] width 773 height 13
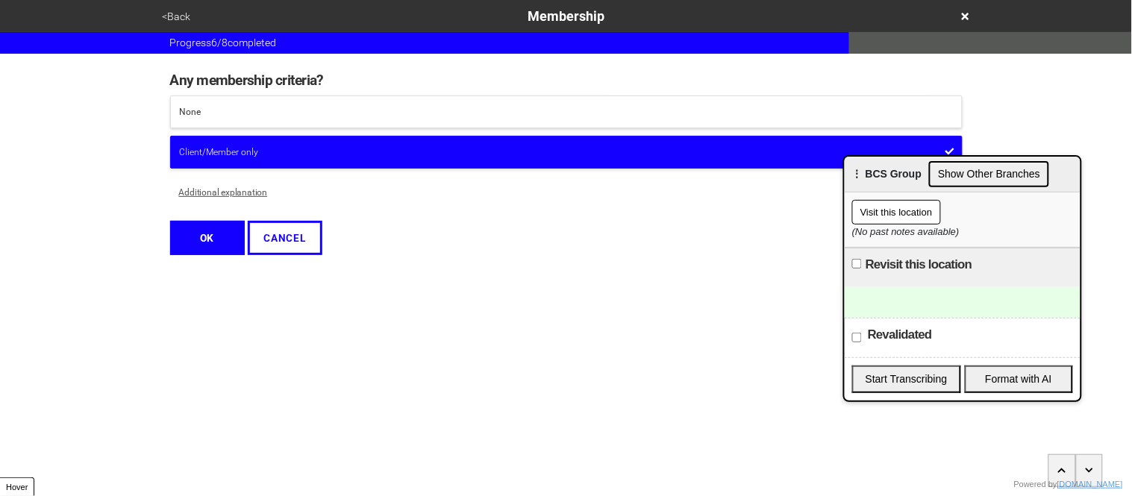
click at [222, 196] on button "Additional explanation" at bounding box center [223, 192] width 107 height 33
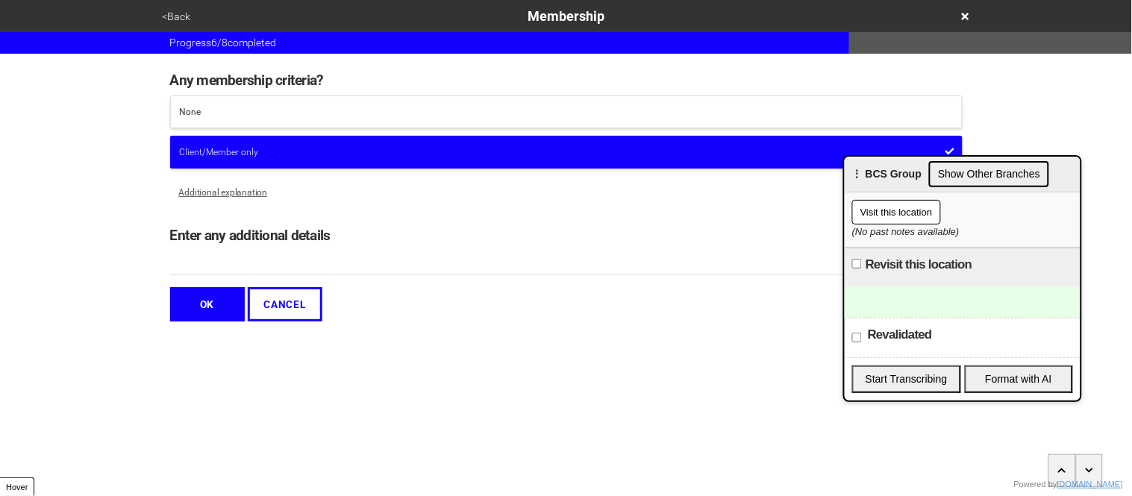
click at [221, 272] on input "Enter any additional details" at bounding box center [566, 263] width 793 height 25
drag, startPoint x: 398, startPoint y: 263, endPoint x: 201, endPoint y: 263, distance: 197.8
click at [201, 263] on input "Must complete an Intake and Assessment." at bounding box center [566, 263] width 793 height 25
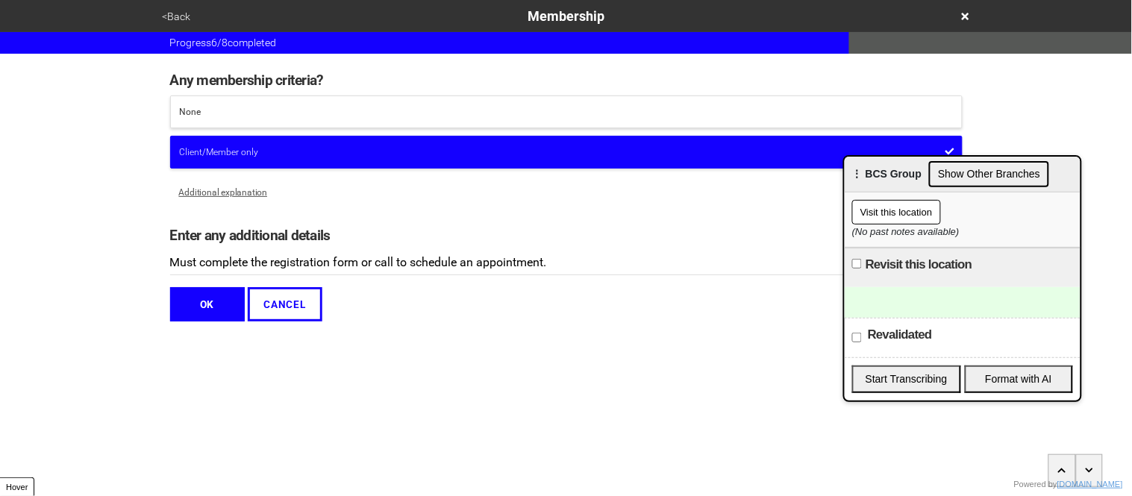
type input "Must complete the registration form or call to schedule an appointment."
click at [208, 299] on button "OK" at bounding box center [207, 304] width 75 height 34
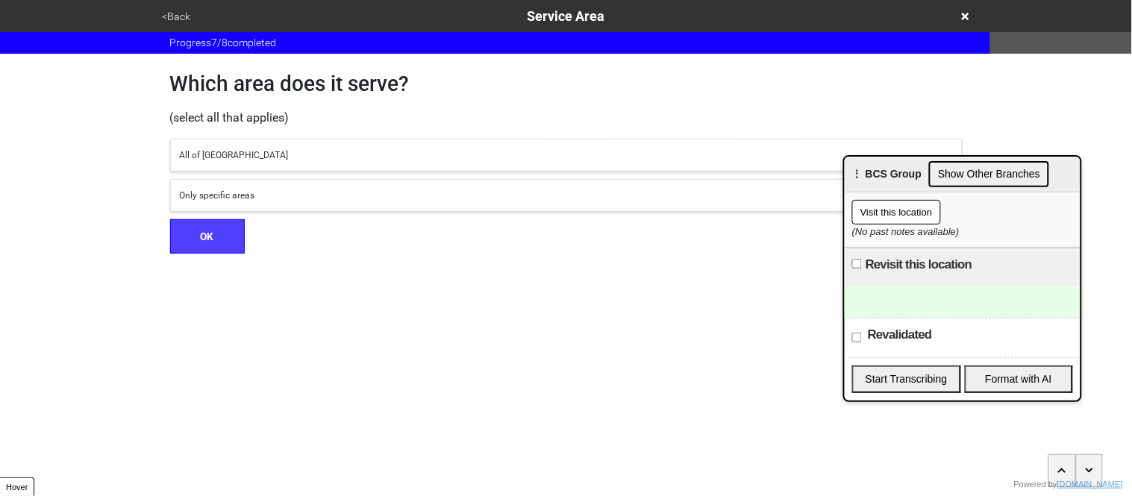
click at [203, 157] on div "All of [GEOGRAPHIC_DATA]" at bounding box center [566, 155] width 773 height 13
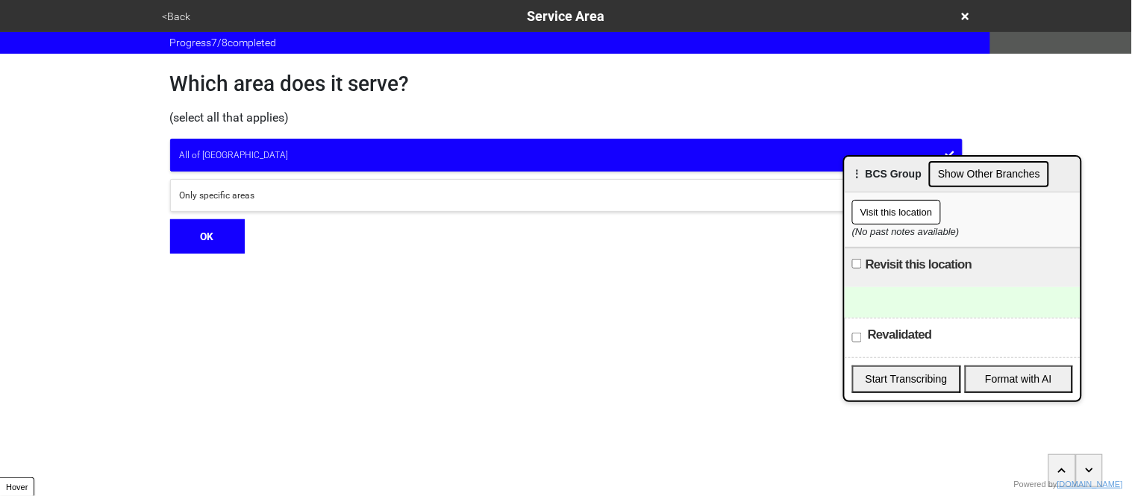
click at [207, 240] on button "OK" at bounding box center [207, 236] width 75 height 34
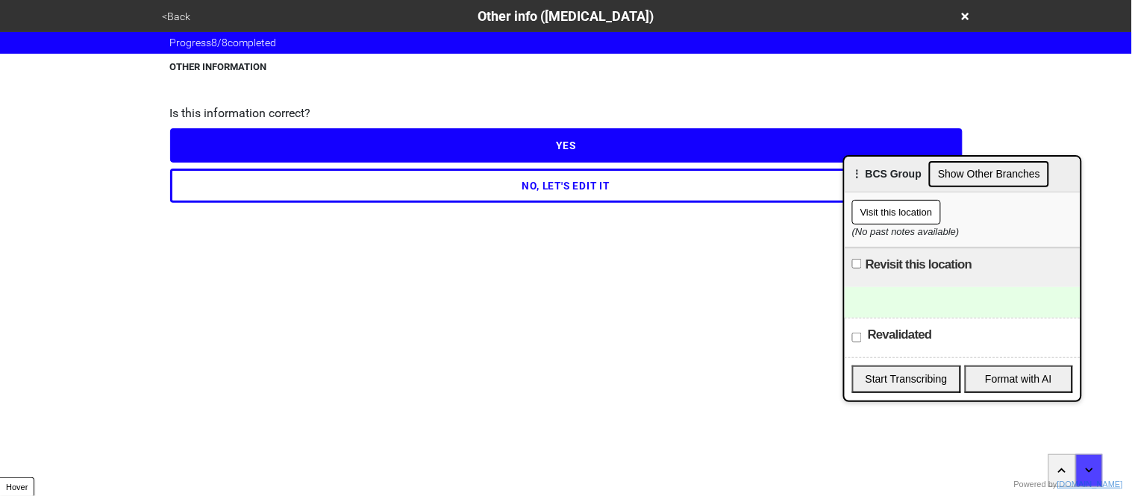
click at [199, 187] on button "NO, LET'S EDIT IT" at bounding box center [566, 186] width 793 height 34
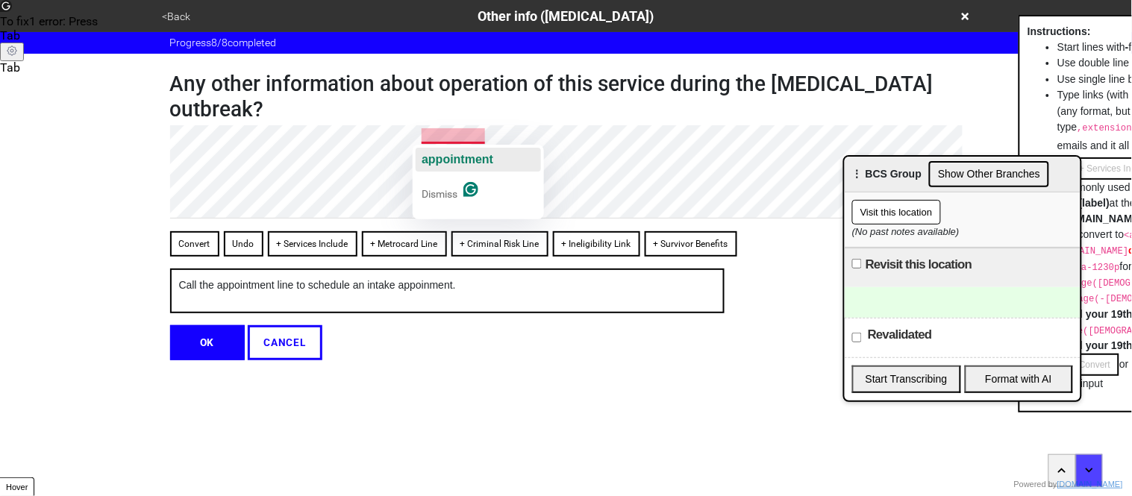
click at [461, 163] on span "appointment" at bounding box center [458, 159] width 72 height 13
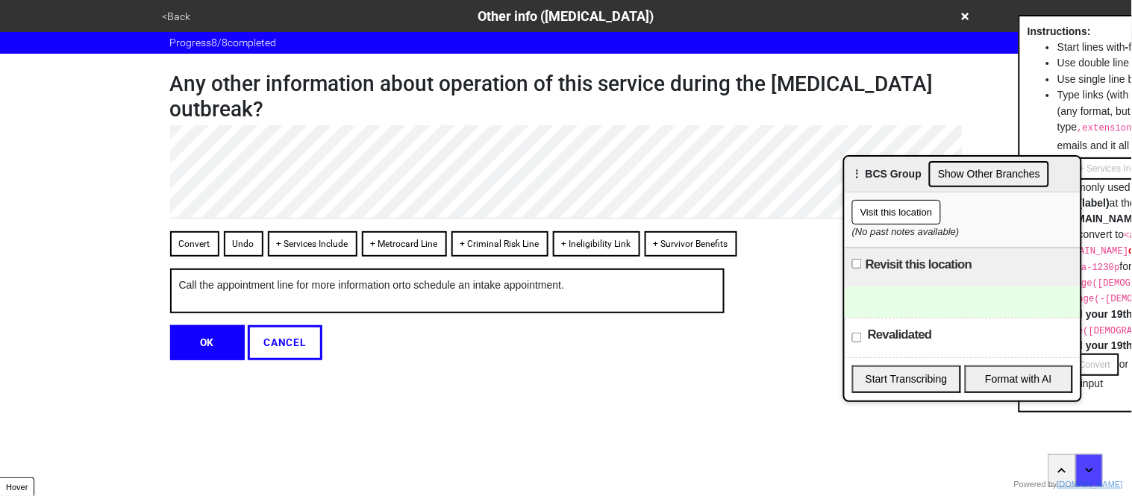
type textarea "x"
click at [185, 351] on button "OK" at bounding box center [207, 342] width 75 height 34
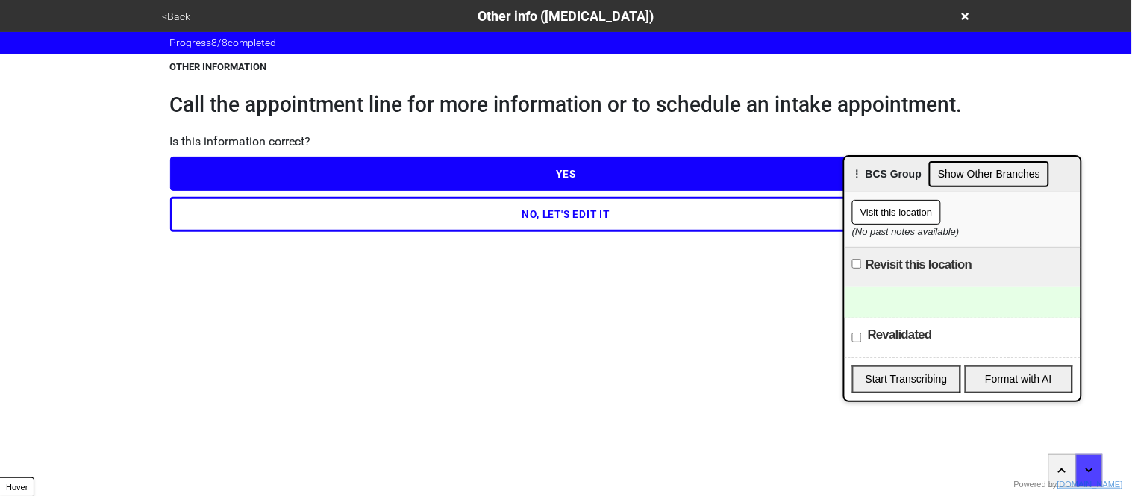
click at [256, 172] on button "YES" at bounding box center [566, 174] width 793 height 34
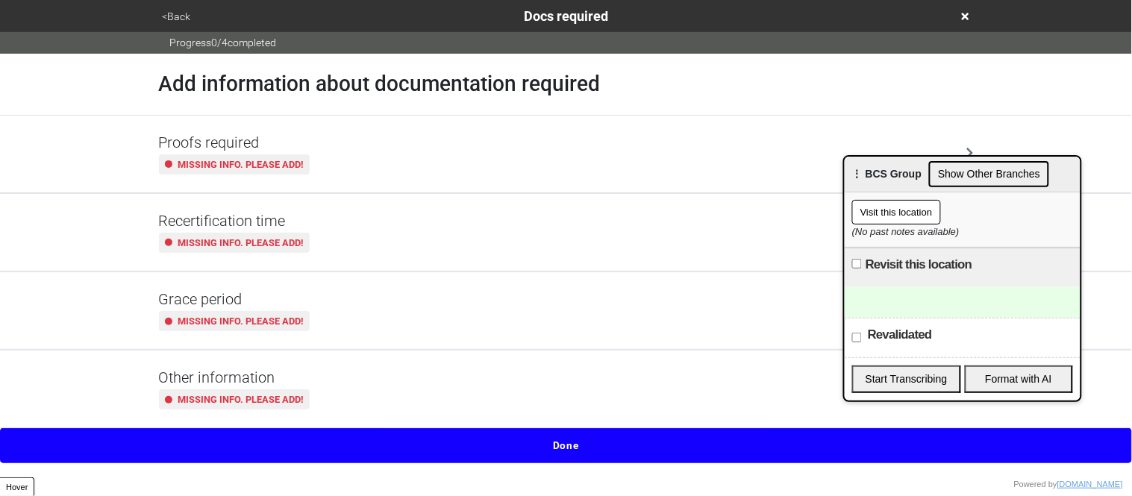
click at [257, 175] on div "Proofs required Missing info. Please add!" at bounding box center [566, 154] width 851 height 77
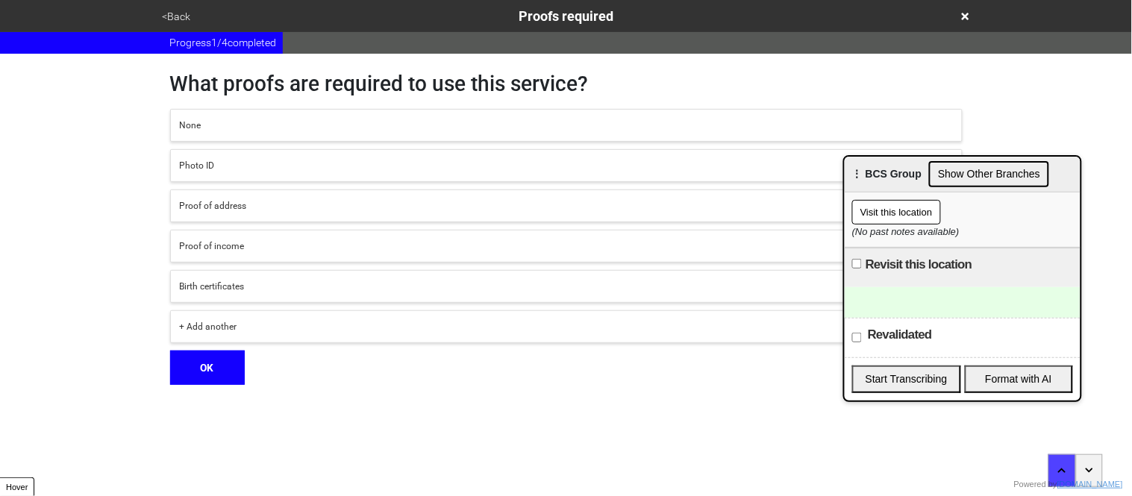
click at [251, 175] on button "Photo ID" at bounding box center [566, 165] width 793 height 33
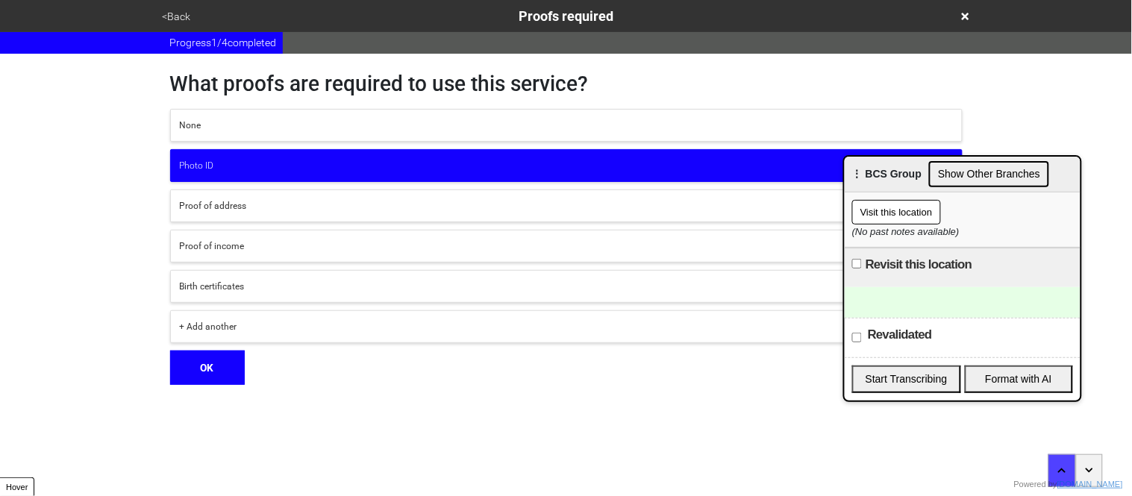
click at [227, 334] on button "+ Add another" at bounding box center [566, 326] width 793 height 33
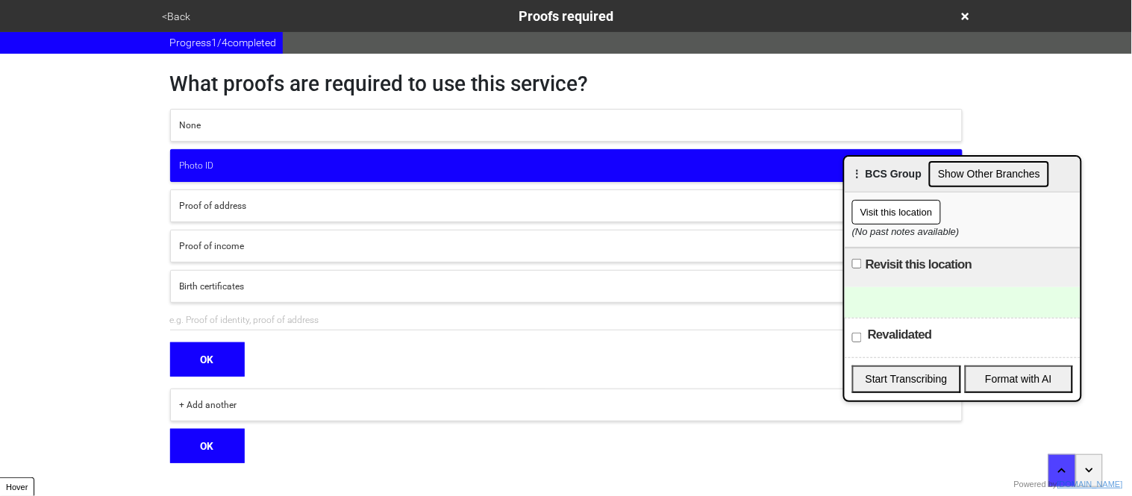
click at [226, 322] on input "text" at bounding box center [566, 320] width 793 height 20
type input "proof of health insurance"
click at [210, 356] on button "OK" at bounding box center [207, 360] width 75 height 34
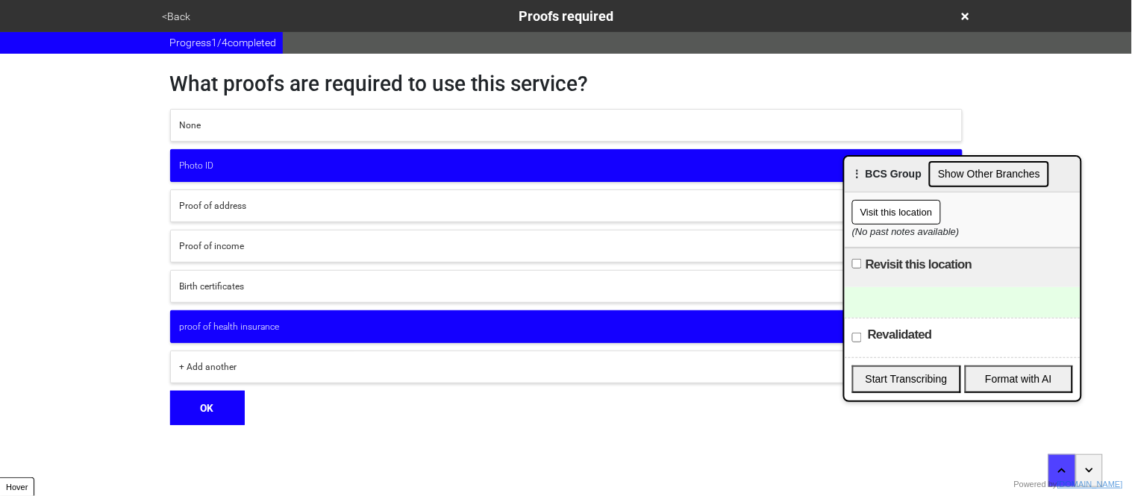
click at [214, 409] on button "OK" at bounding box center [207, 408] width 75 height 34
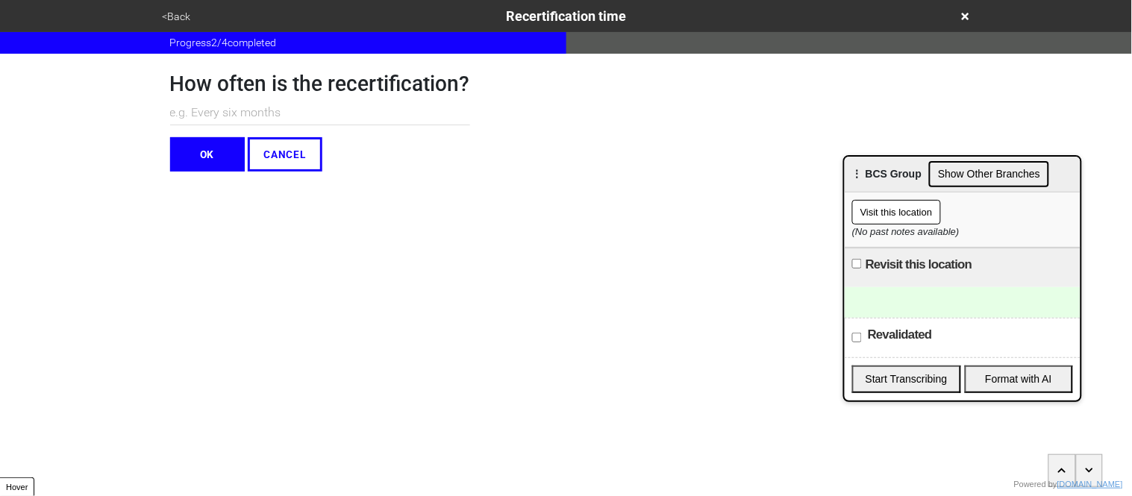
click at [213, 115] on input "text" at bounding box center [320, 113] width 300 height 25
type input "N/A"
click at [213, 154] on button "OK" at bounding box center [207, 154] width 75 height 34
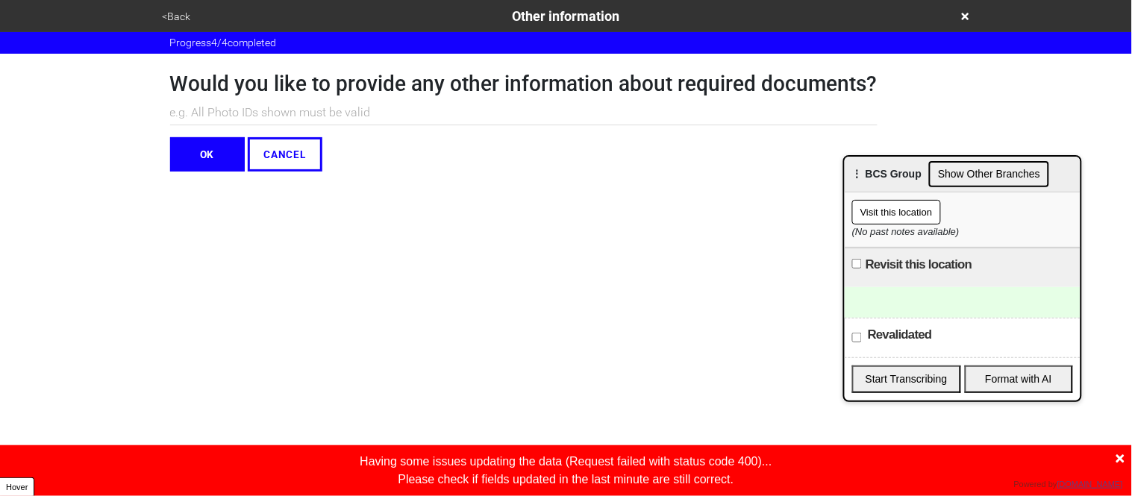
click at [181, 20] on button "<Back" at bounding box center [176, 16] width 37 height 17
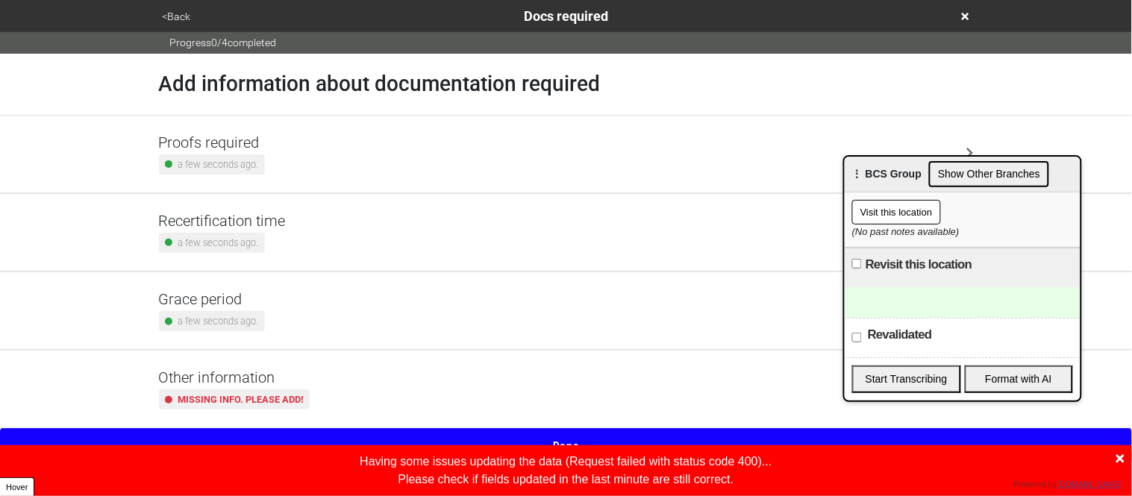
click at [179, 14] on button "<Back" at bounding box center [176, 16] width 37 height 17
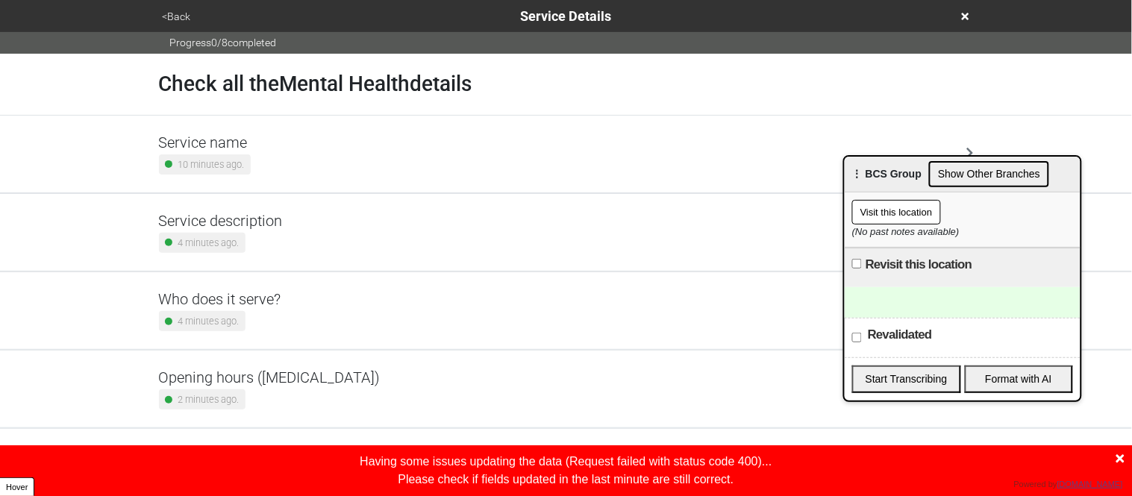
scroll to position [281, 0]
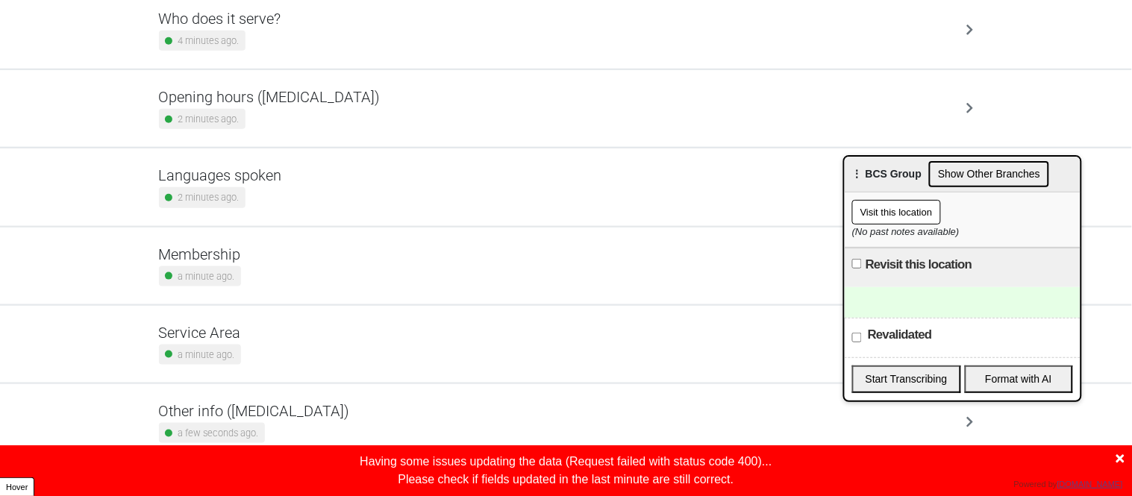
click at [263, 423] on div "a few seconds ago." at bounding box center [212, 433] width 106 height 20
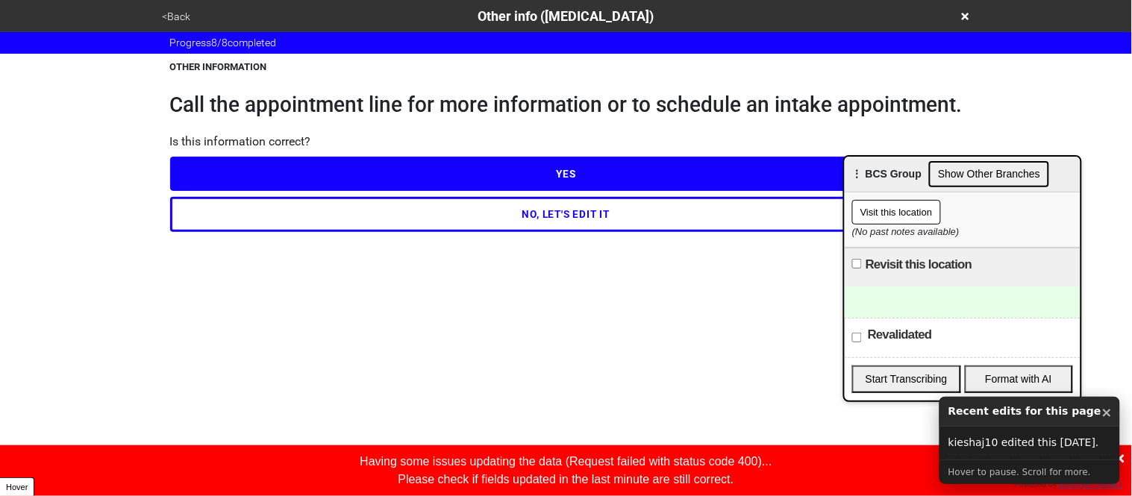
click at [224, 216] on button "NO, LET'S EDIT IT" at bounding box center [566, 214] width 793 height 34
type textarea "x"
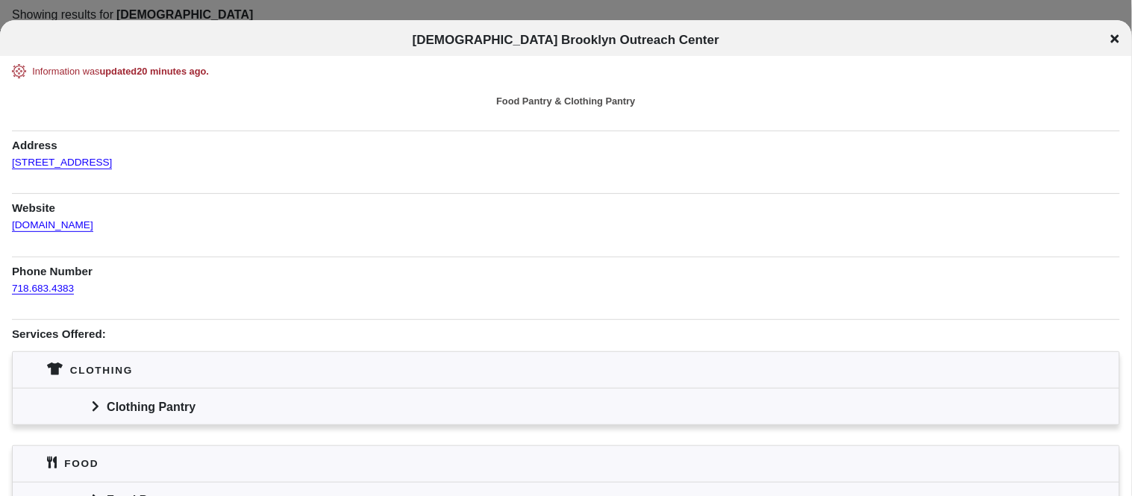
click at [87, 414] on div "Clothing Pantry" at bounding box center [566, 406] width 1107 height 37
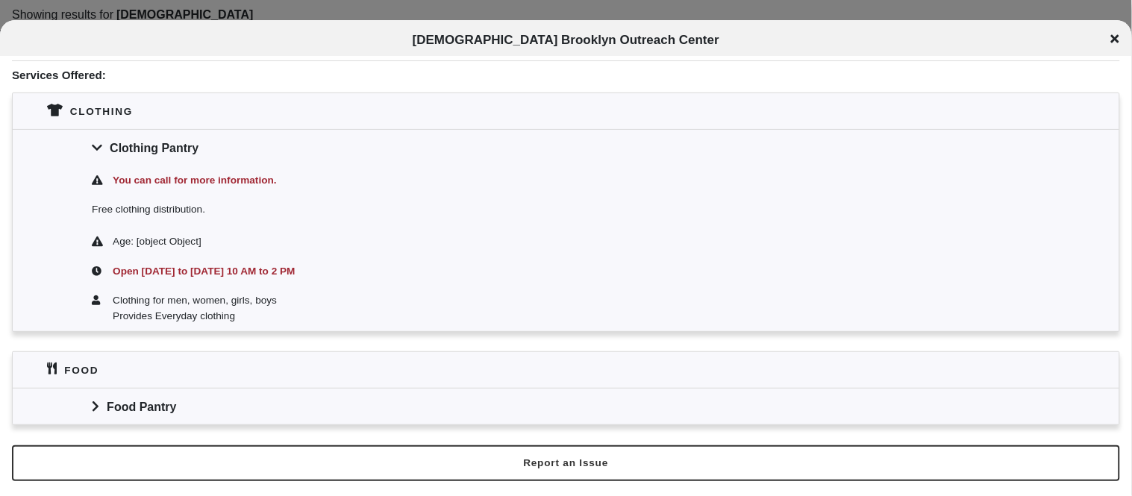
click at [97, 410] on icon at bounding box center [95, 407] width 7 height 12
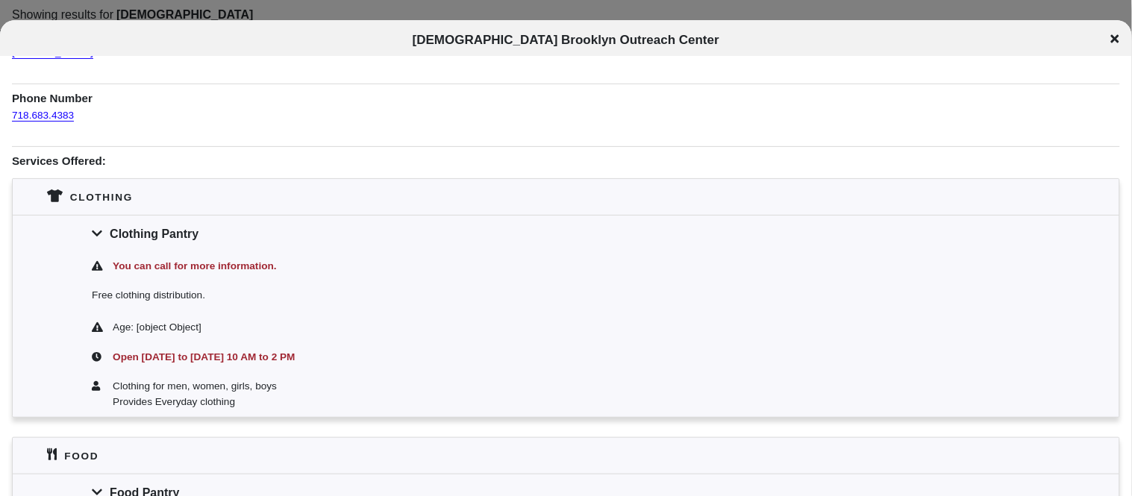
scroll to position [0, 0]
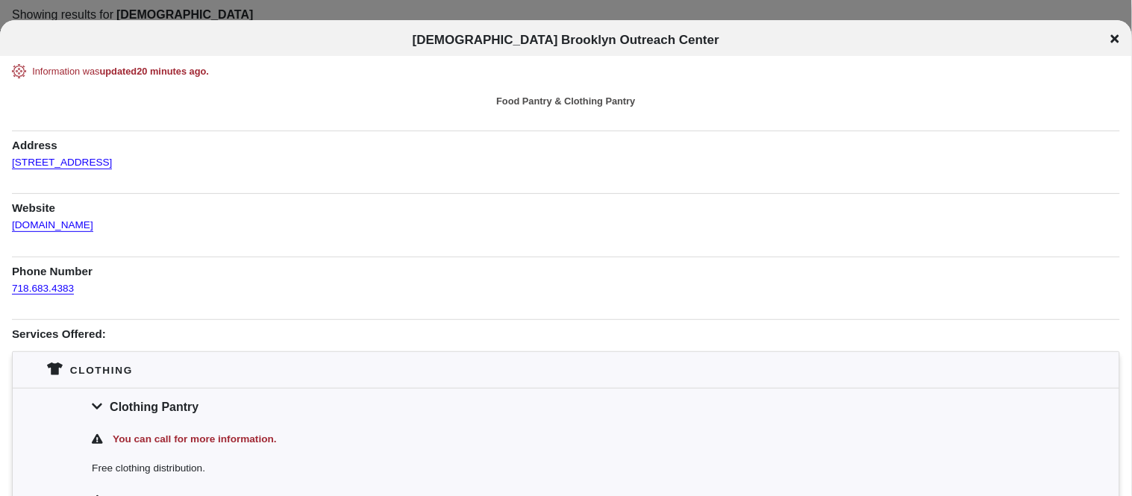
click at [1116, 37] on icon at bounding box center [1115, 38] width 8 height 8
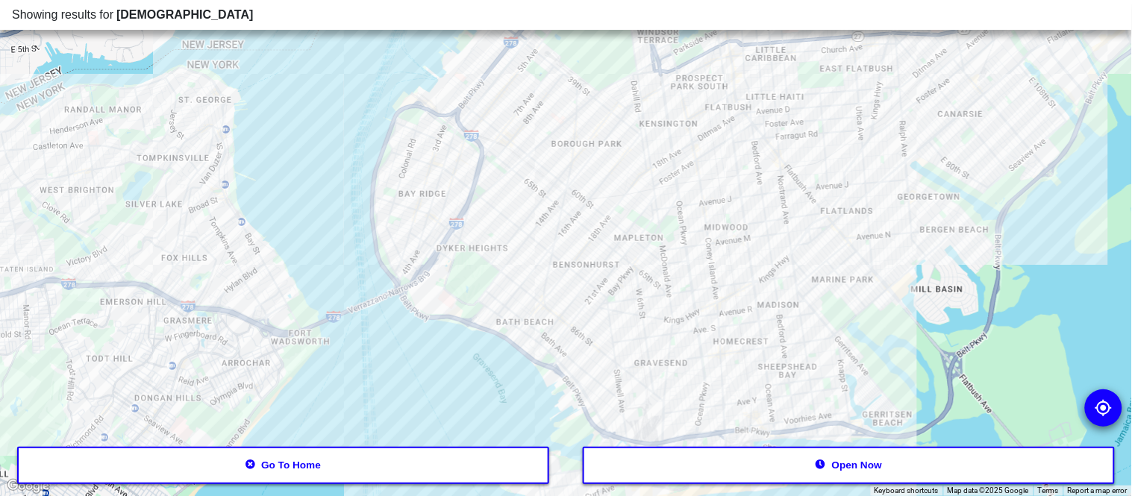
click at [470, 93] on div at bounding box center [566, 248] width 1132 height 496
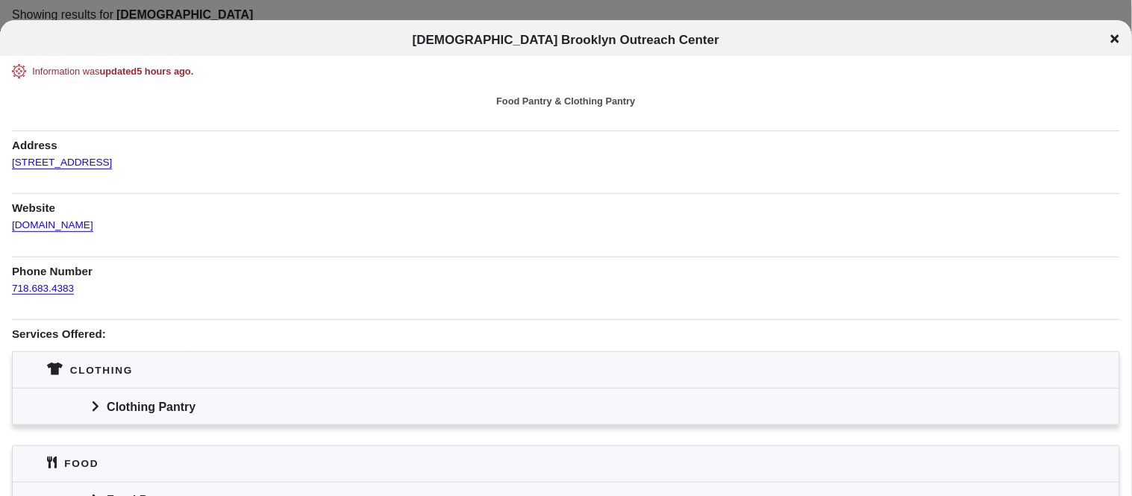
click at [1116, 36] on icon at bounding box center [1115, 38] width 8 height 8
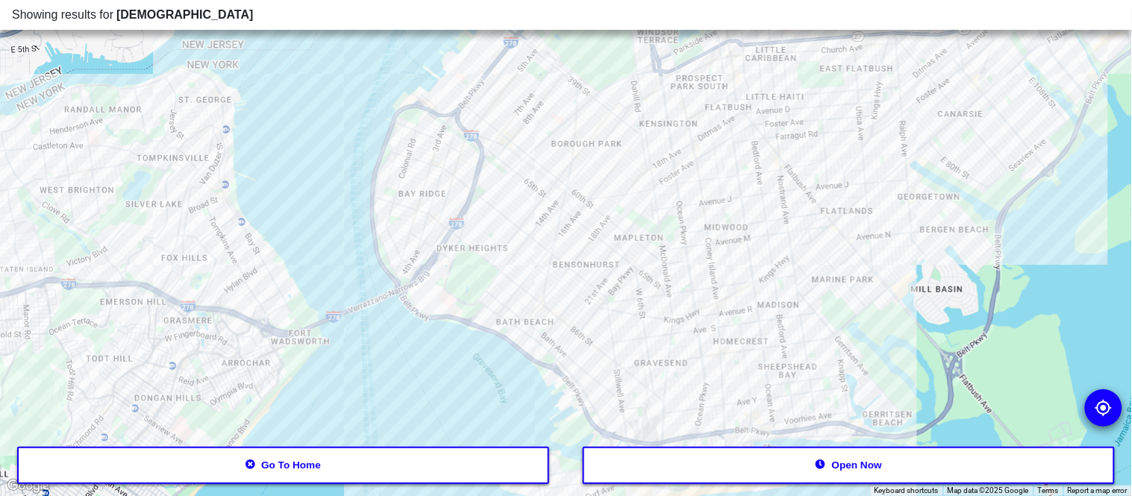
click at [754, 41] on div at bounding box center [566, 248] width 1132 height 496
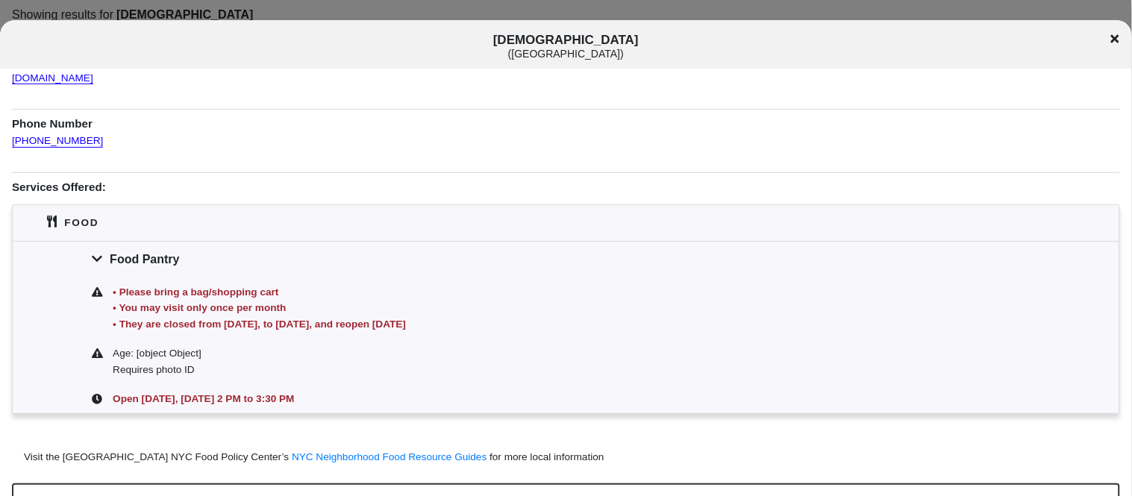
scroll to position [160, 0]
drag, startPoint x: 119, startPoint y: 296, endPoint x: 99, endPoint y: 293, distance: 19.5
click at [99, 293] on div "• Please bring a bag/shopping cart • You may visit only once per month • They a…" at bounding box center [566, 308] width 1107 height 62
copy div "•"
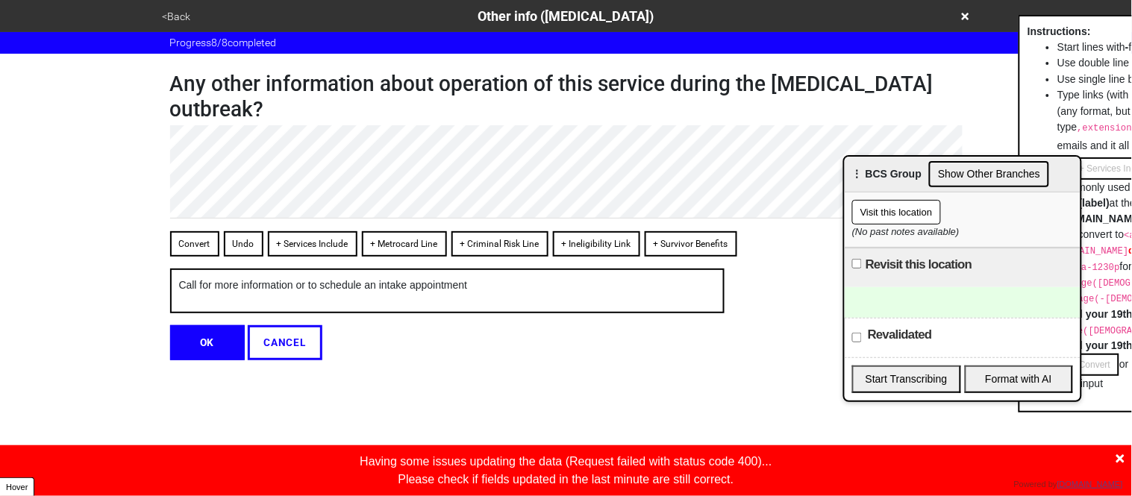
click at [169, 139] on div "Any other information about operation of this service during the coronavirus ou…" at bounding box center [566, 207] width 828 height 307
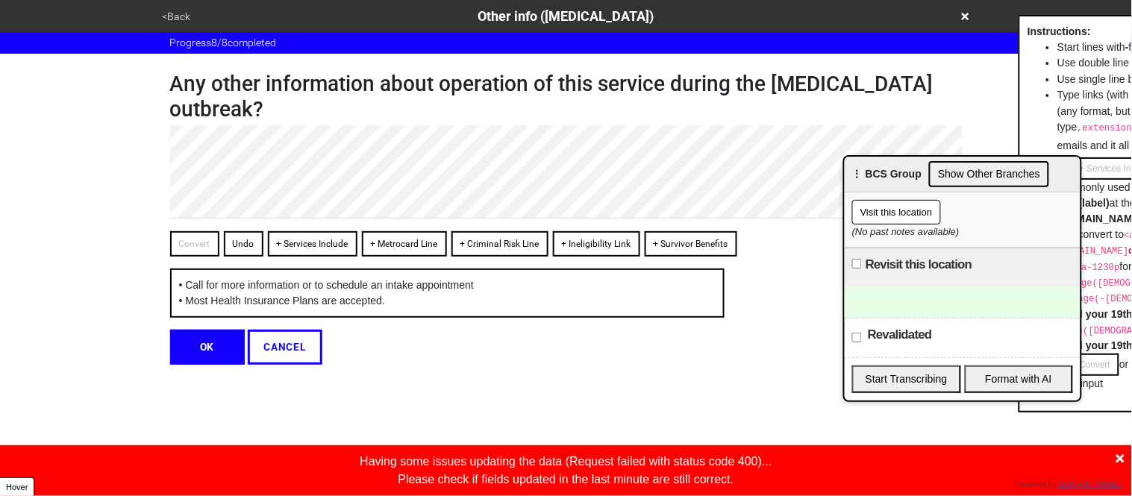
type textarea "x"
click at [209, 353] on button "OK" at bounding box center [207, 347] width 75 height 34
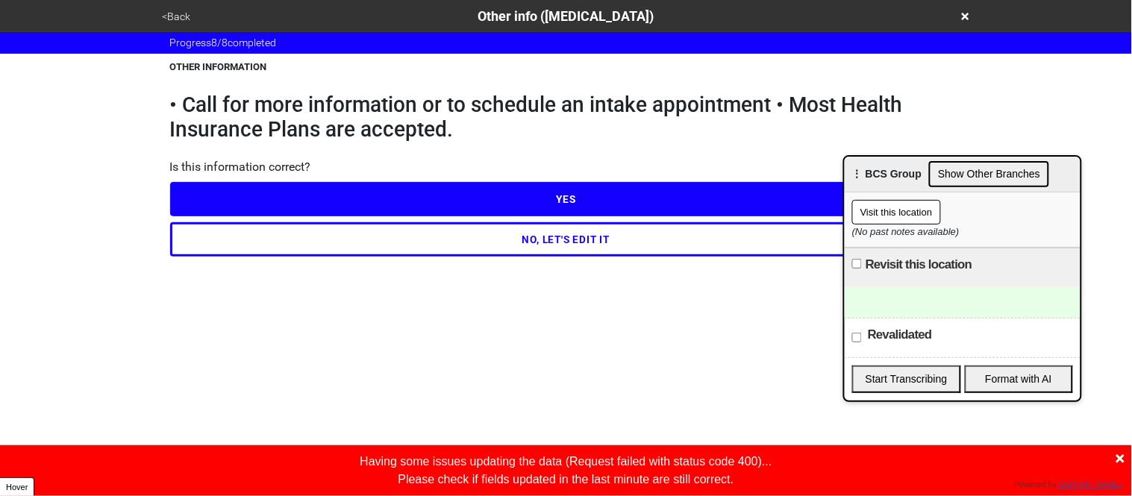
click at [226, 204] on button "YES" at bounding box center [566, 199] width 793 height 34
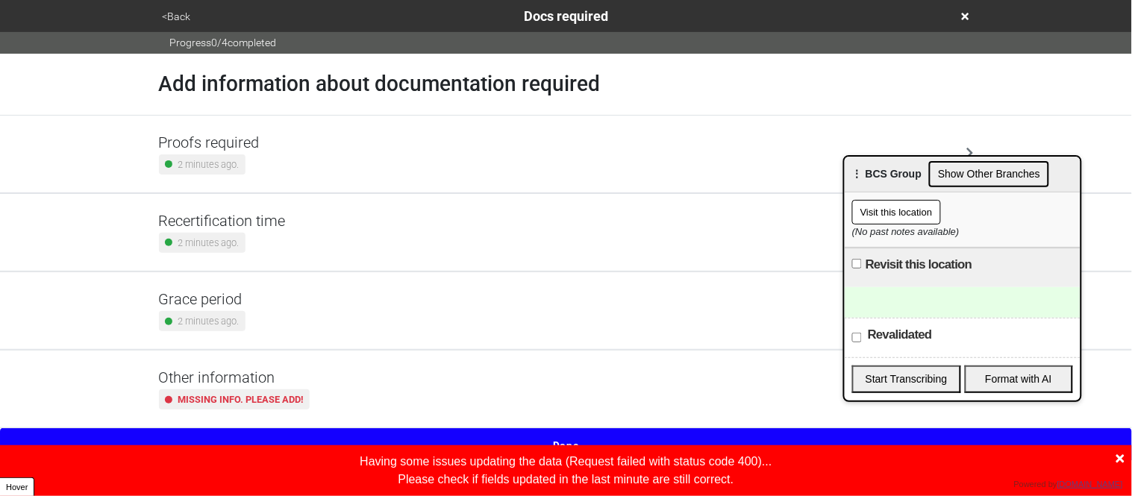
click at [219, 314] on small "2 minutes ago." at bounding box center [208, 321] width 61 height 14
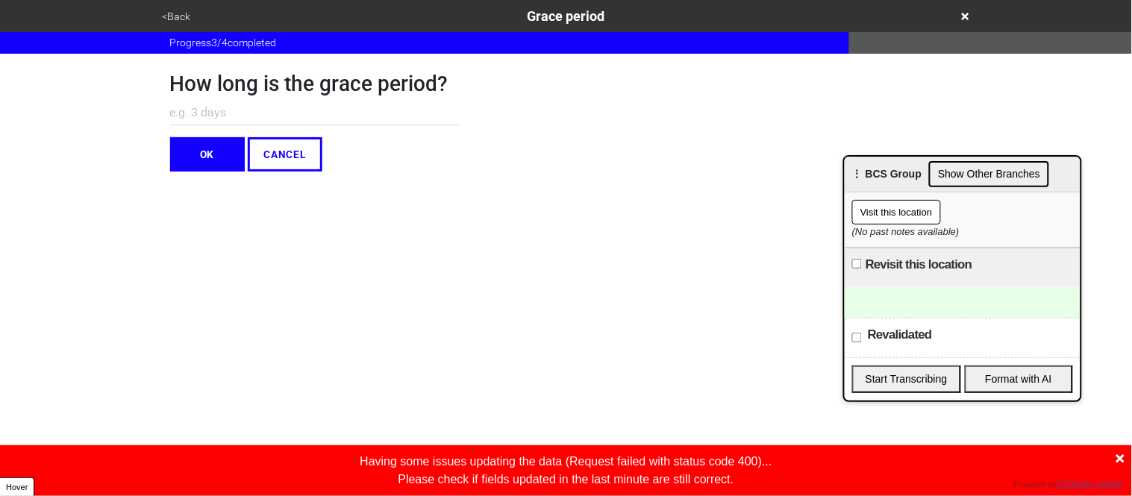
click at [190, 108] on input "text" at bounding box center [314, 113] width 289 height 25
type input "N/A"
click at [202, 141] on button "OK" at bounding box center [207, 154] width 75 height 34
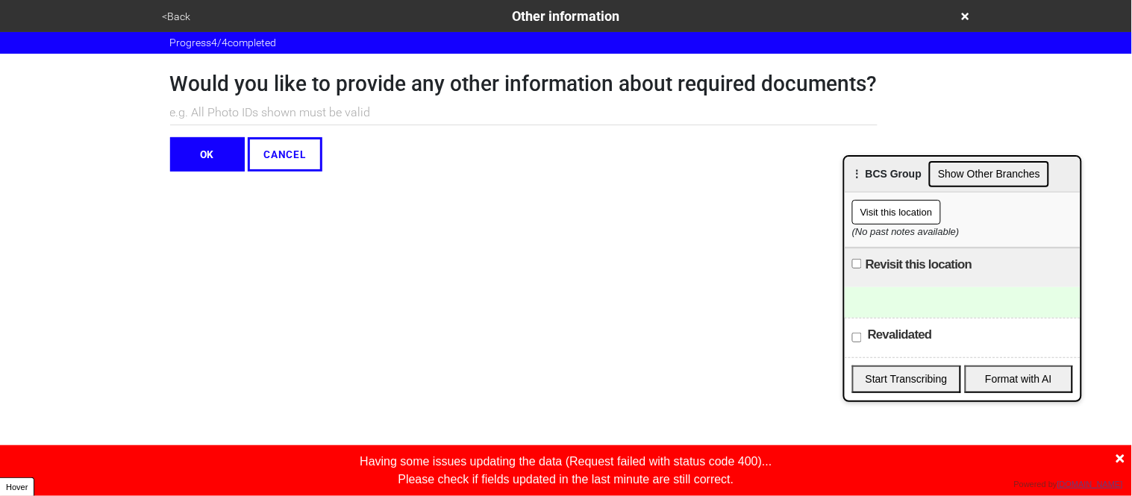
click at [199, 116] on input "text" at bounding box center [523, 113] width 707 height 25
type input "N/A"
click at [201, 151] on button "OK" at bounding box center [207, 154] width 75 height 34
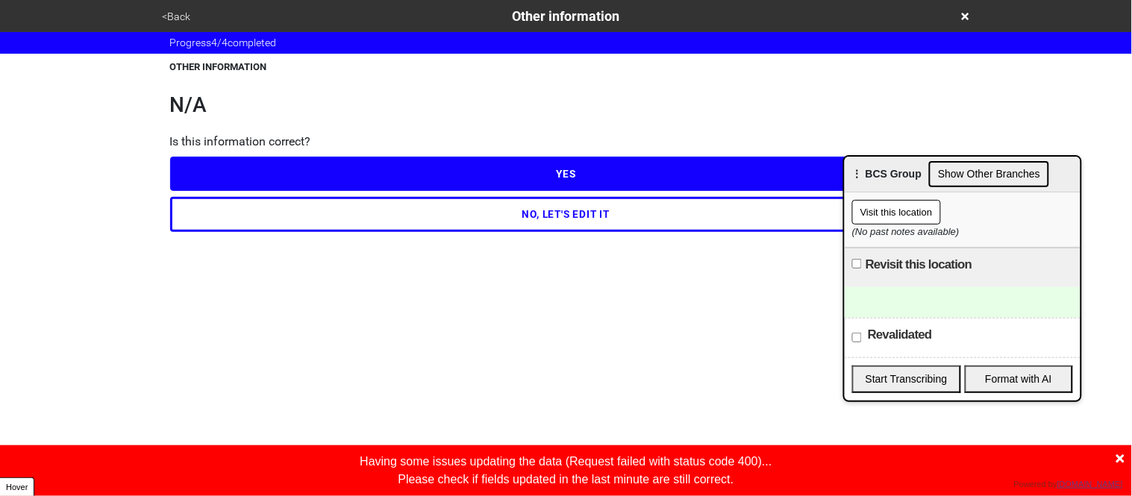
click at [210, 166] on button "YES" at bounding box center [566, 174] width 793 height 34
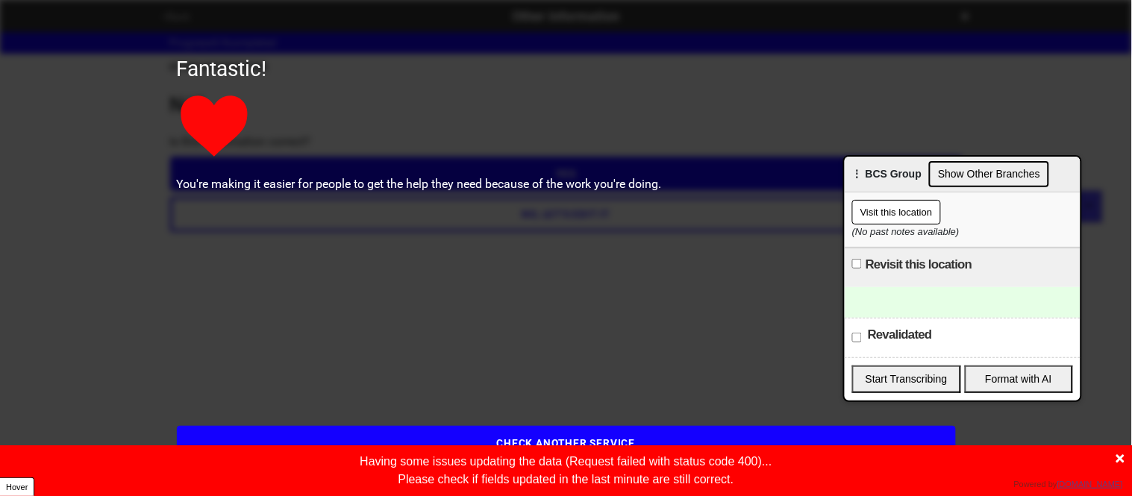
click at [437, 437] on button "CHECK ANOTHER SERVICE" at bounding box center [566, 443] width 779 height 34
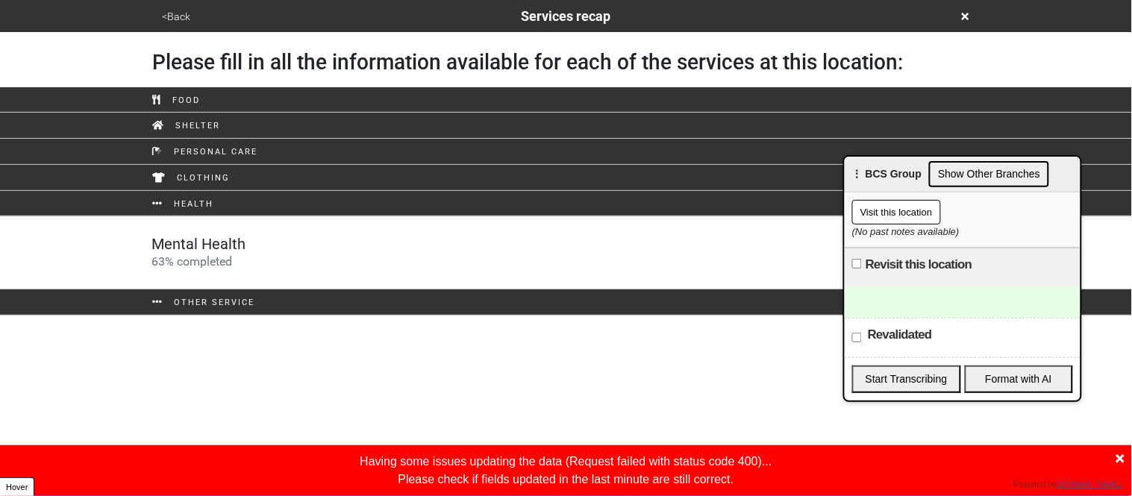
click at [1117, 460] on icon at bounding box center [1120, 459] width 8 height 12
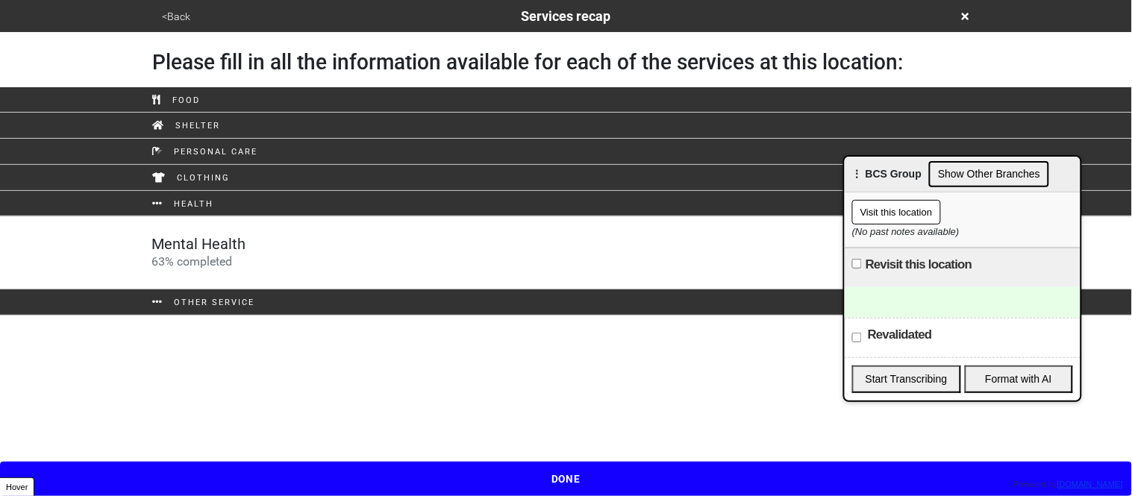
click at [633, 476] on button "DONE" at bounding box center [566, 479] width 1132 height 34
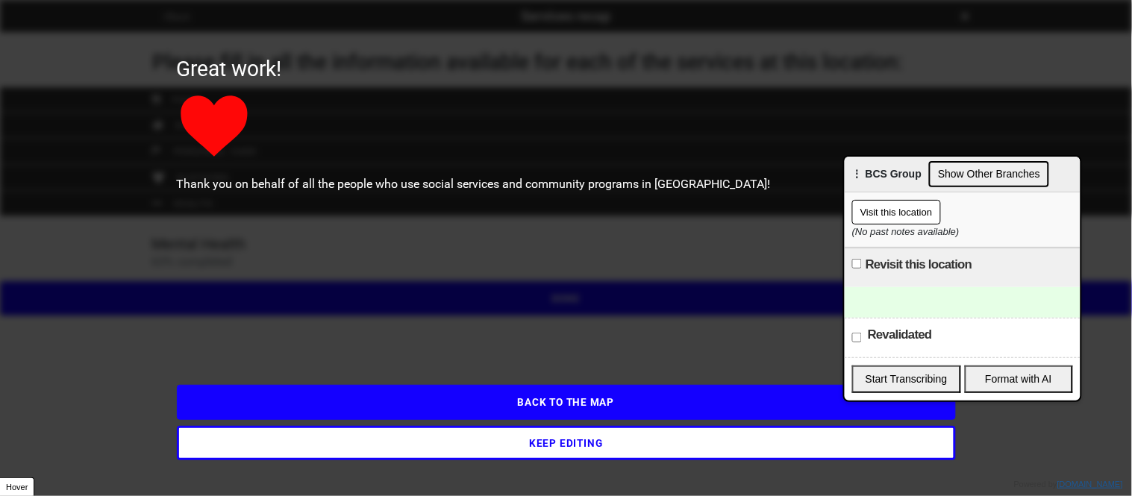
click at [492, 449] on button "KEEP EDITING" at bounding box center [566, 443] width 779 height 34
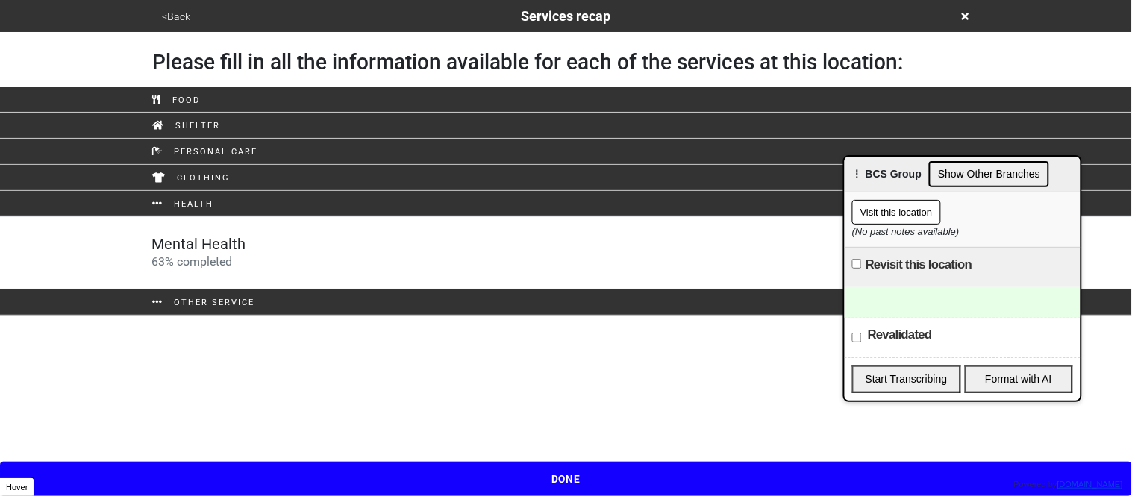
click at [230, 271] on div "Mental Health 63 % completed" at bounding box center [199, 253] width 94 height 36
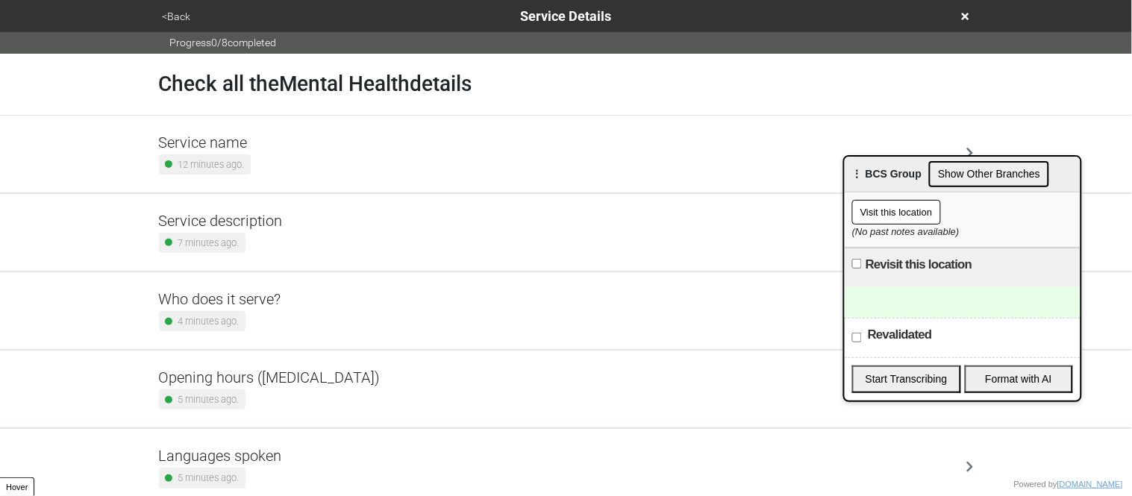
scroll to position [281, 0]
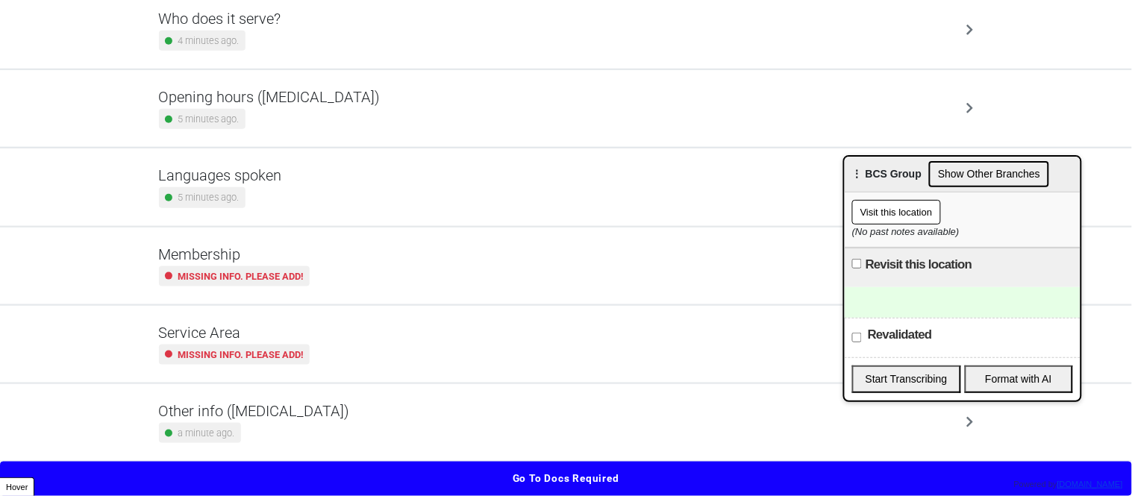
click at [266, 424] on div "a minute ago." at bounding box center [254, 433] width 191 height 20
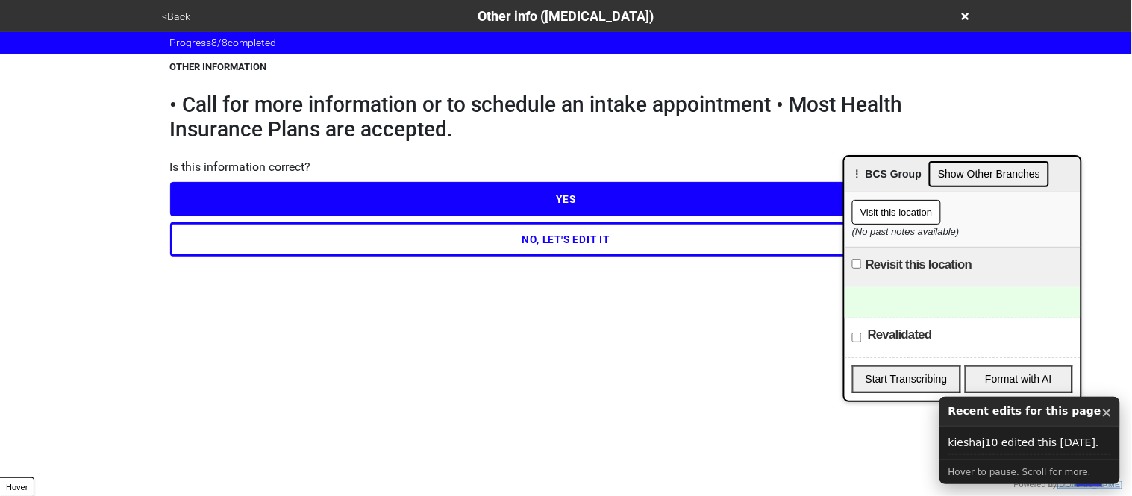
click at [269, 243] on button "NO, LET'S EDIT IT" at bounding box center [566, 239] width 793 height 34
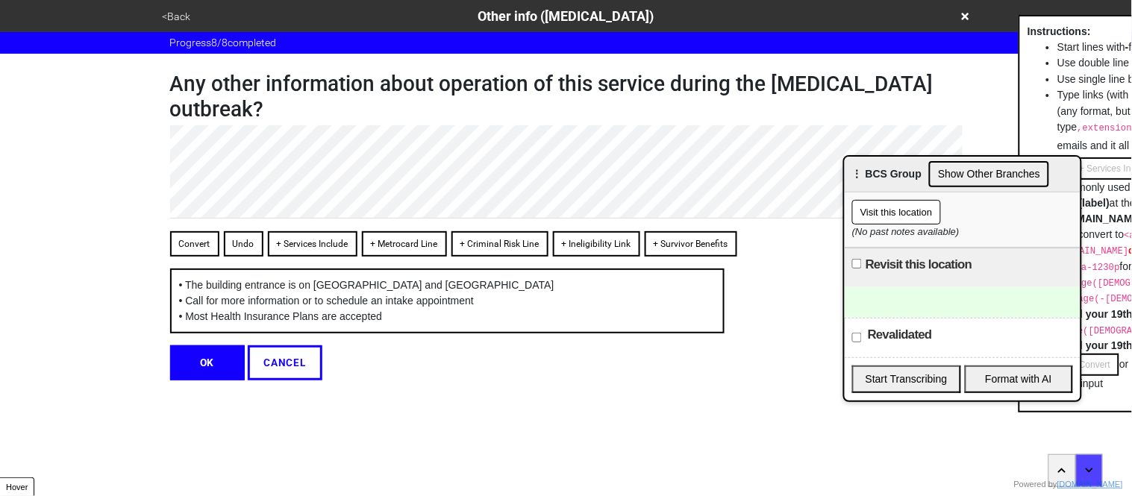
type textarea "x"
click at [196, 360] on button "OK" at bounding box center [207, 363] width 75 height 34
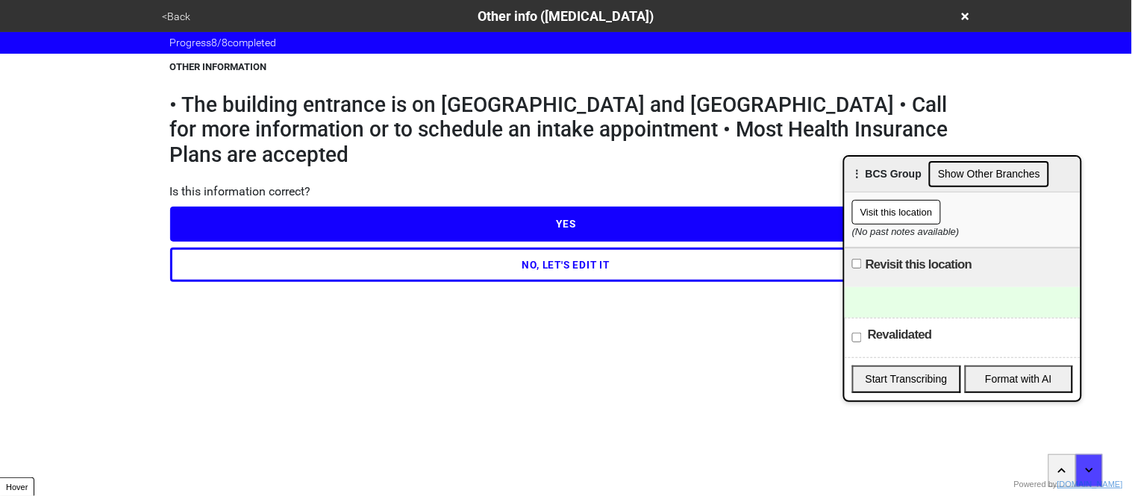
click at [245, 207] on button "YES" at bounding box center [566, 224] width 793 height 34
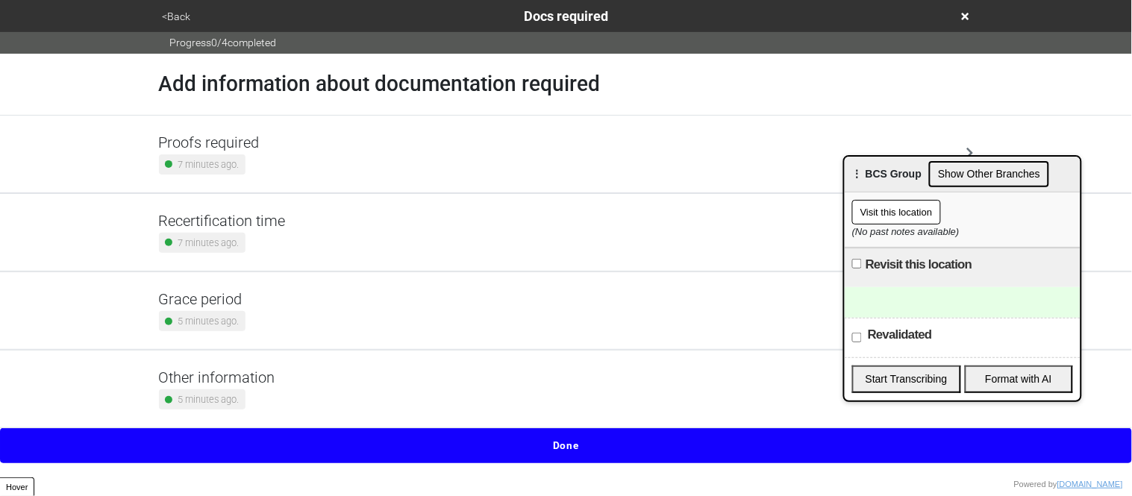
click at [395, 447] on button "Done" at bounding box center [566, 445] width 1132 height 34
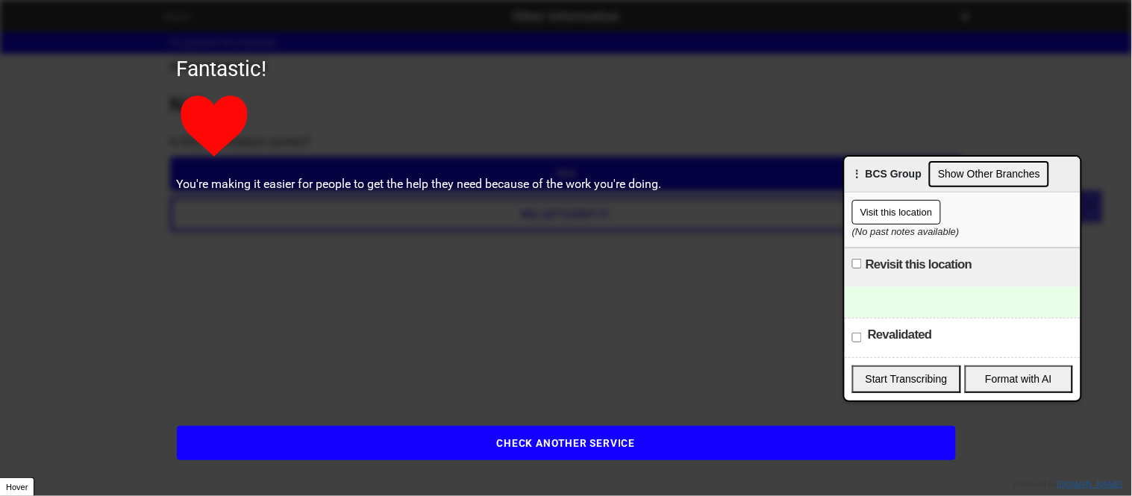
click at [437, 435] on button "CHECK ANOTHER SERVICE" at bounding box center [566, 443] width 779 height 34
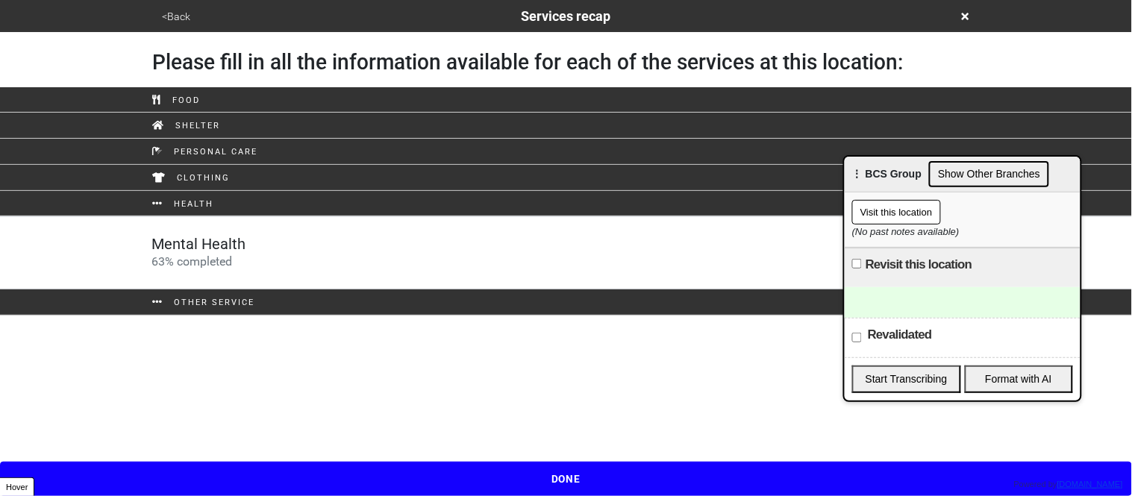
click at [457, 470] on button "DONE" at bounding box center [566, 479] width 1132 height 34
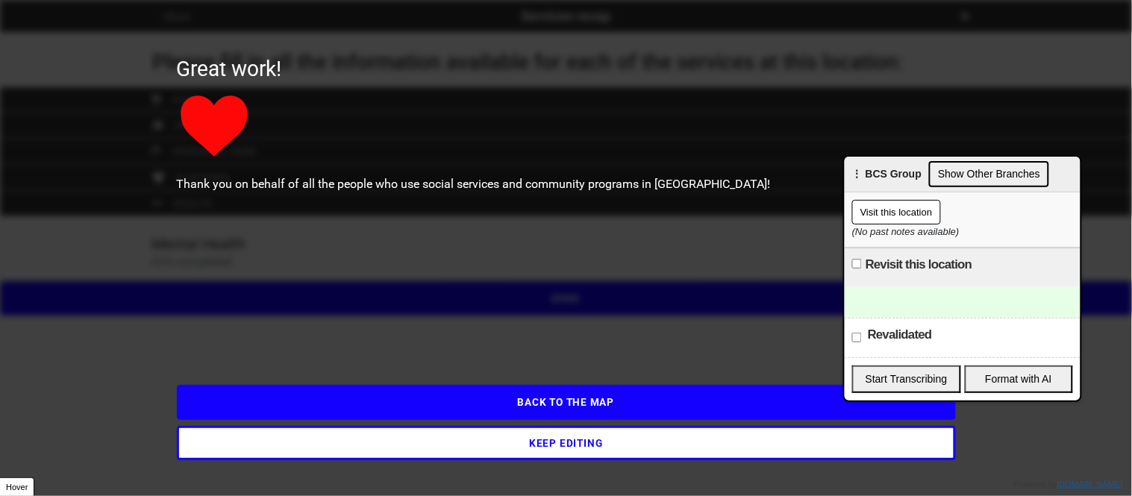
click at [475, 410] on button "BACK TO THE MAP" at bounding box center [566, 402] width 779 height 34
